Goal: Task Accomplishment & Management: Manage account settings

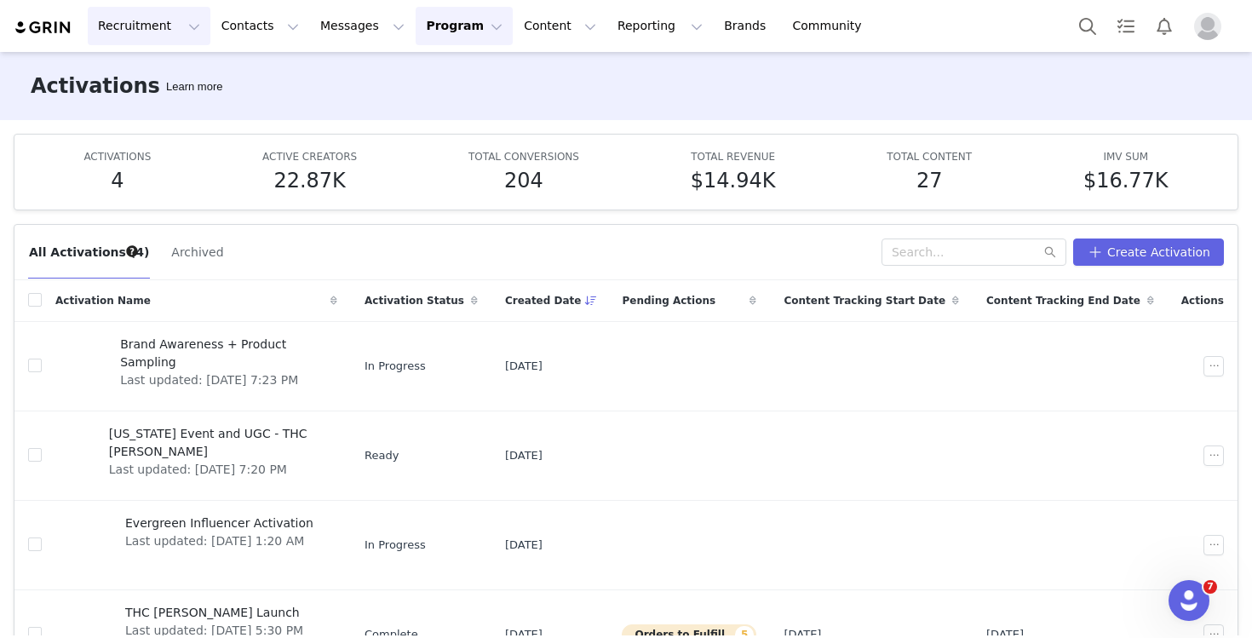
click at [116, 30] on button "Recruitment Recruitment" at bounding box center [149, 26] width 123 height 38
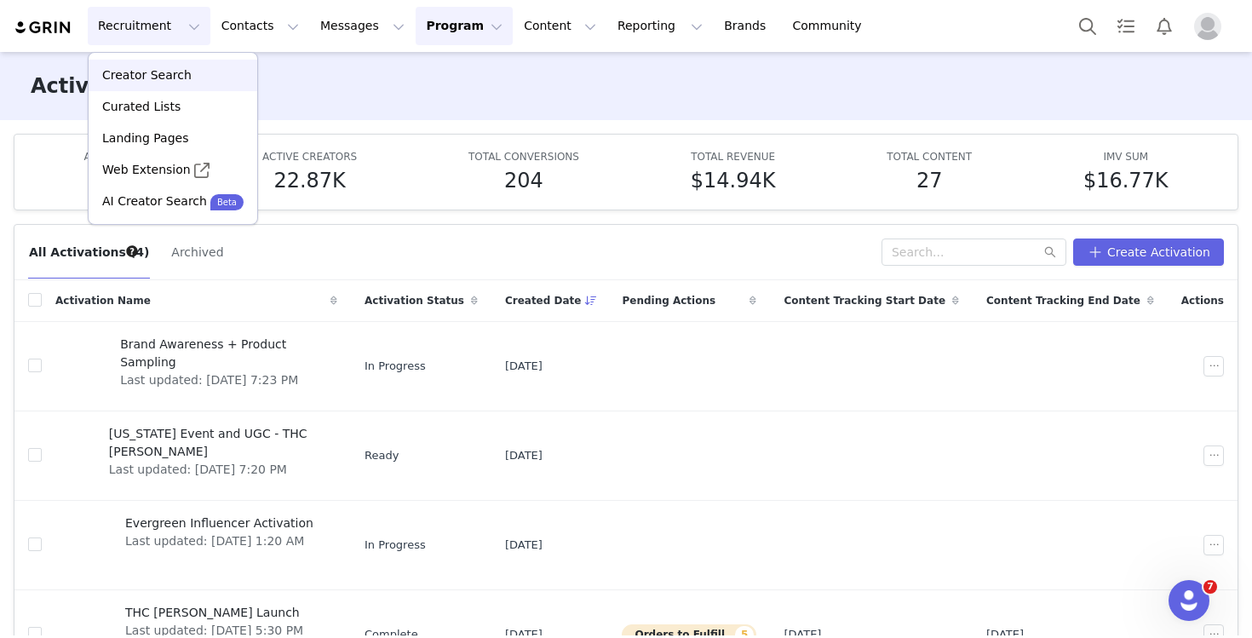
click at [179, 71] on p "Creator Search" at bounding box center [146, 75] width 89 height 18
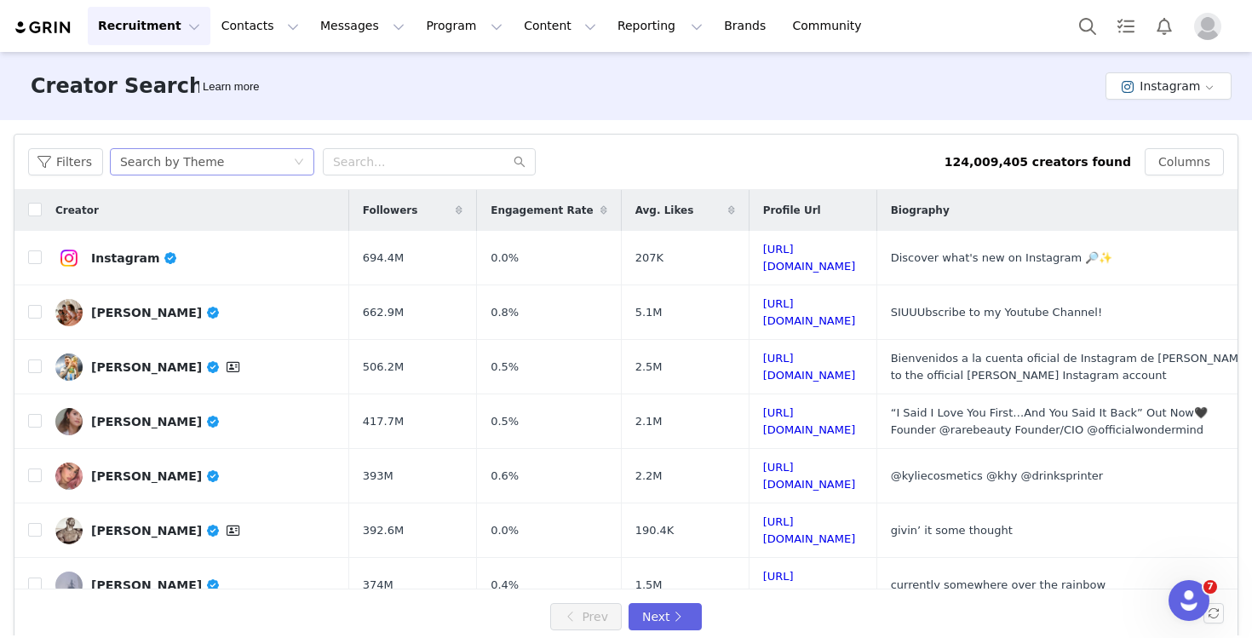
click at [224, 160] on div "Search by Theme" at bounding box center [206, 162] width 173 height 26
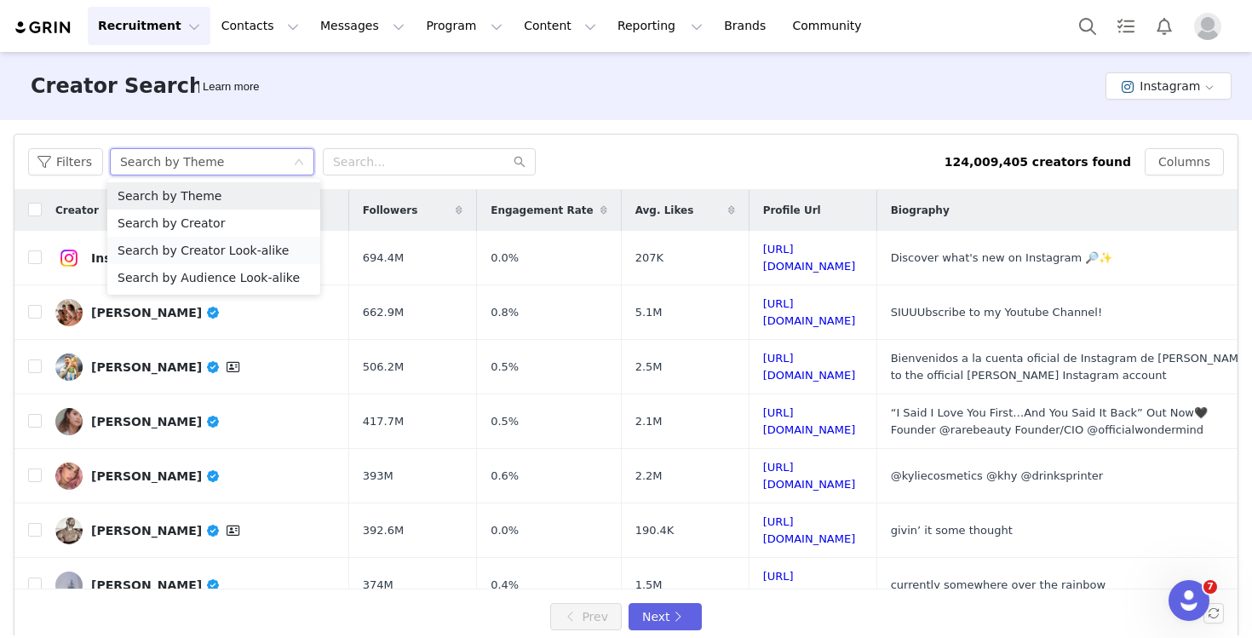
click at [221, 249] on li "Search by Creator Look-alike" at bounding box center [213, 250] width 213 height 27
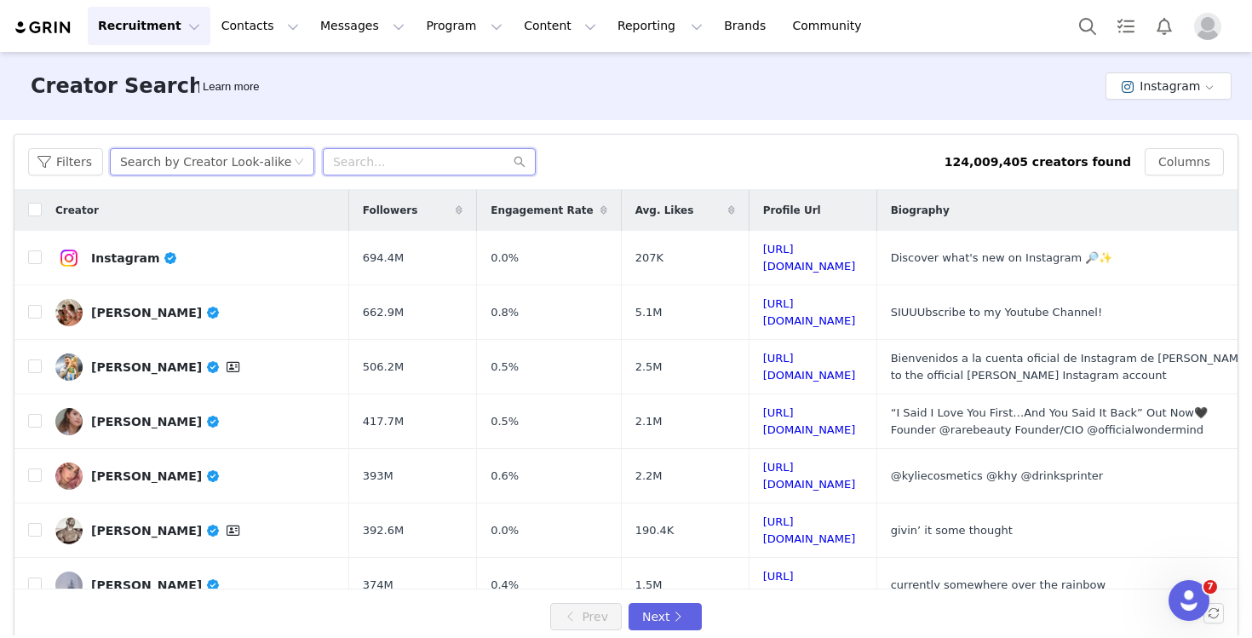
click at [438, 164] on input "text" at bounding box center [429, 161] width 213 height 27
type input "vincerathead"
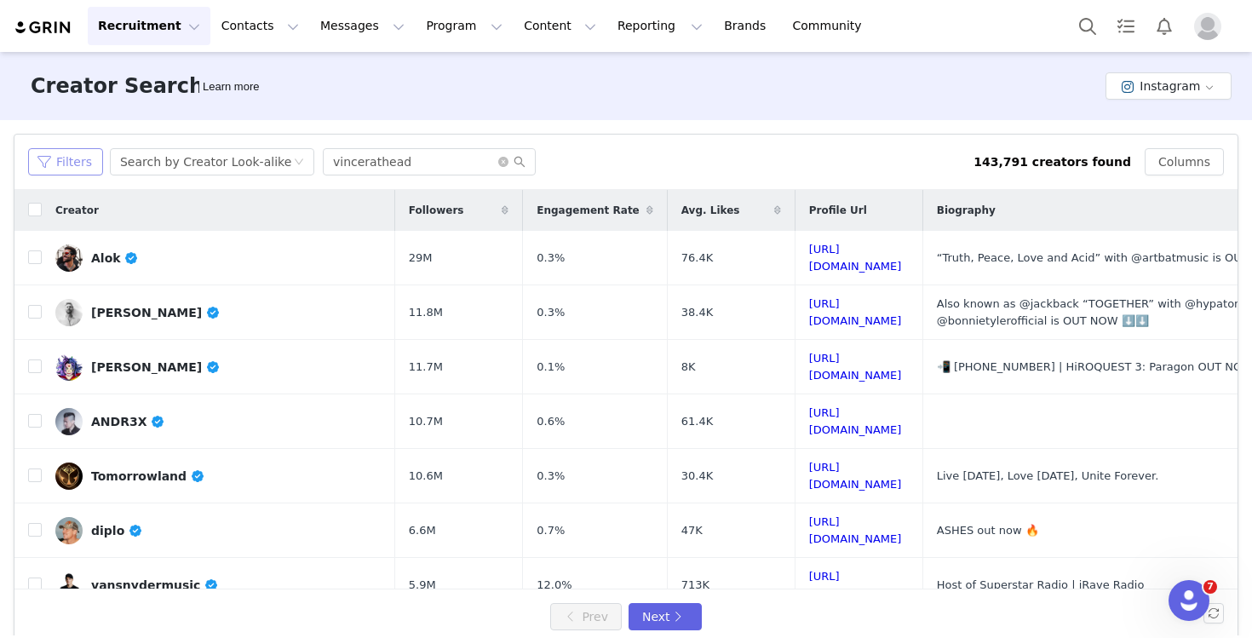
click at [78, 160] on button "Filters" at bounding box center [65, 161] width 75 height 27
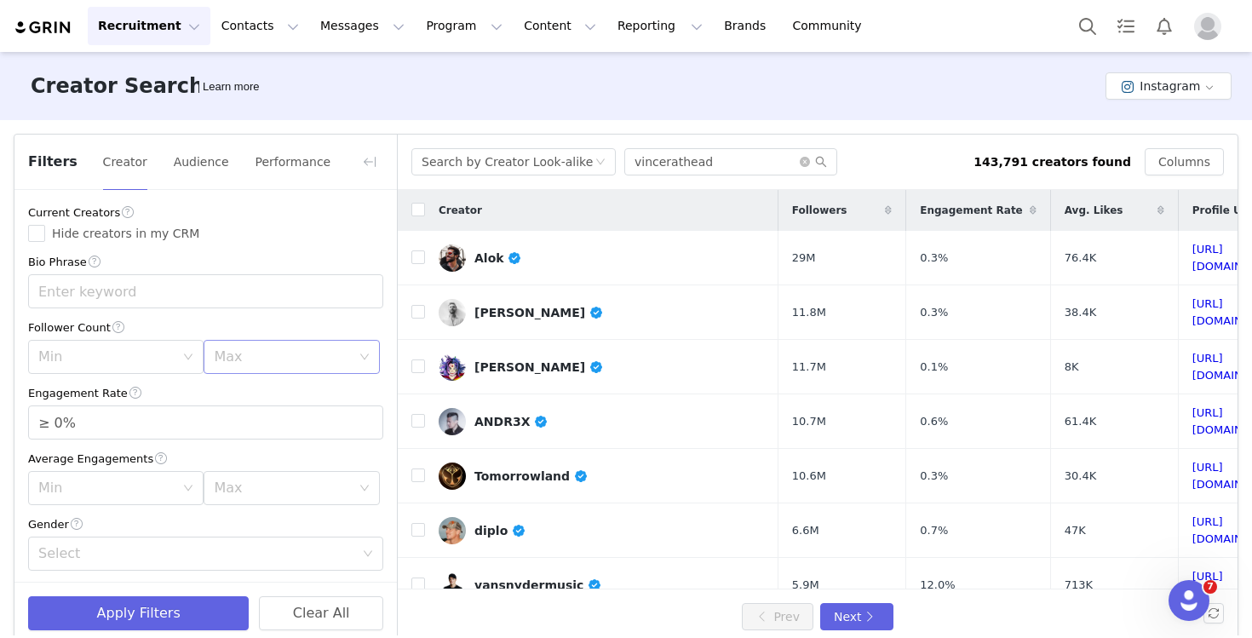
click at [273, 356] on div "Max" at bounding box center [282, 356] width 136 height 17
click at [272, 549] on li "500k" at bounding box center [291, 550] width 175 height 27
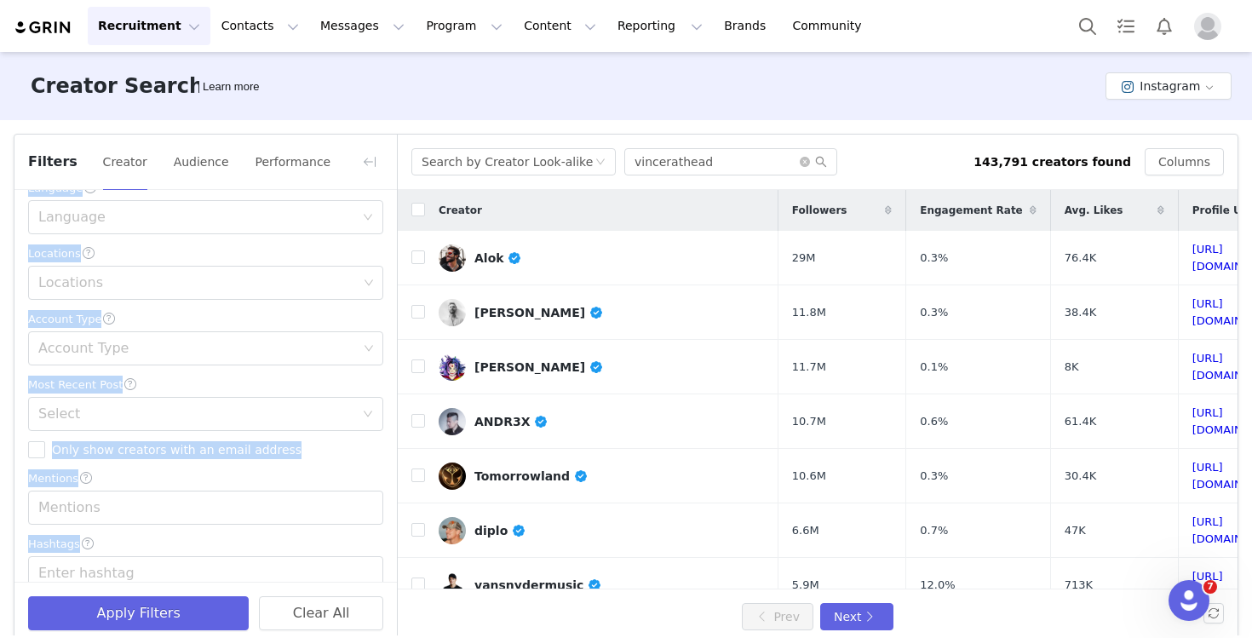
scroll to position [503, 0]
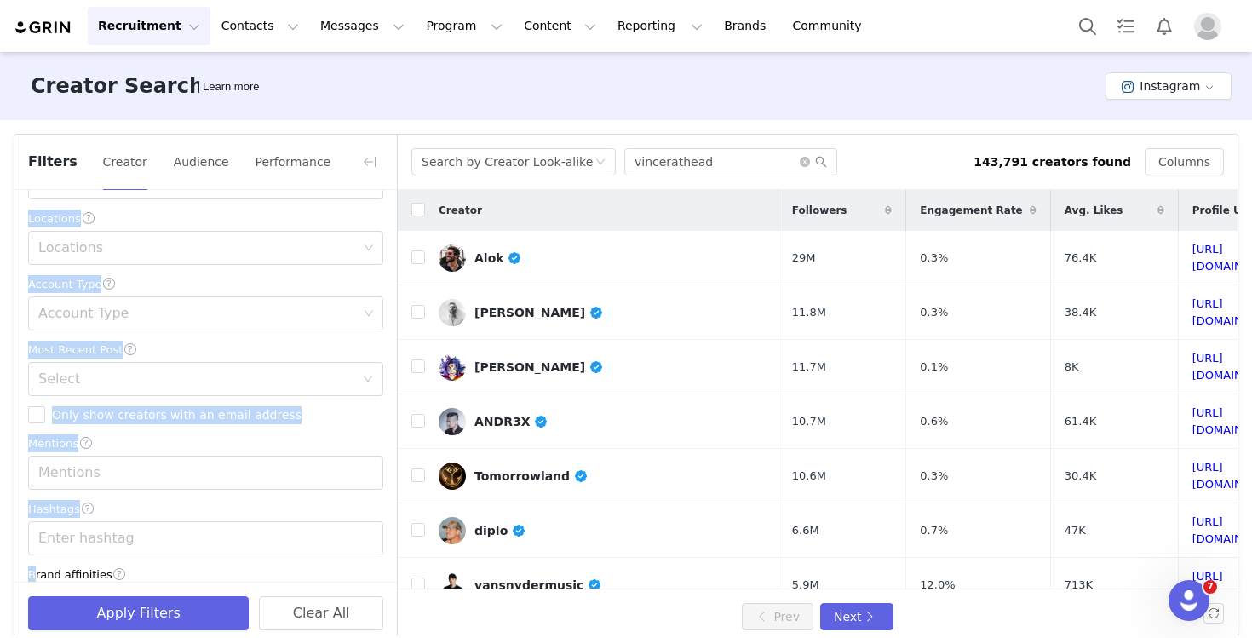
drag, startPoint x: 250, startPoint y: 524, endPoint x: 249, endPoint y: 561, distance: 37.5
click at [249, 561] on div "Current Creators Hide creators in my CRM Bio Phrase Follower Count Min Max 500k…" at bounding box center [205, 160] width 382 height 947
click at [122, 244] on div "Locations" at bounding box center [197, 247] width 319 height 17
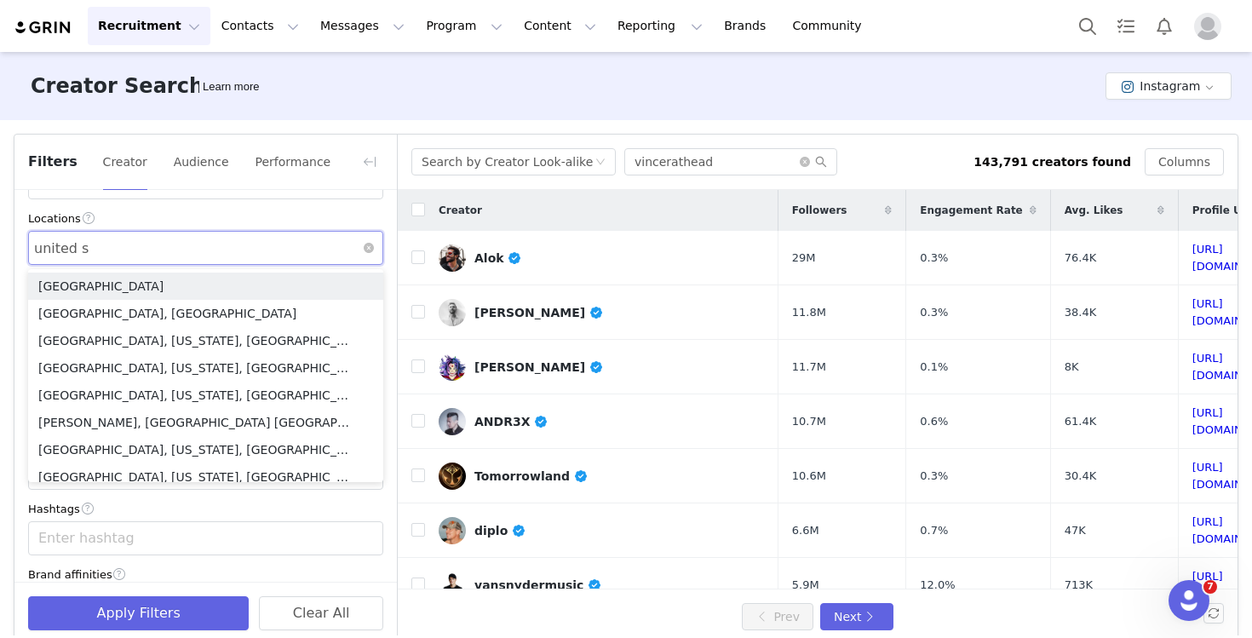
type input "united st"
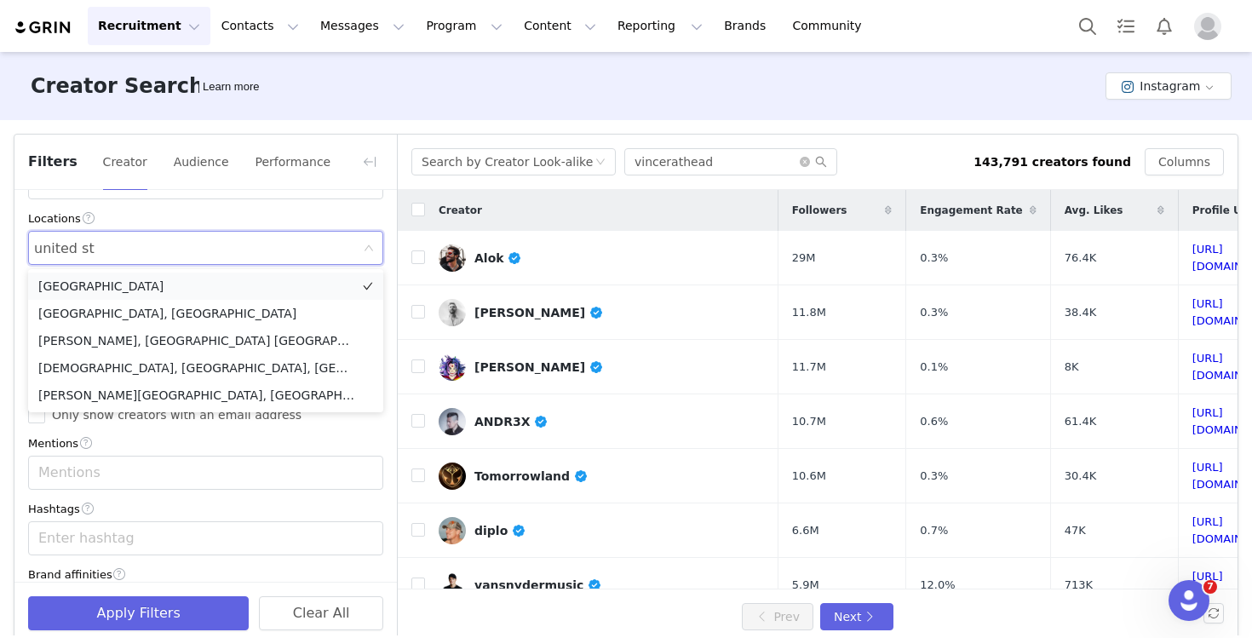
click at [118, 284] on li "[GEOGRAPHIC_DATA]" at bounding box center [205, 286] width 355 height 27
click at [173, 226] on div "Locations" at bounding box center [205, 219] width 355 height 18
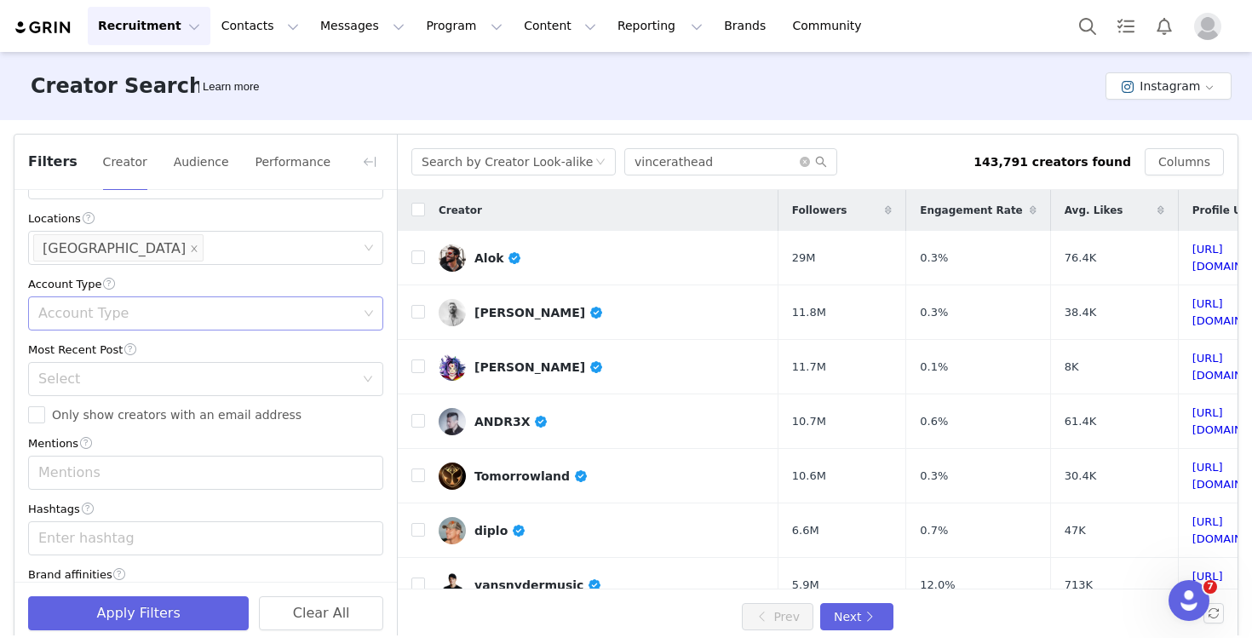
click at [135, 316] on div "Account Type" at bounding box center [197, 313] width 319 height 17
click at [124, 398] on li "Creator" at bounding box center [205, 406] width 355 height 27
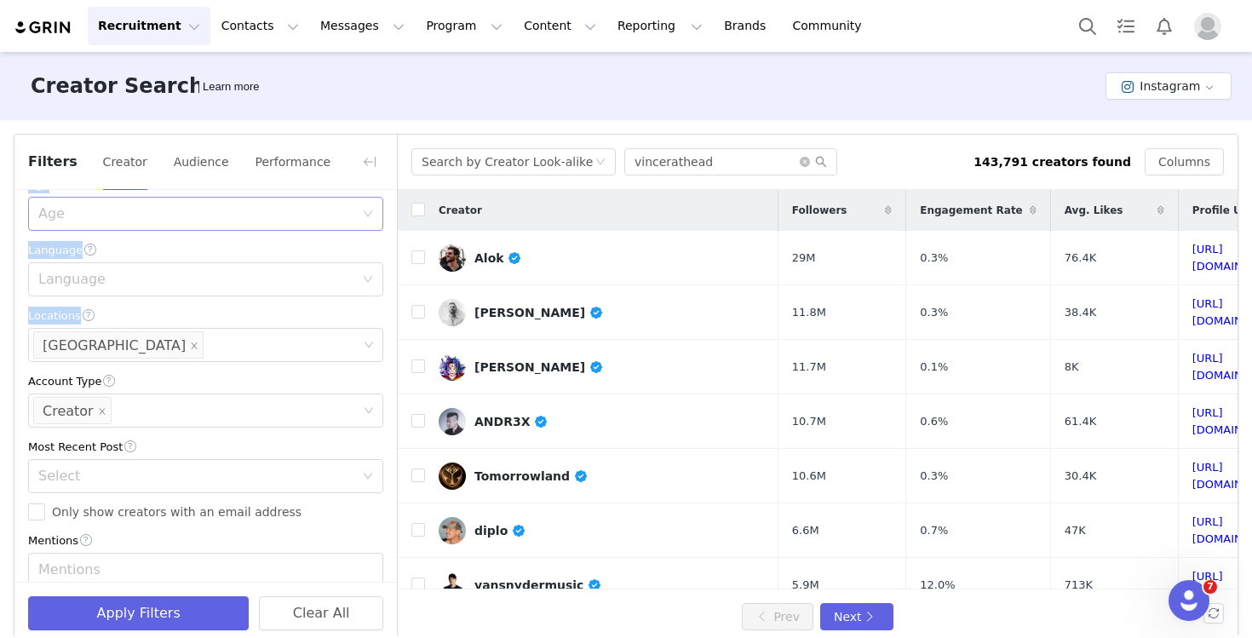
scroll to position [379, 0]
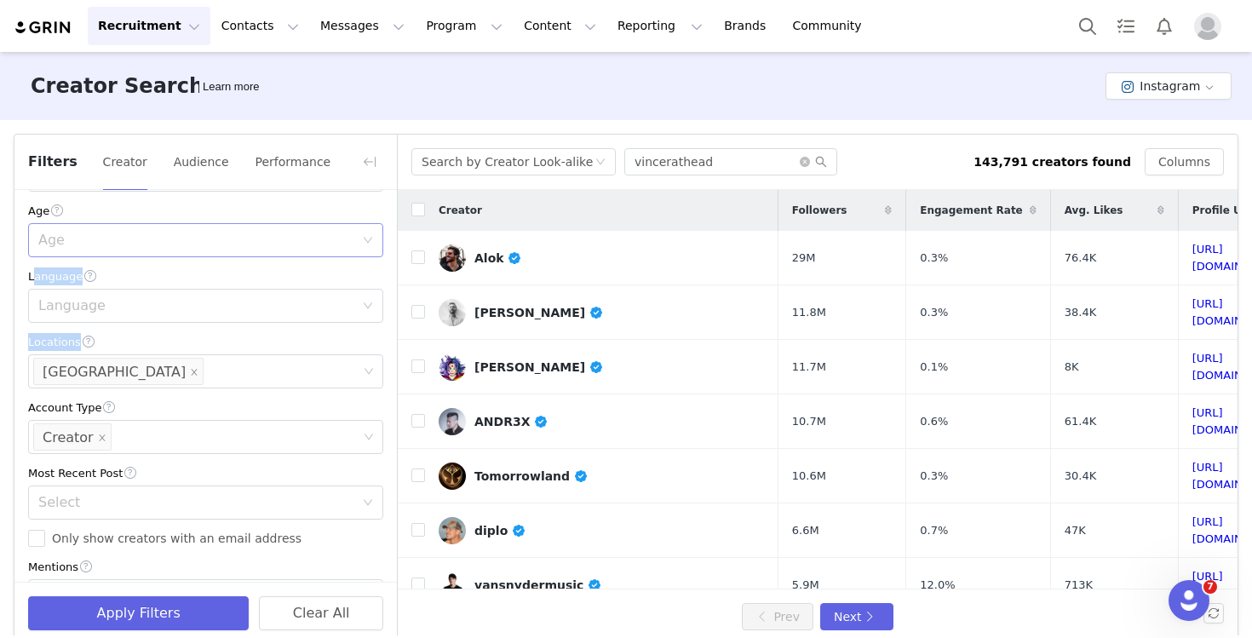
drag, startPoint x: 222, startPoint y: 221, endPoint x: 227, endPoint y: 230, distance: 9.5
click at [227, 230] on div "Current Creators Hide creators in my CRM Bio Phrase Follower Count Min Max 500k…" at bounding box center [205, 284] width 382 height 947
click at [178, 248] on div "Age" at bounding box center [196, 240] width 316 height 17
click at [162, 311] on li "25-34" at bounding box center [205, 305] width 355 height 27
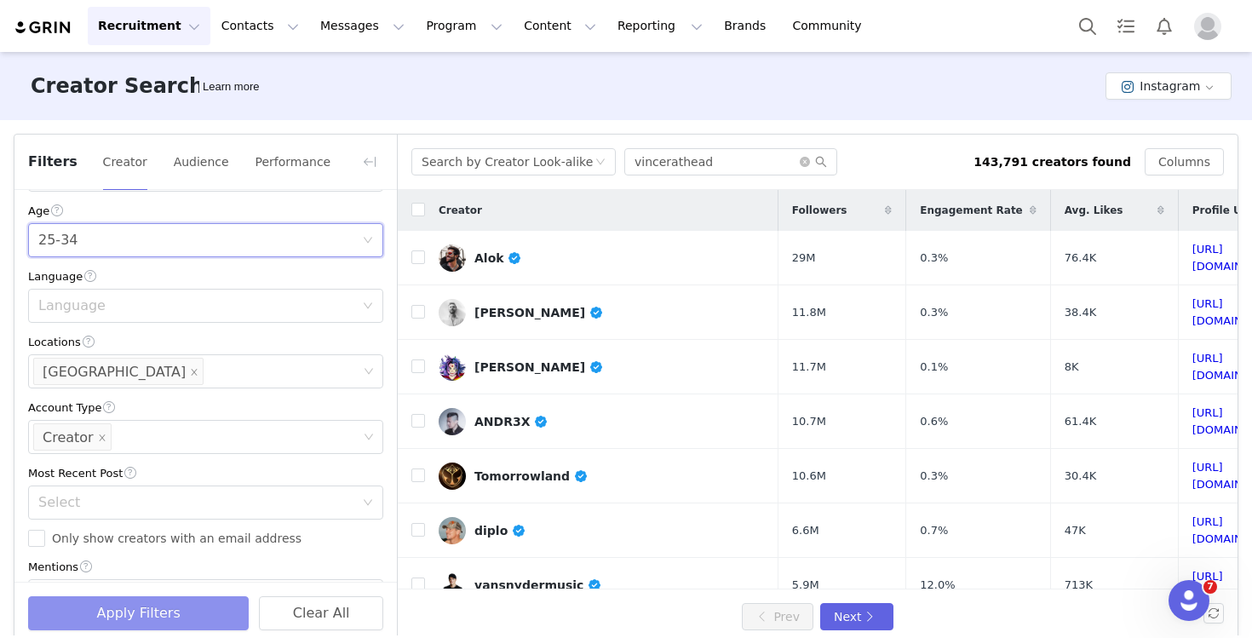
click at [192, 620] on button "Apply Filters" at bounding box center [138, 613] width 221 height 34
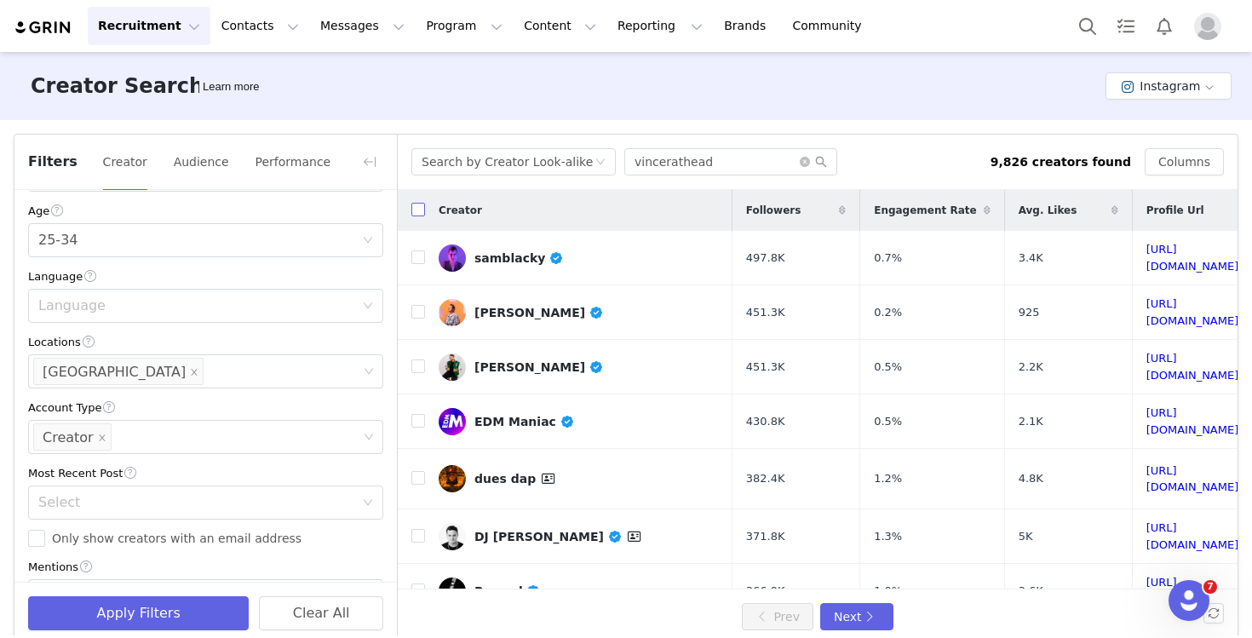
click at [415, 213] on input "checkbox" at bounding box center [418, 210] width 14 height 14
checkbox input "true"
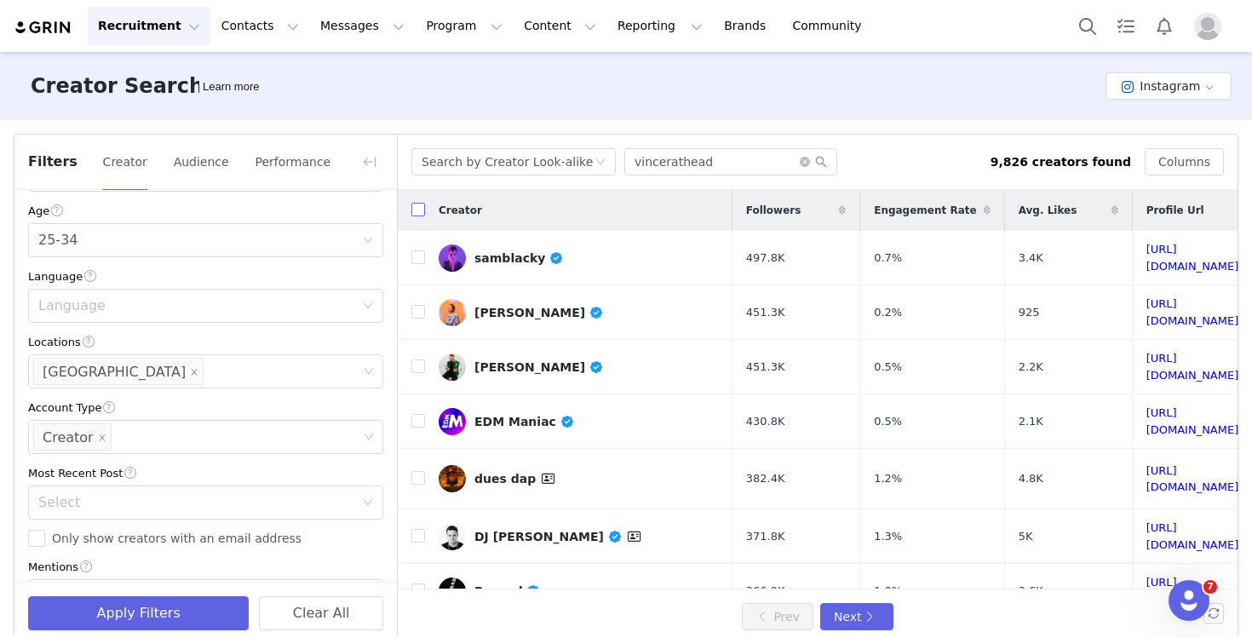
checkbox input "true"
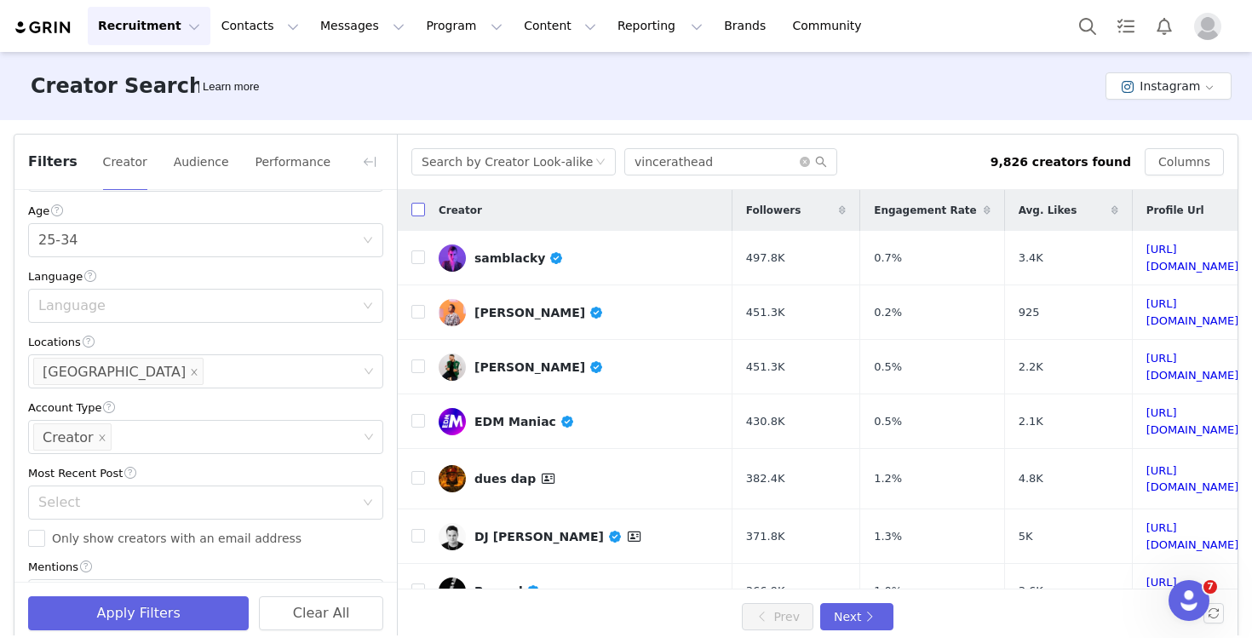
checkbox input "true"
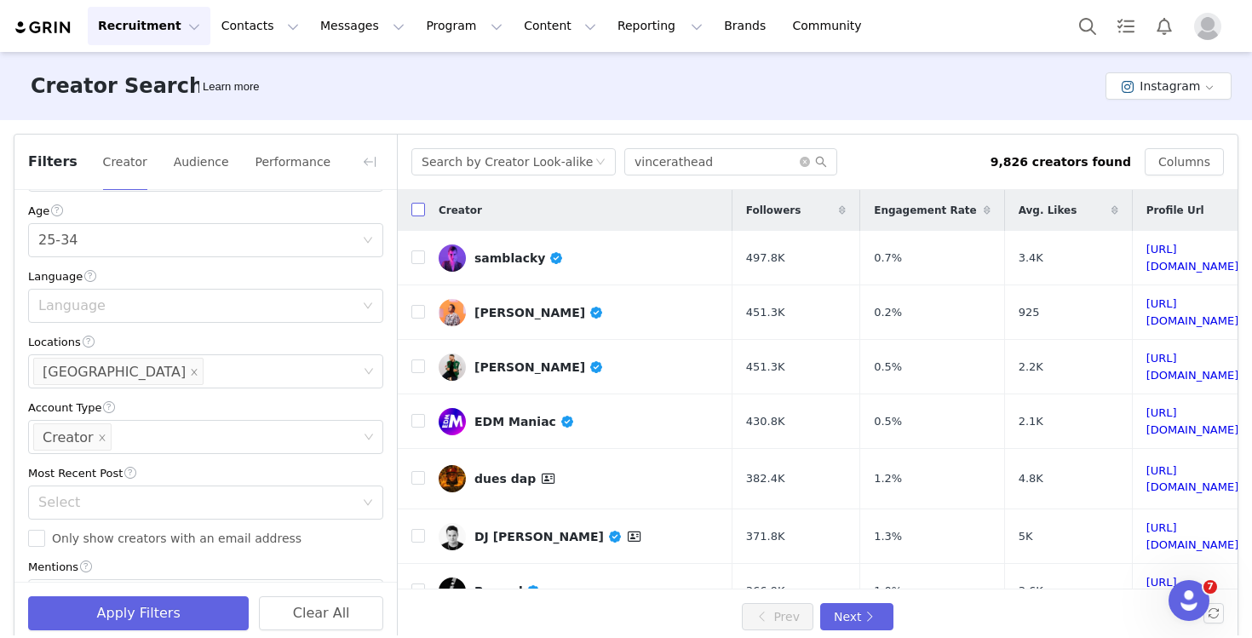
checkbox input "true"
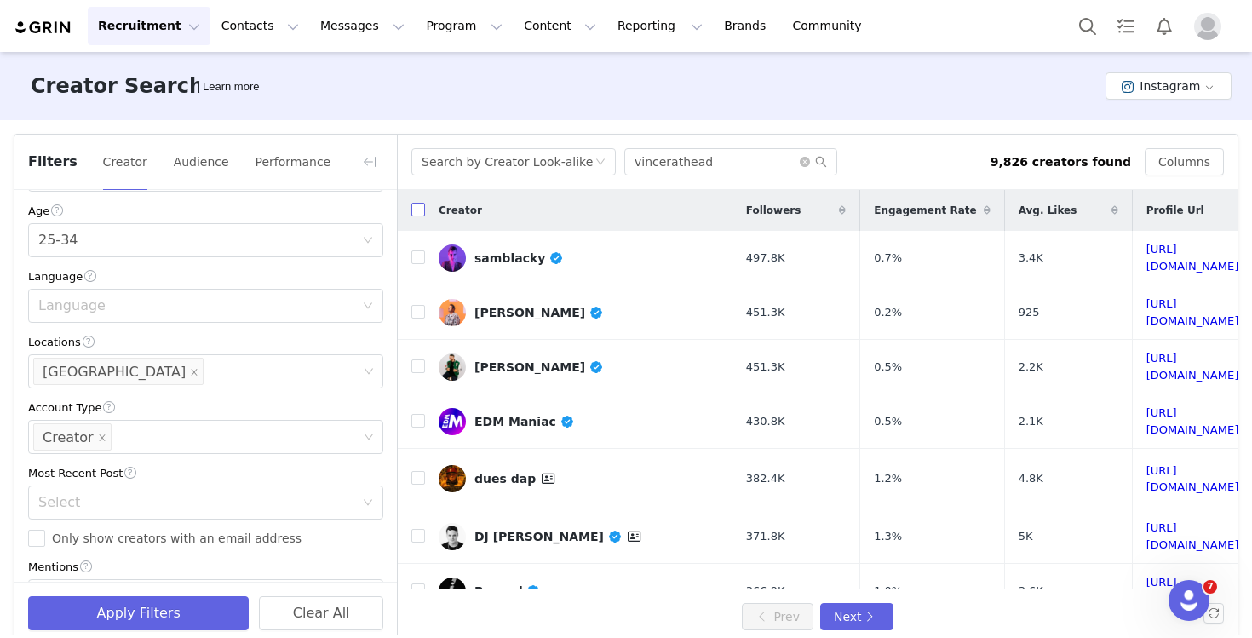
checkbox input "true"
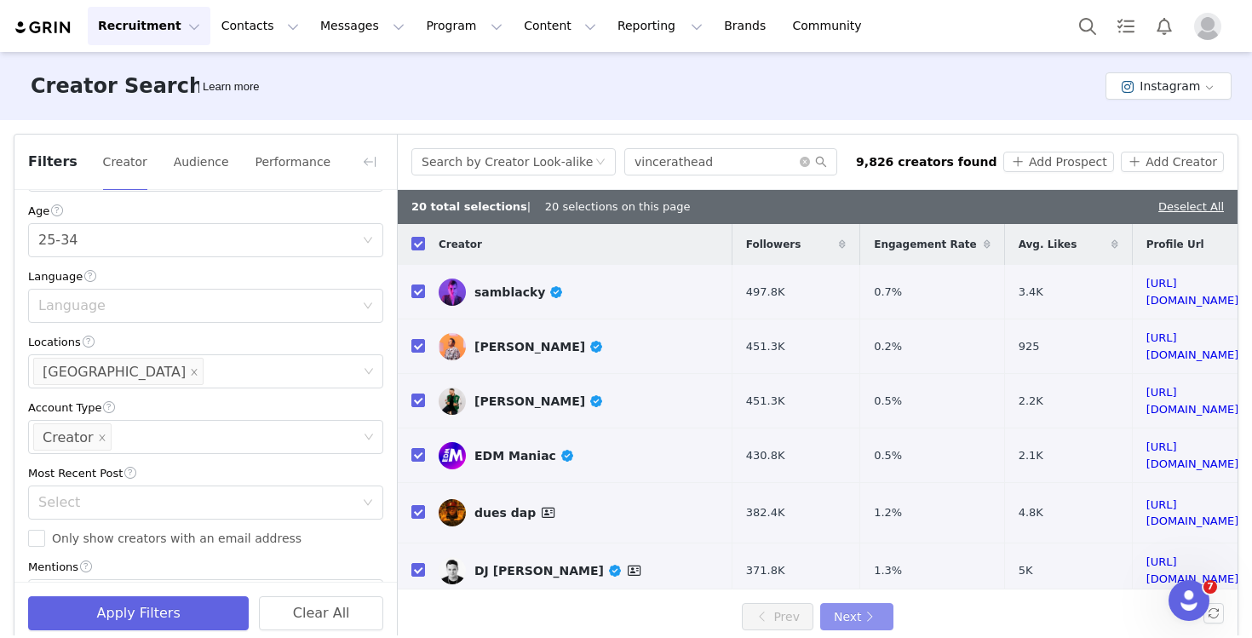
click at [883, 620] on button "Next" at bounding box center [856, 616] width 73 height 27
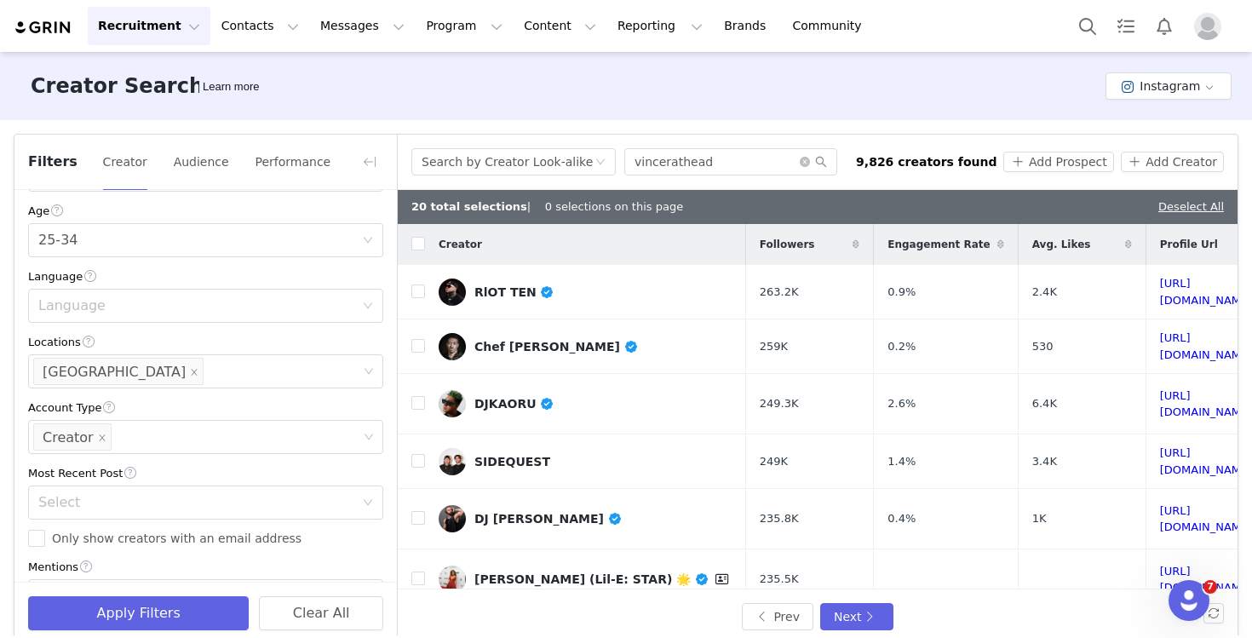
checkbox input "false"
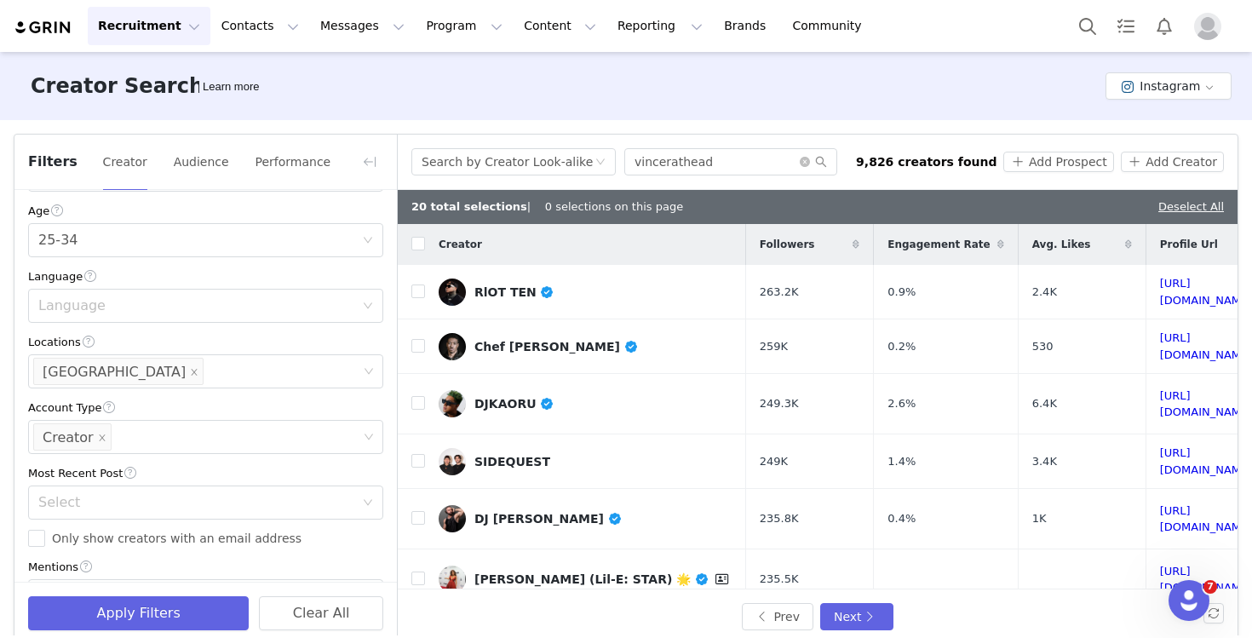
checkbox input "false"
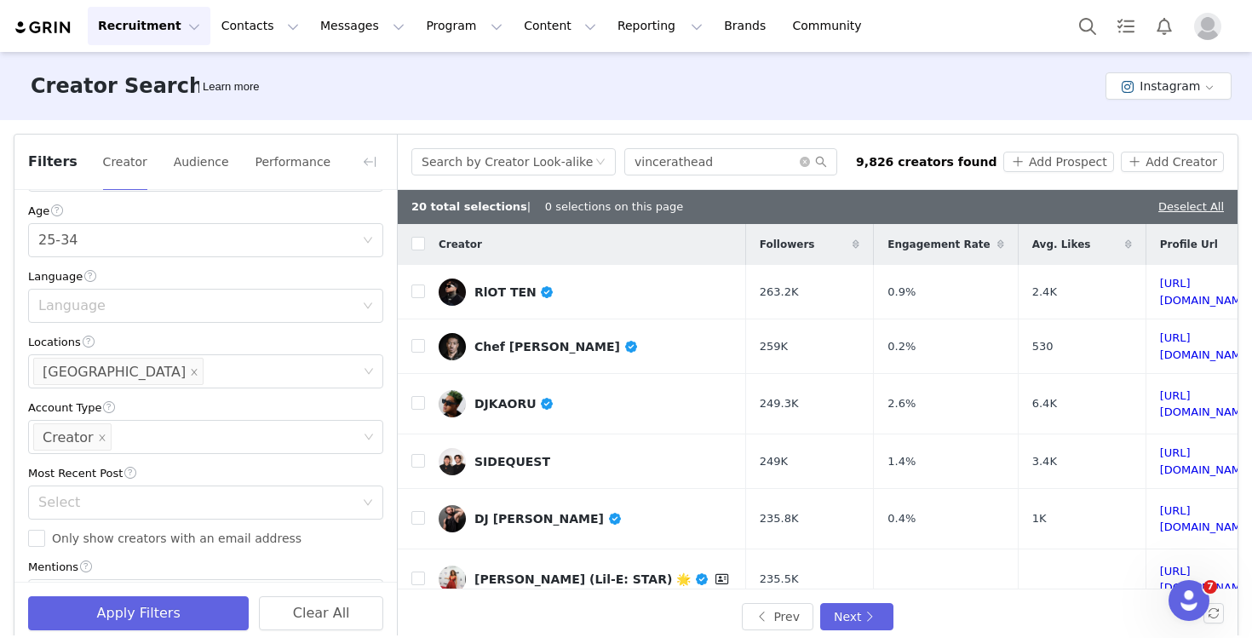
checkbox input "false"
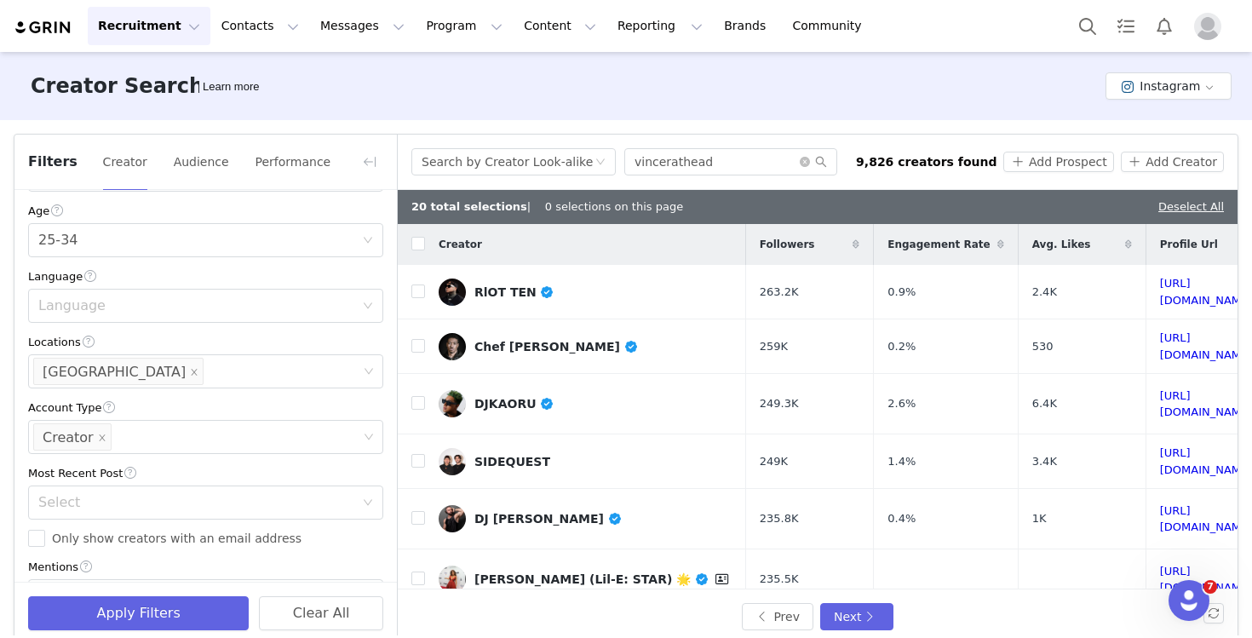
checkbox input "false"
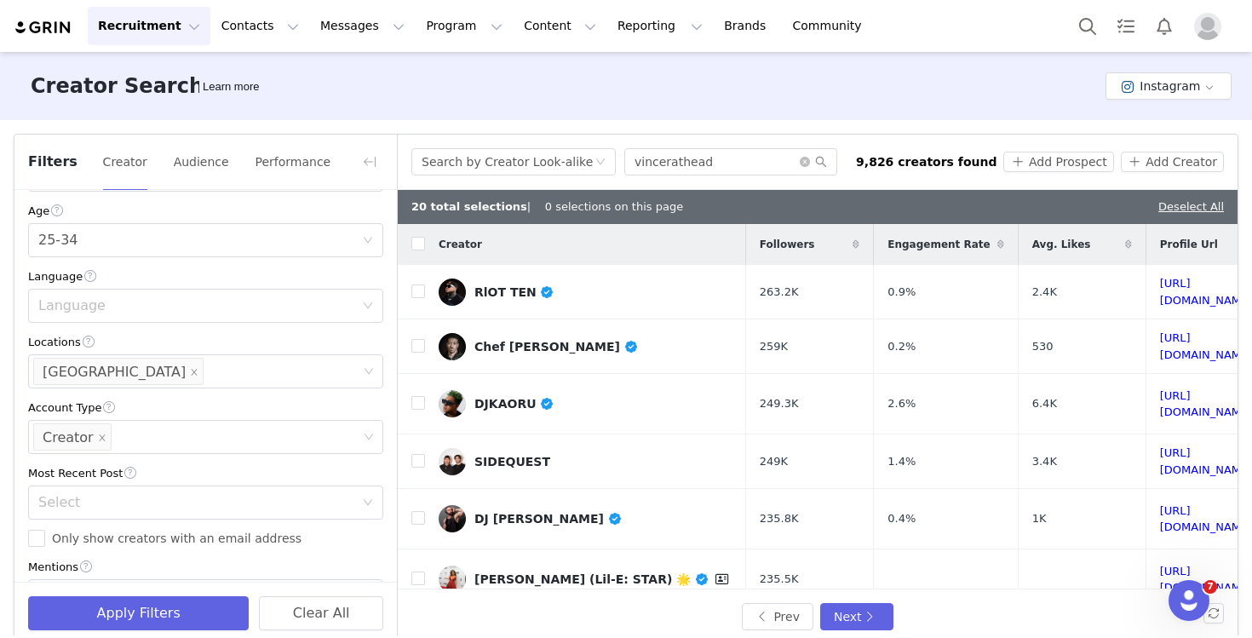
checkbox input "false"
click at [420, 239] on input "checkbox" at bounding box center [418, 244] width 14 height 14
checkbox input "true"
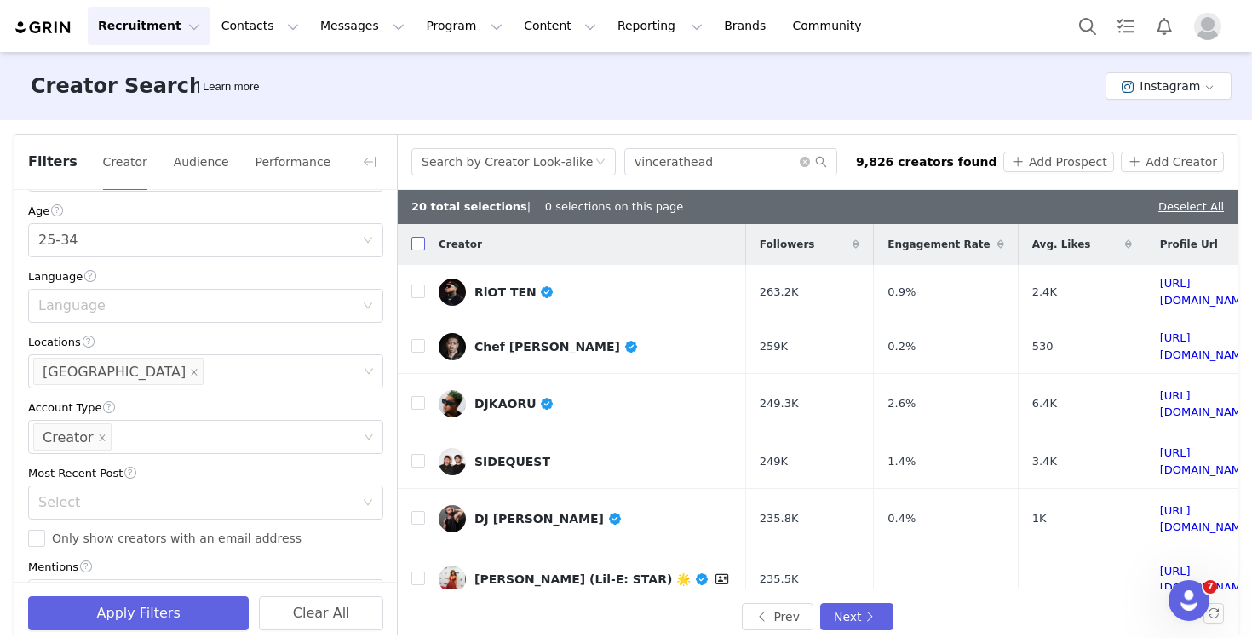
checkbox input "true"
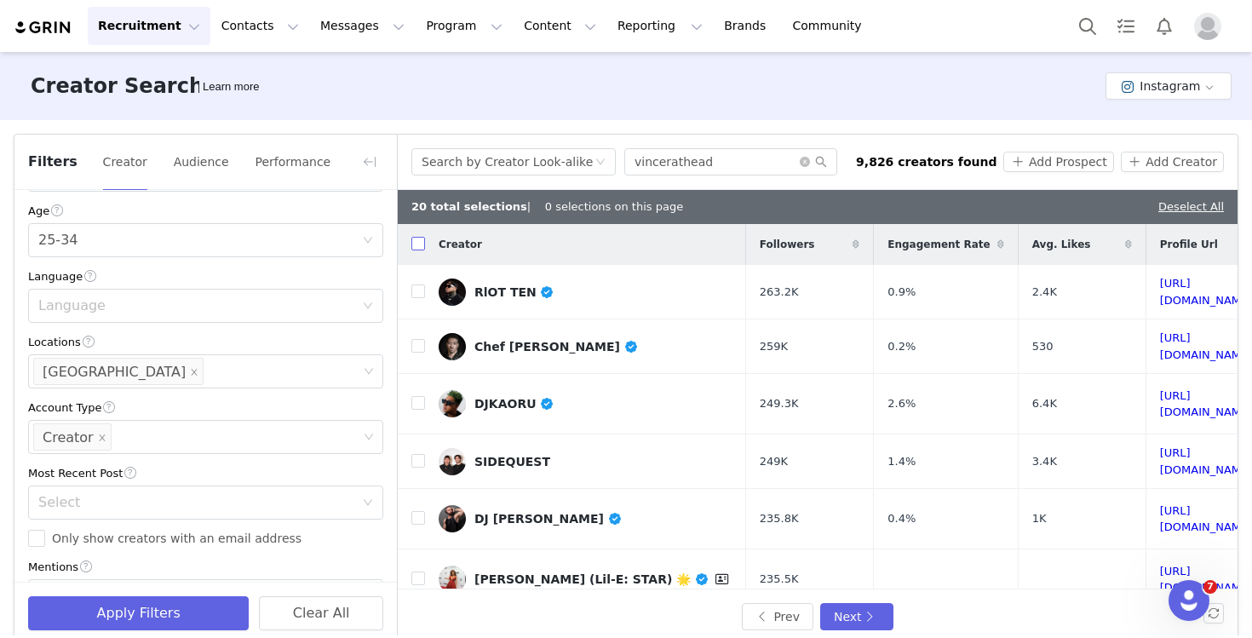
checkbox input "true"
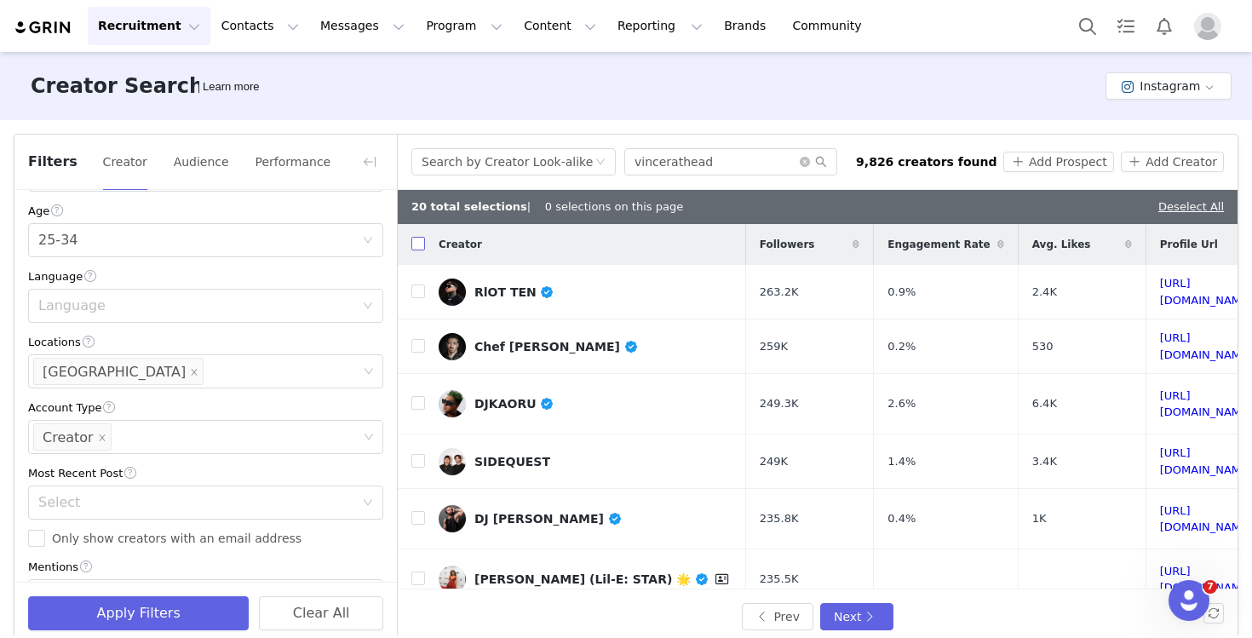
checkbox input "true"
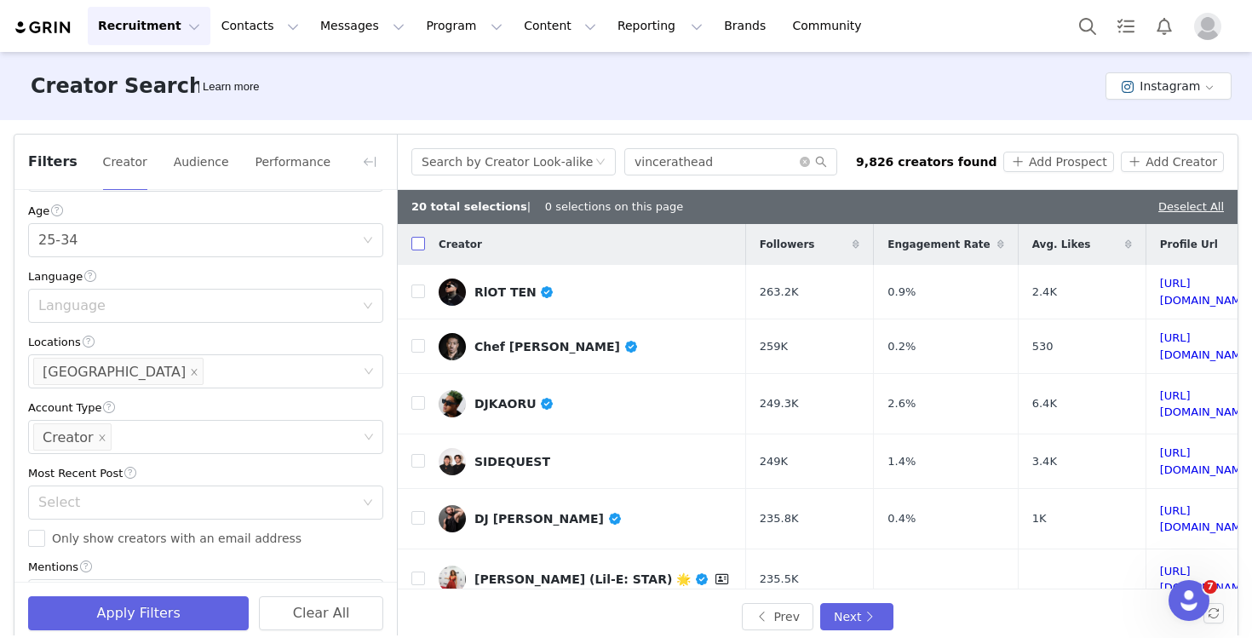
checkbox input "true"
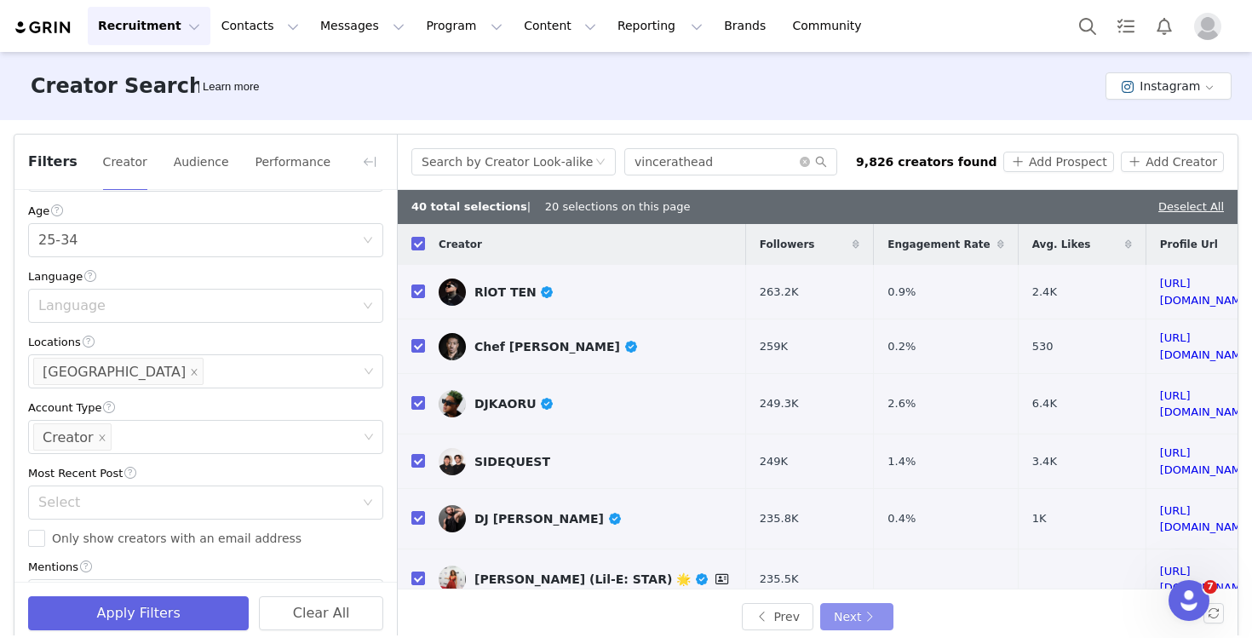
click at [863, 616] on button "Next" at bounding box center [856, 616] width 73 height 27
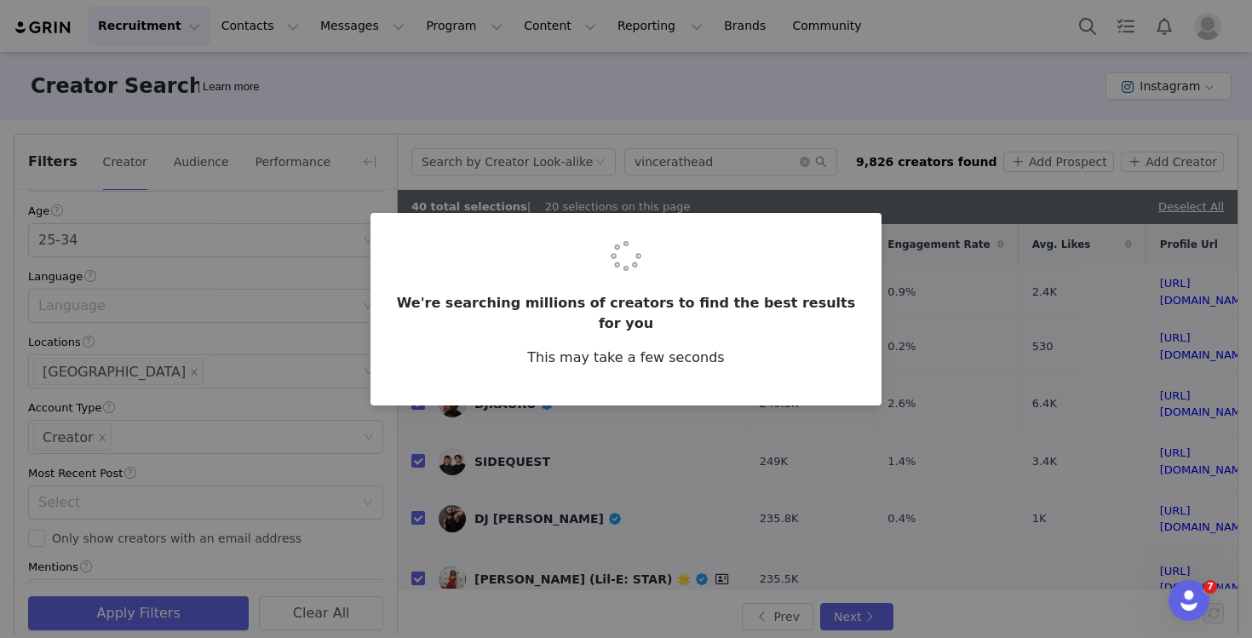
checkbox input "false"
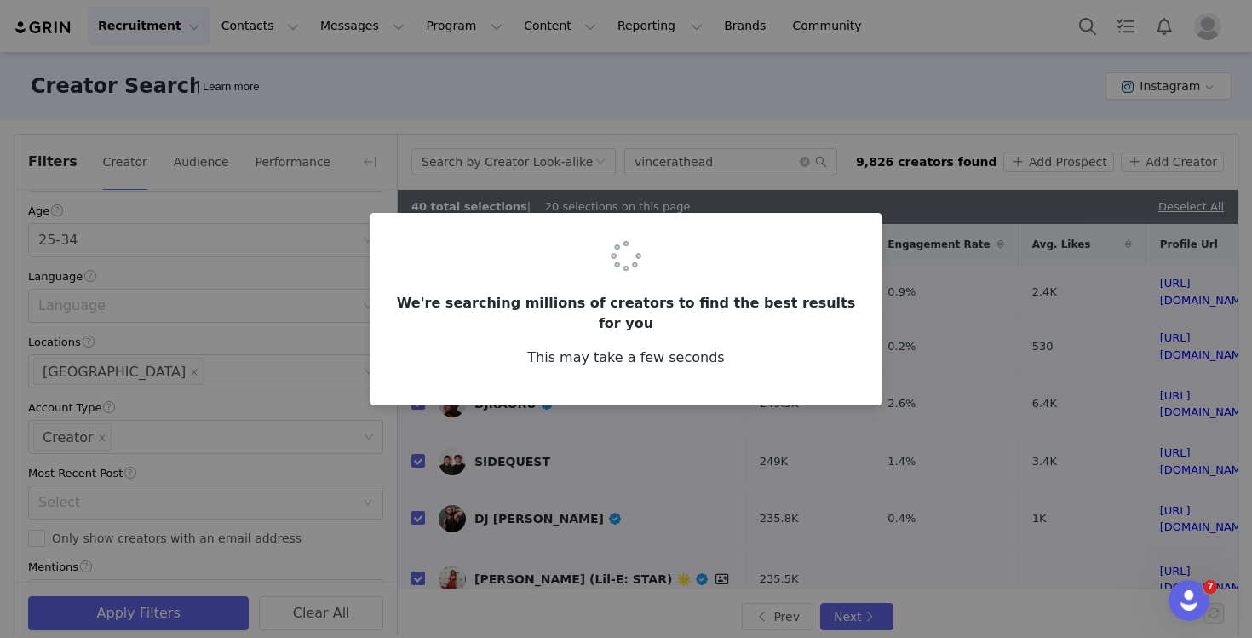
checkbox input "false"
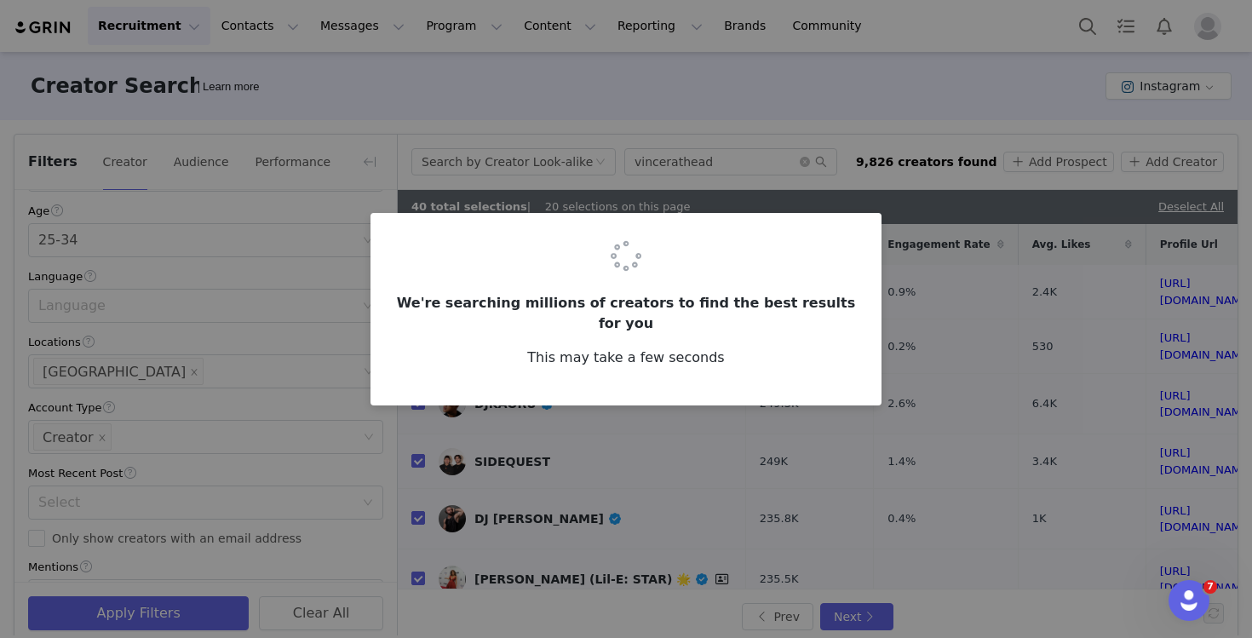
checkbox input "false"
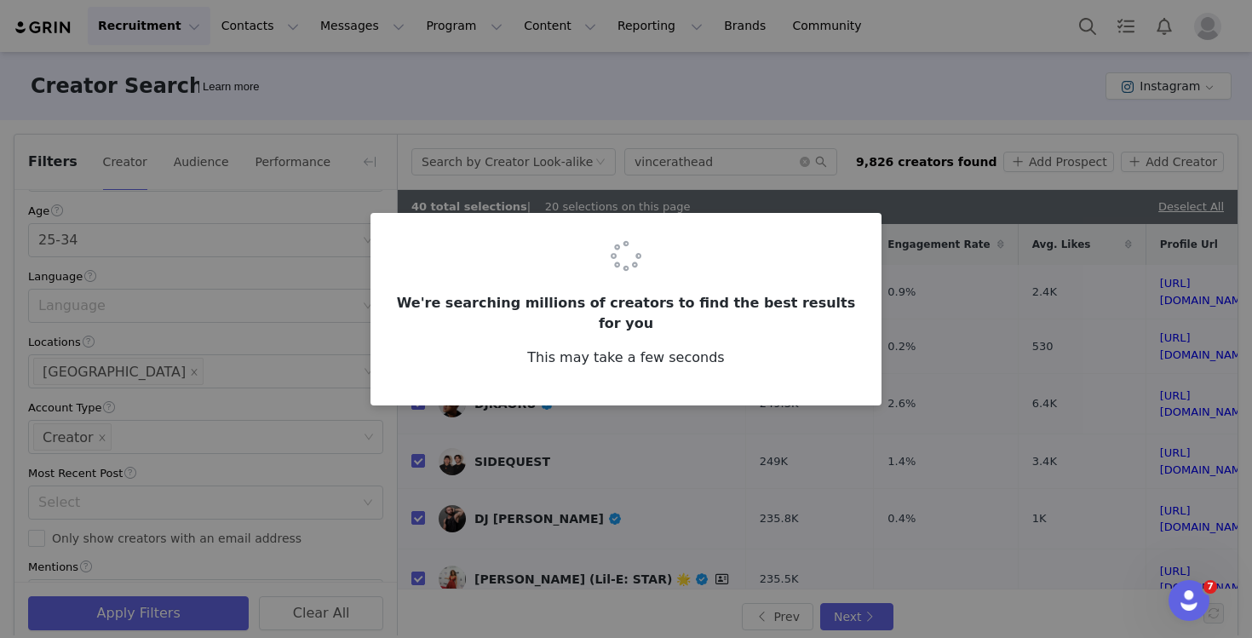
checkbox input "false"
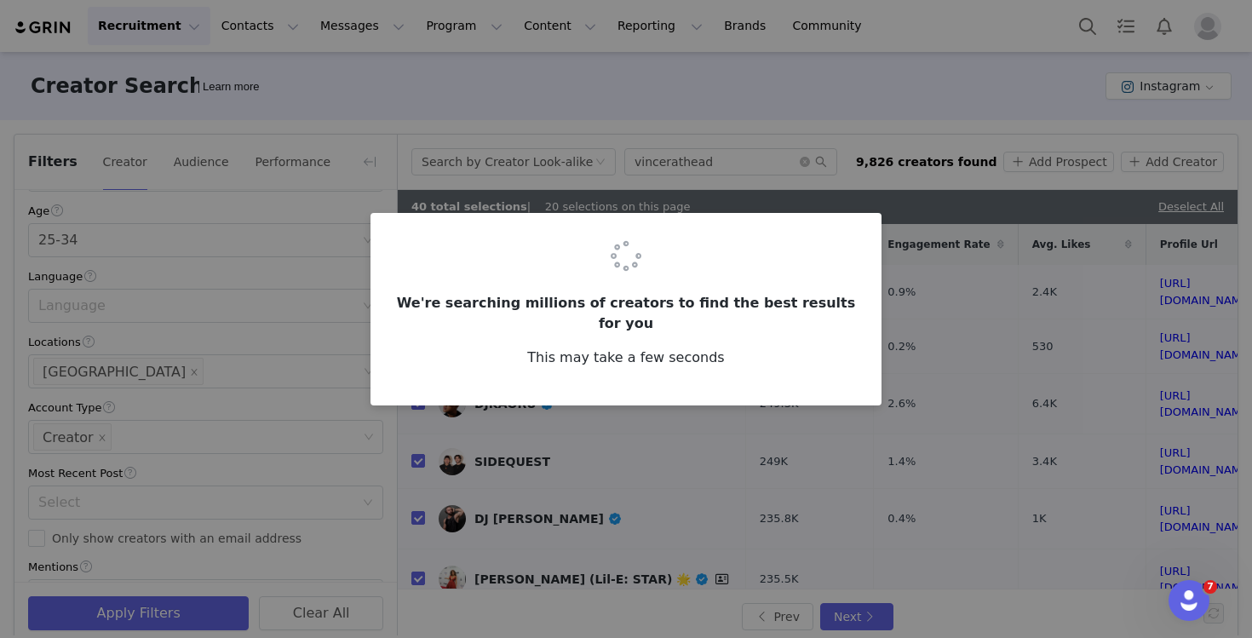
checkbox input "false"
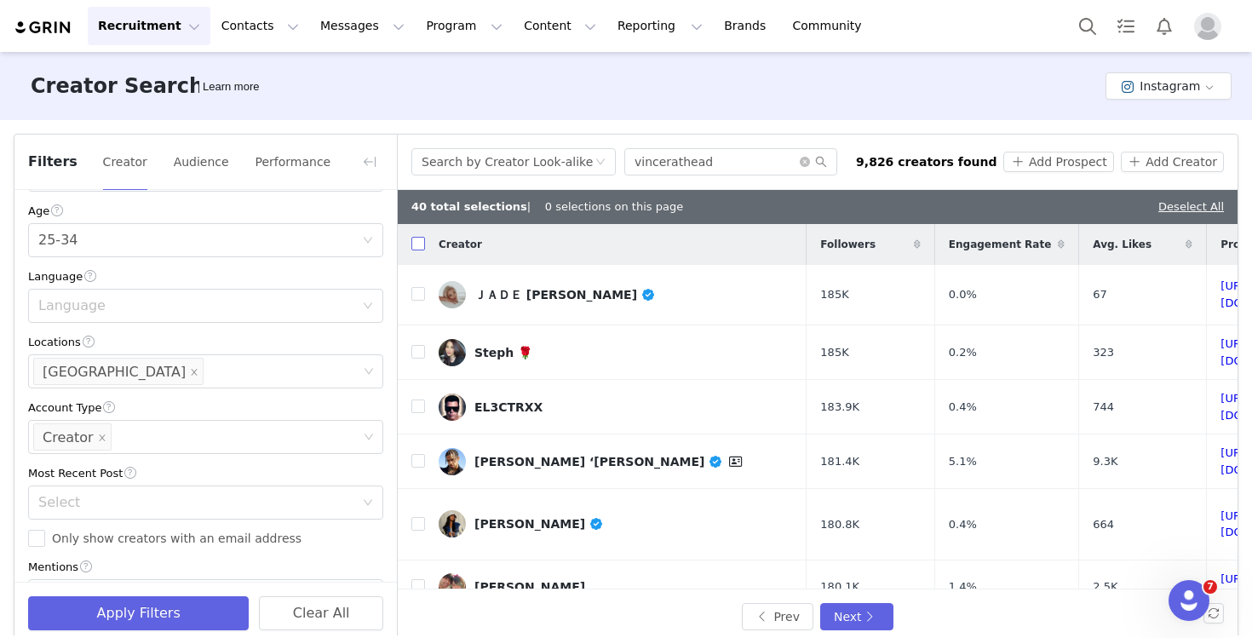
click at [423, 245] on input "checkbox" at bounding box center [418, 244] width 14 height 14
checkbox input "true"
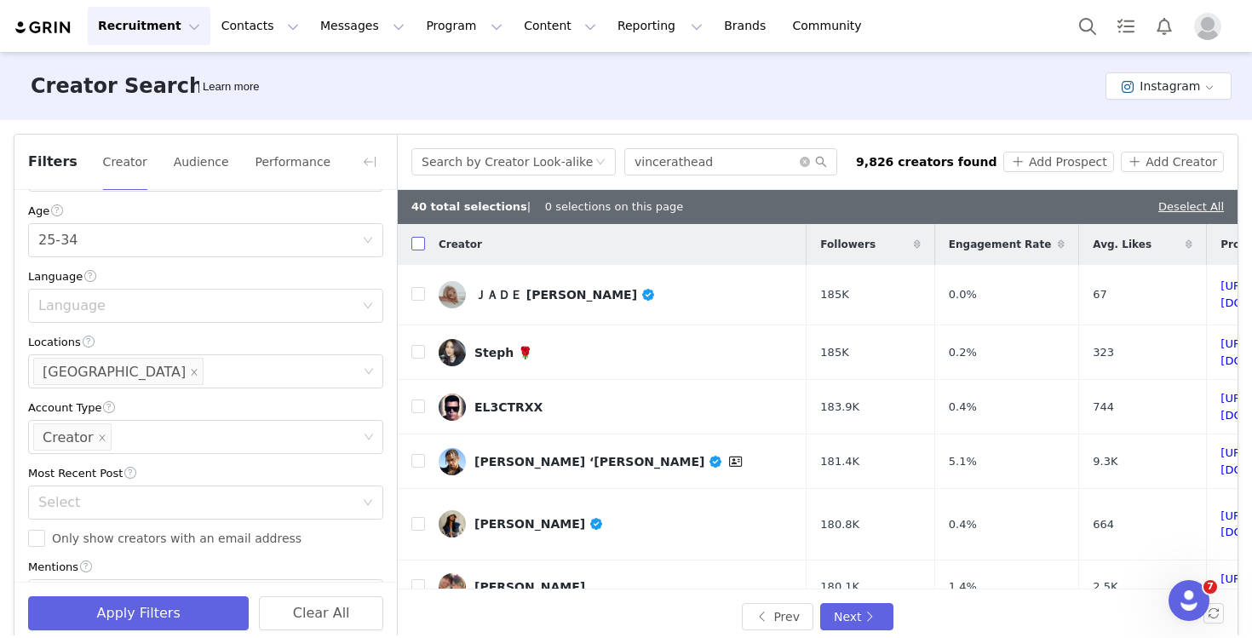
checkbox input "true"
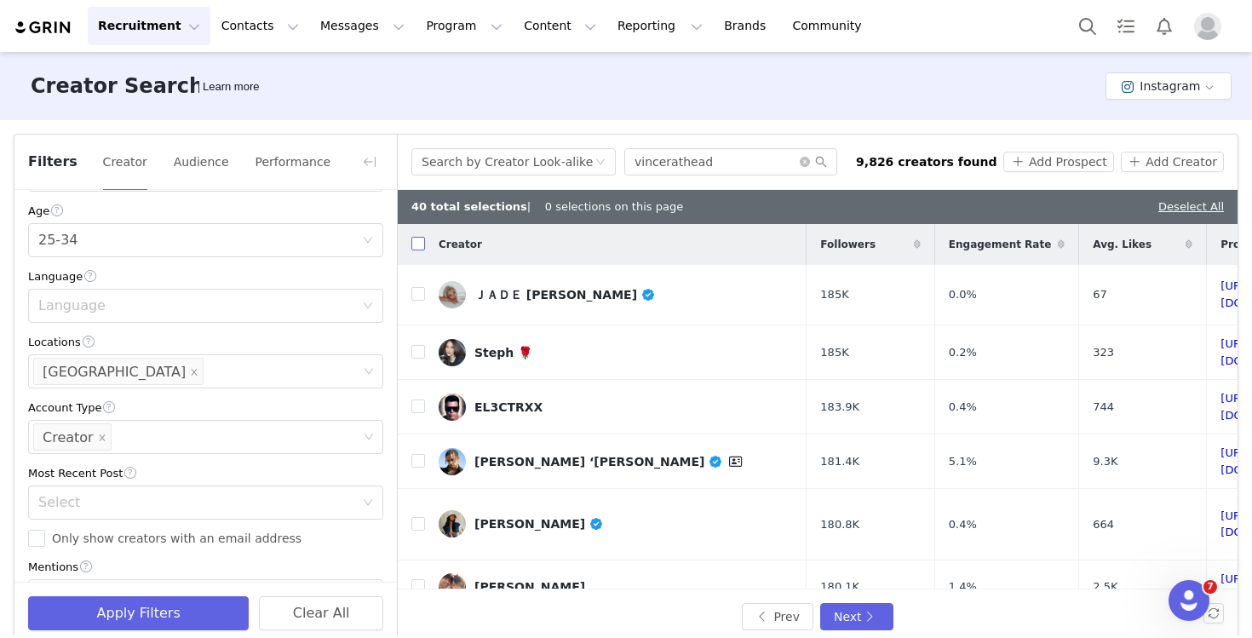
checkbox input "true"
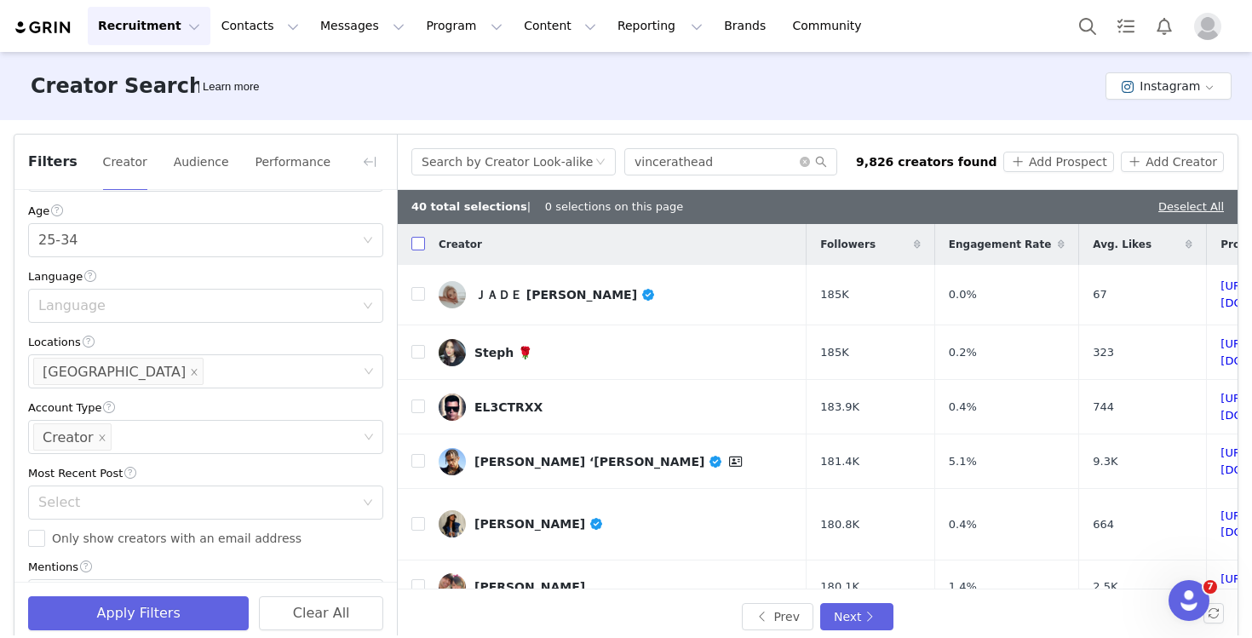
checkbox input "true"
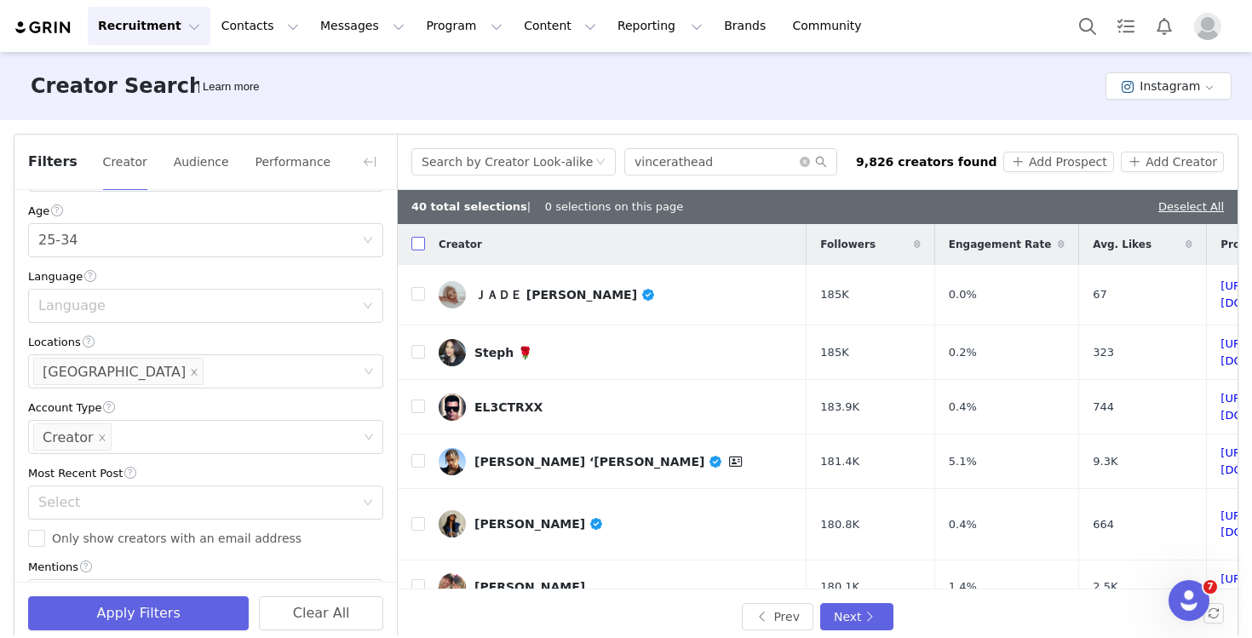
checkbox input "true"
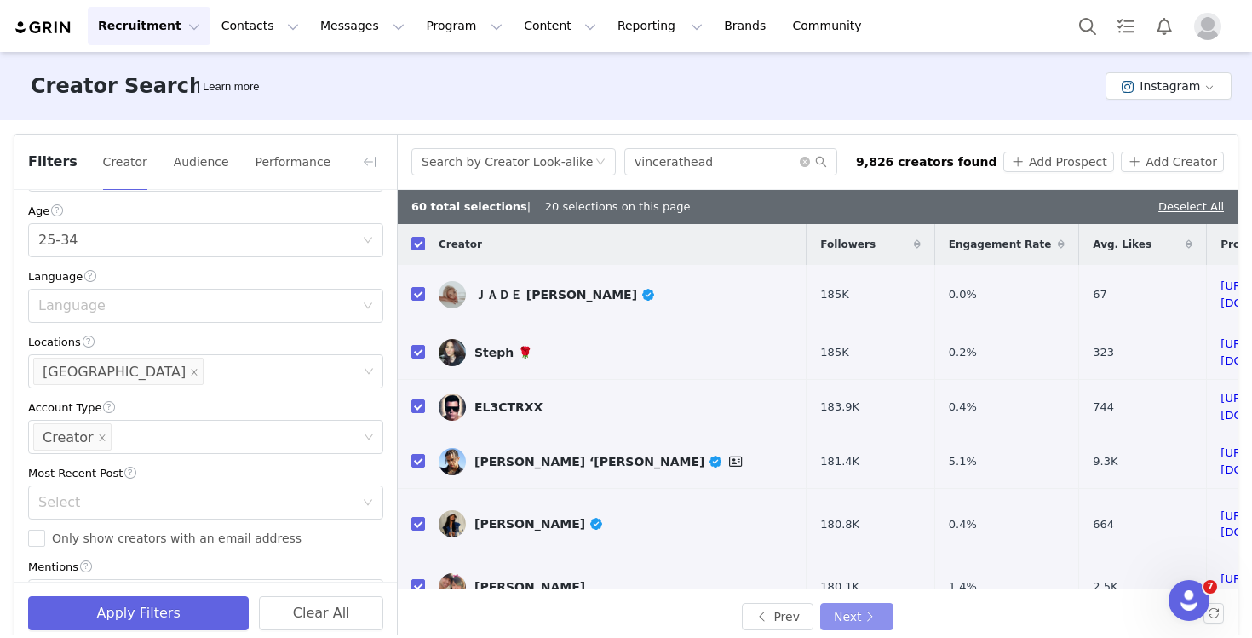
click at [859, 609] on button "Next" at bounding box center [856, 616] width 73 height 27
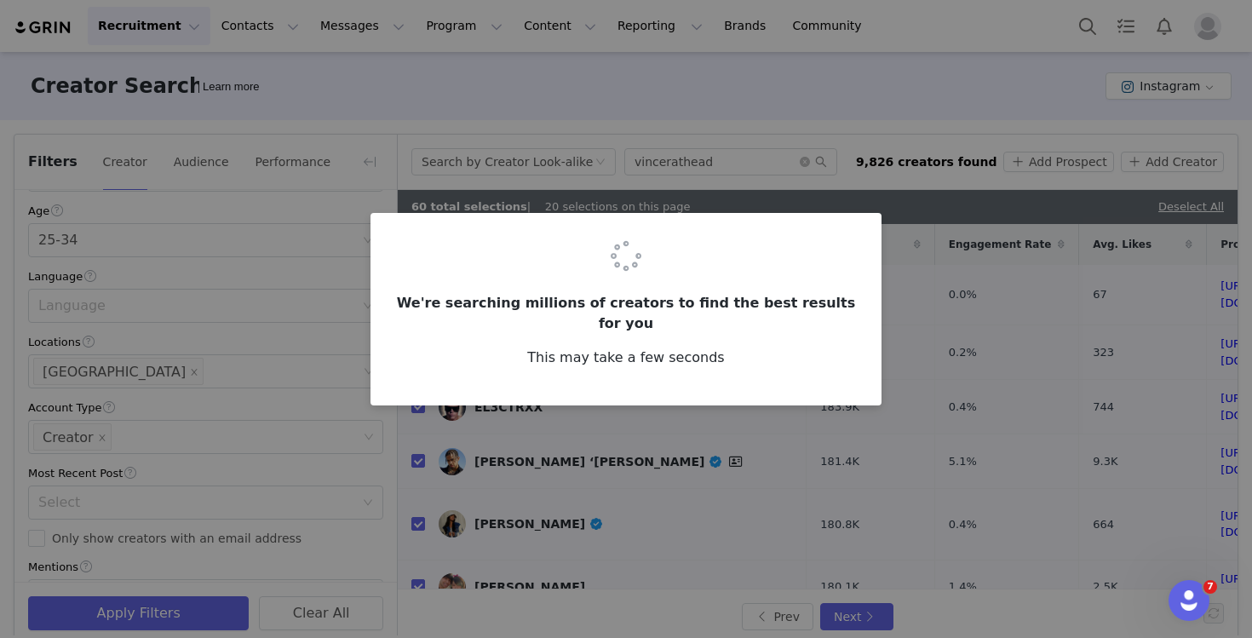
checkbox input "false"
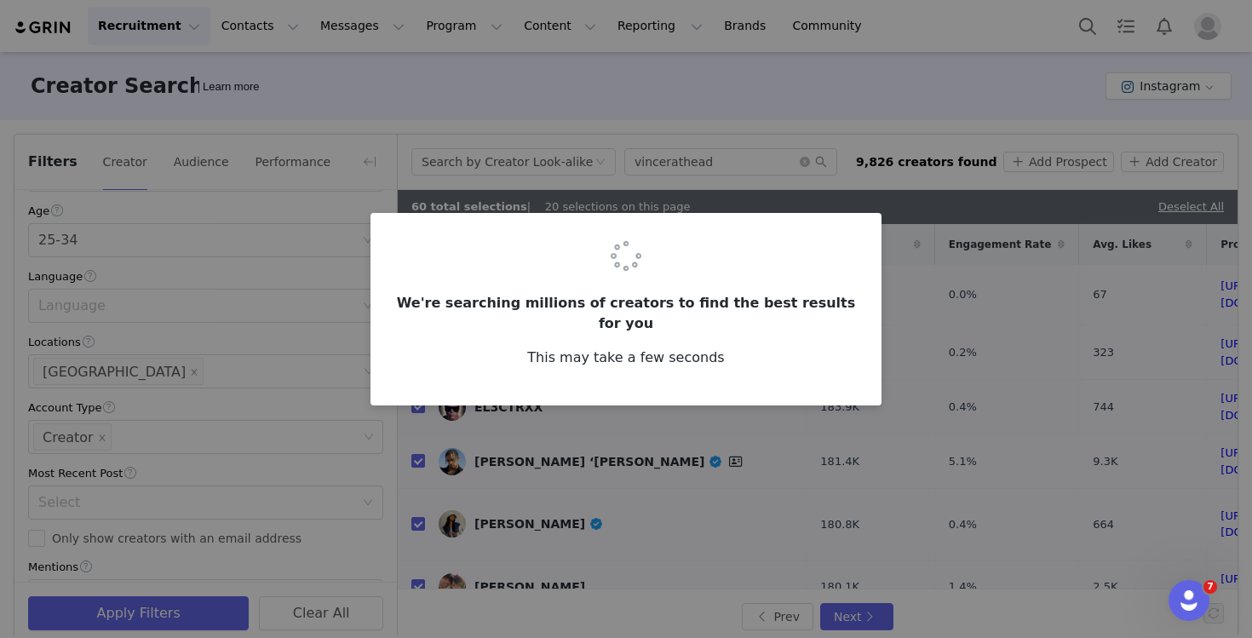
checkbox input "false"
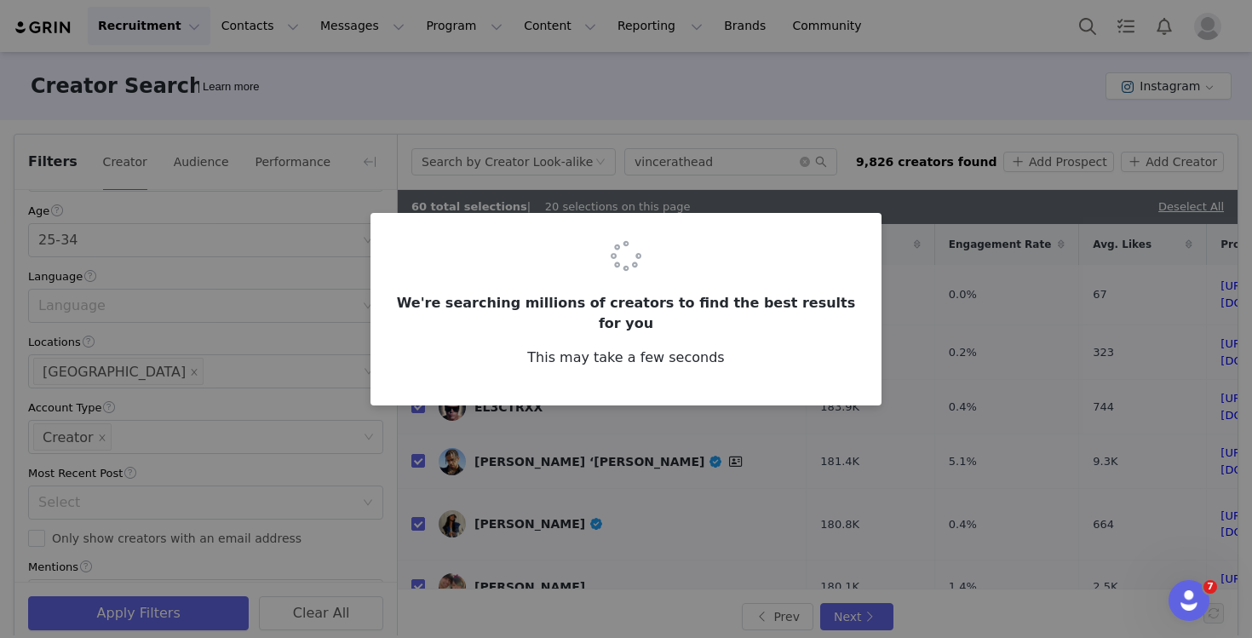
checkbox input "false"
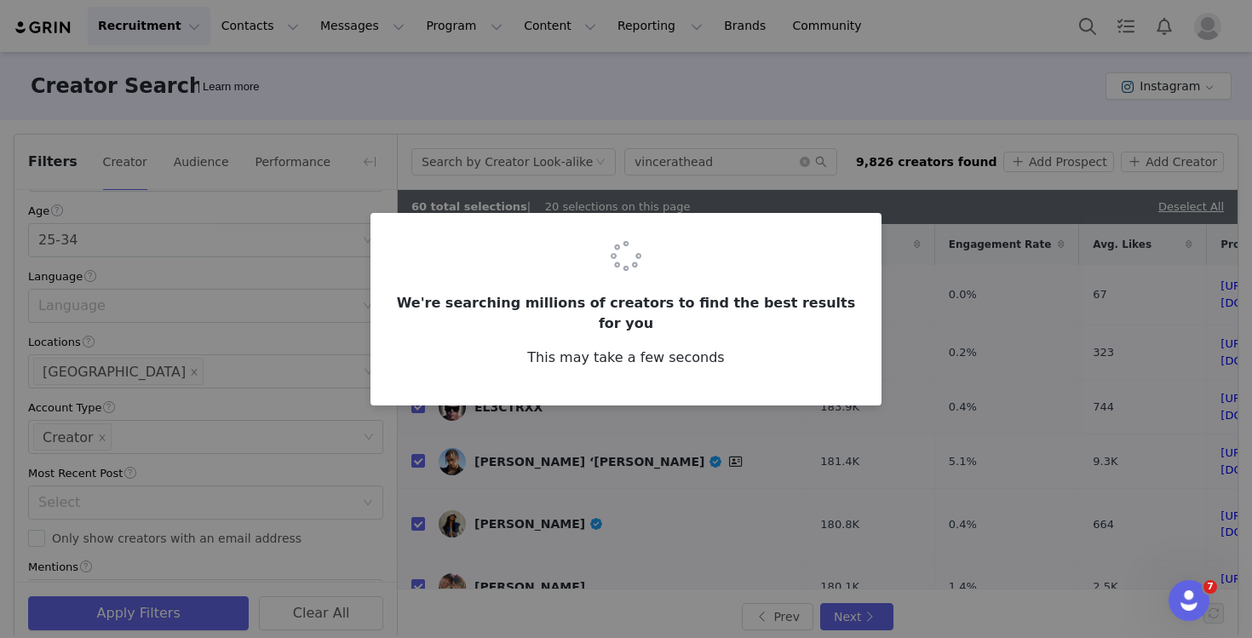
checkbox input "false"
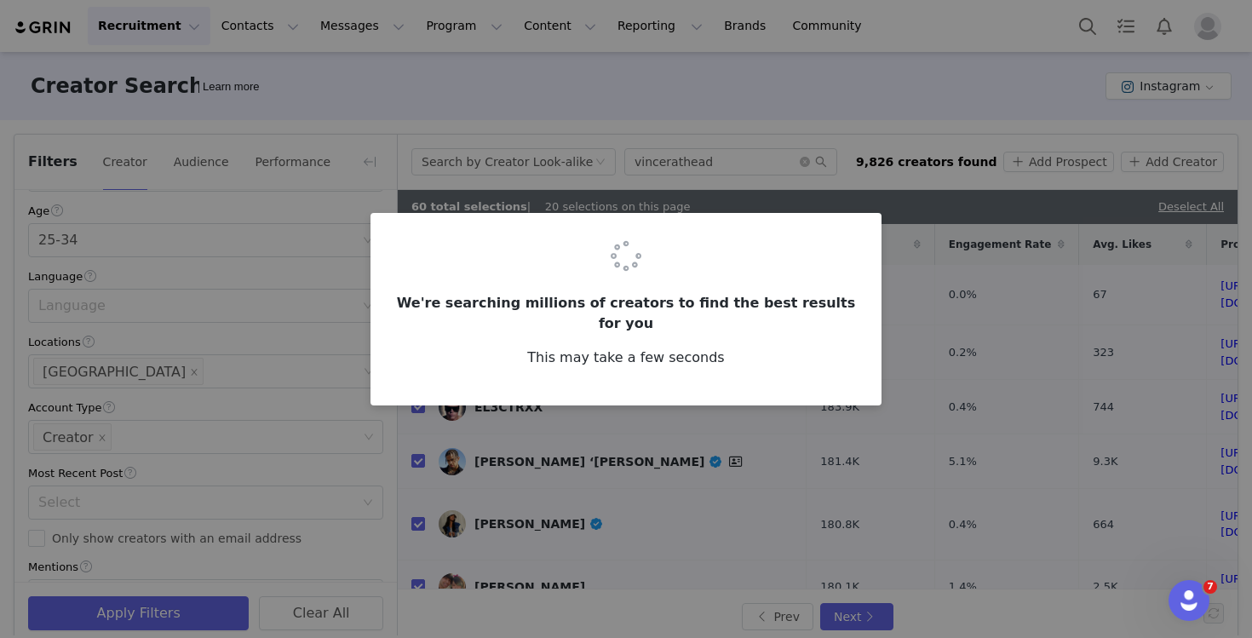
checkbox input "false"
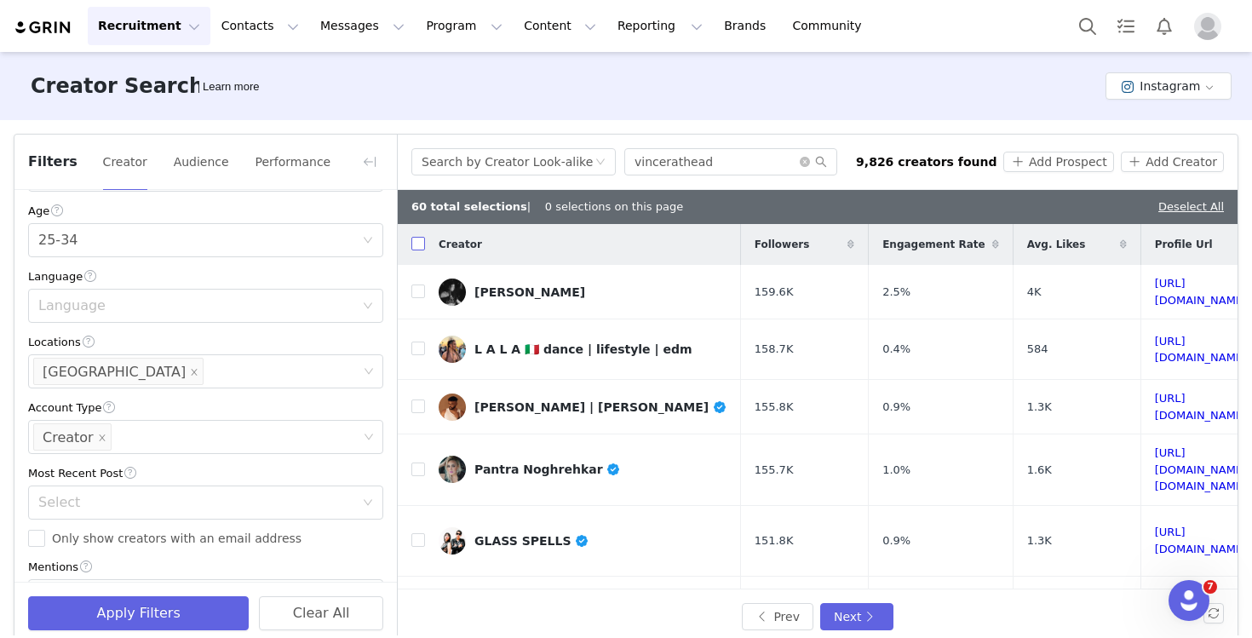
click at [419, 247] on input "checkbox" at bounding box center [418, 244] width 14 height 14
checkbox input "true"
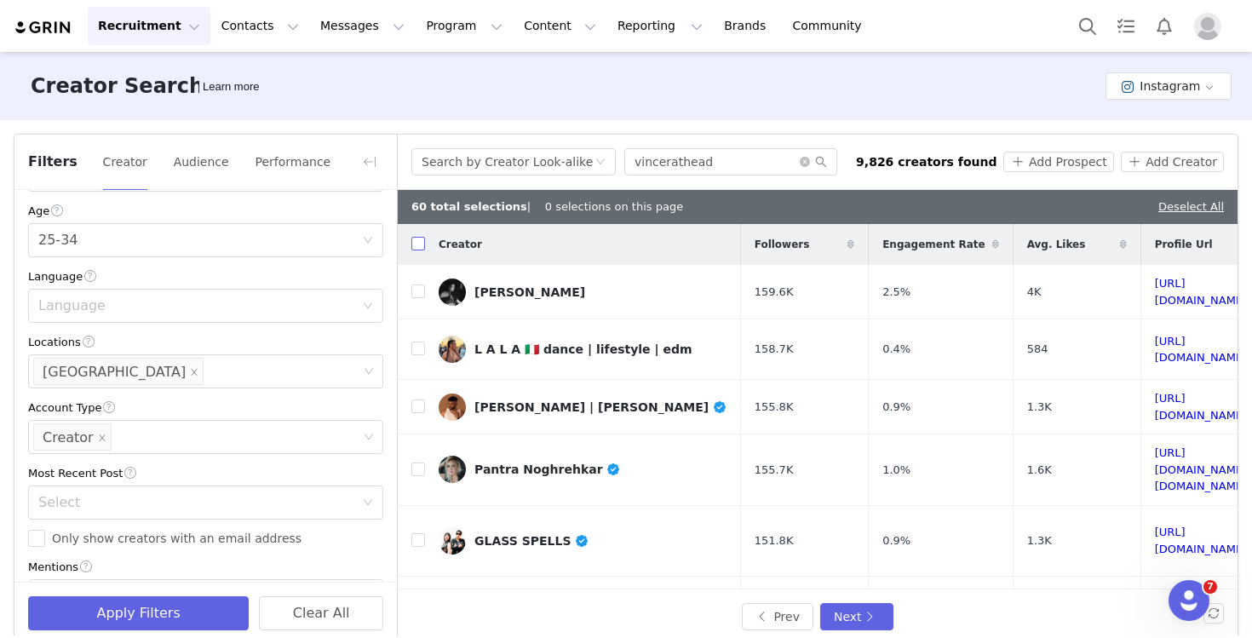
checkbox input "true"
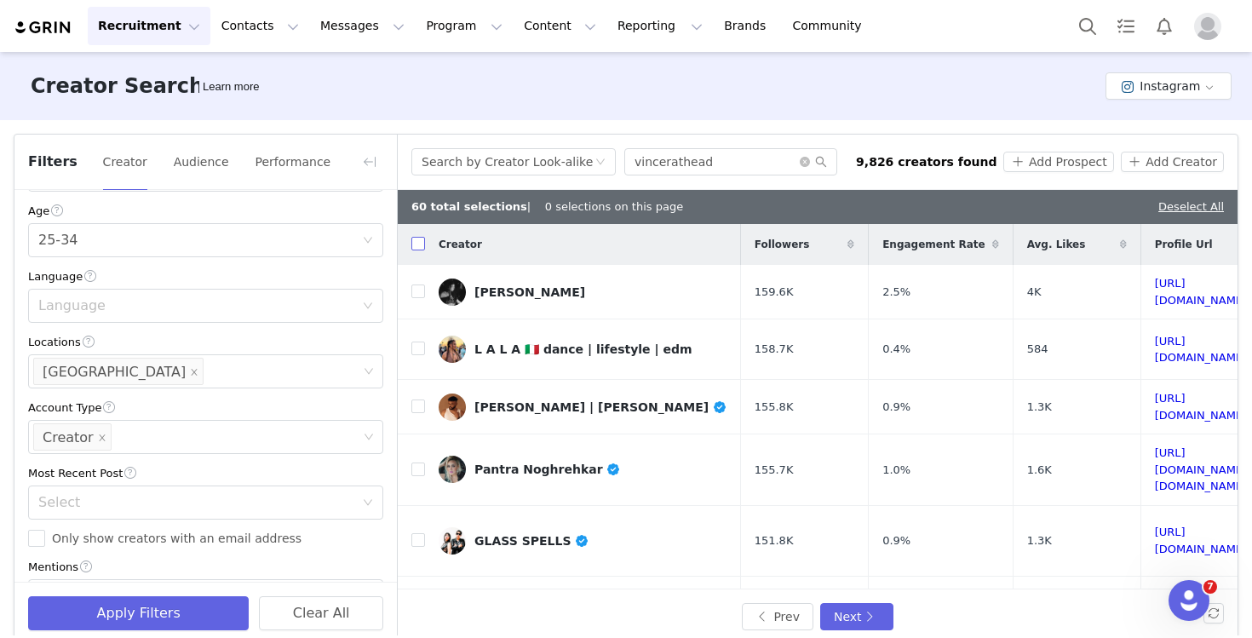
checkbox input "true"
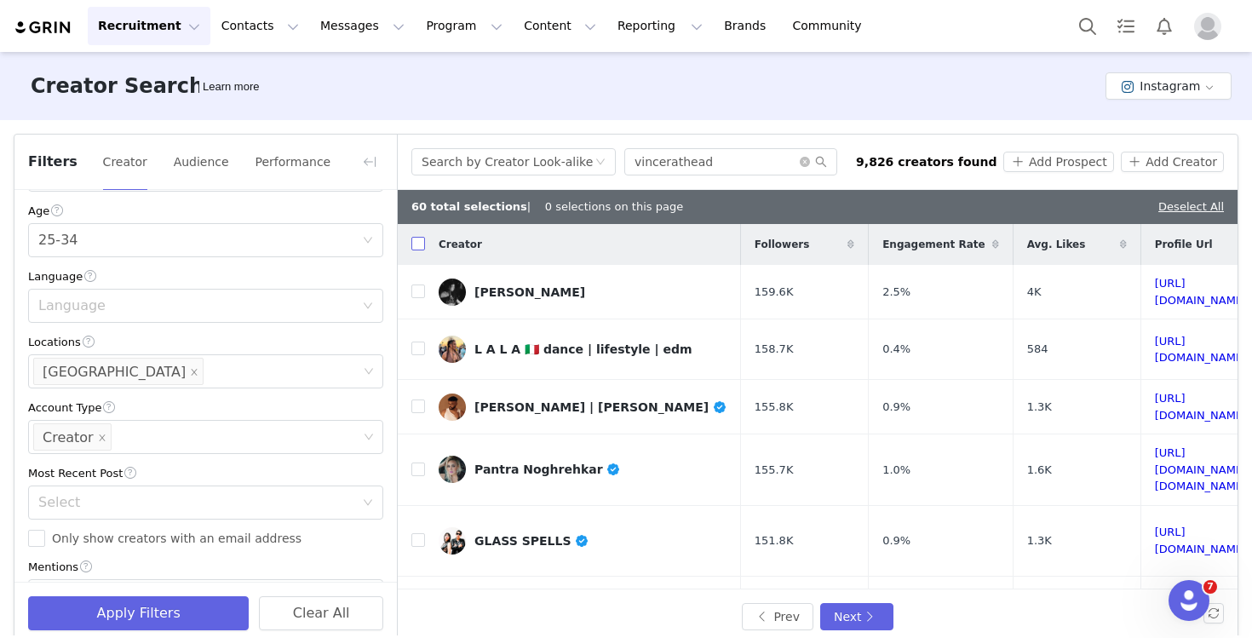
checkbox input "true"
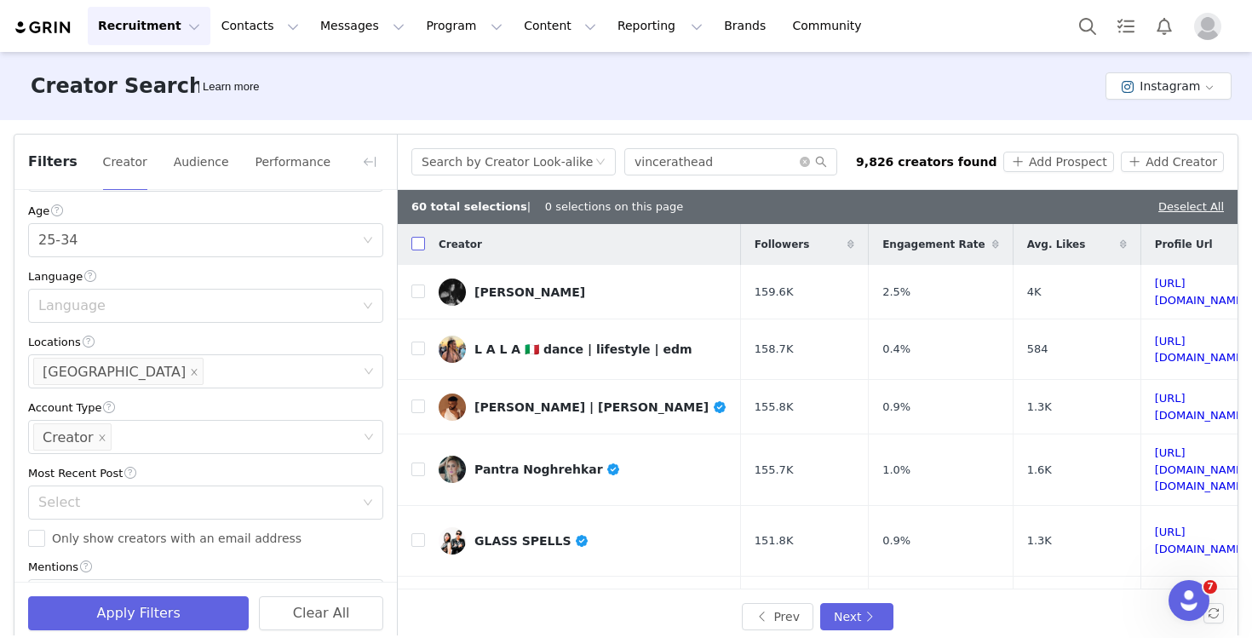
checkbox input "true"
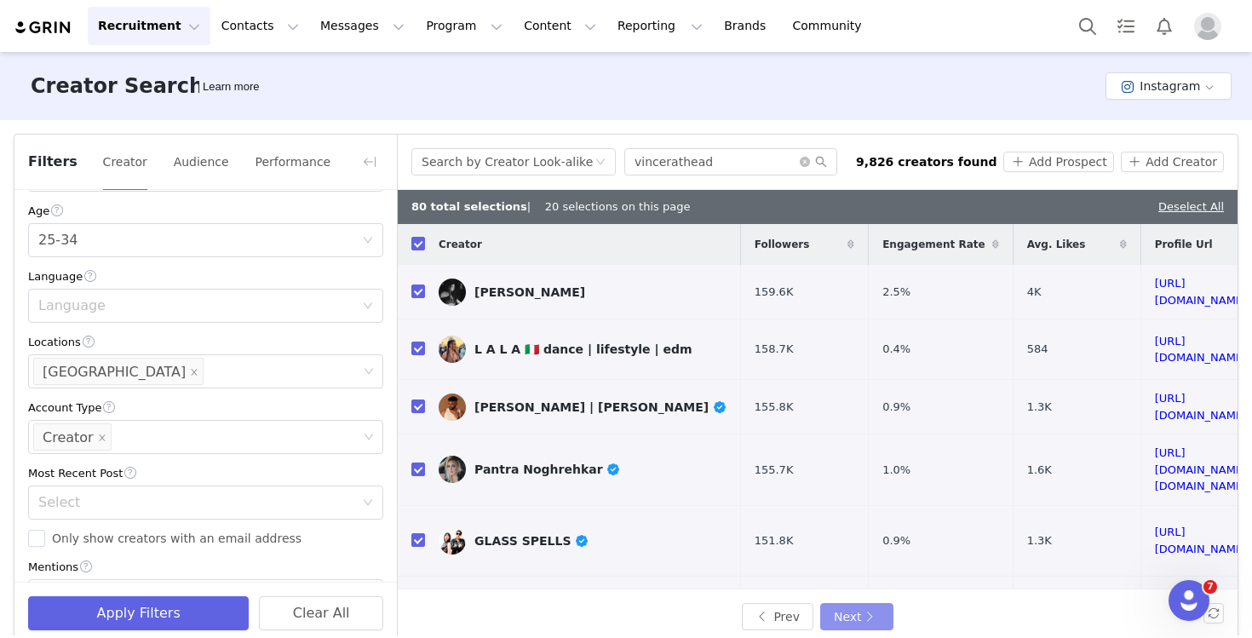
click at [846, 606] on button "Next" at bounding box center [856, 616] width 73 height 27
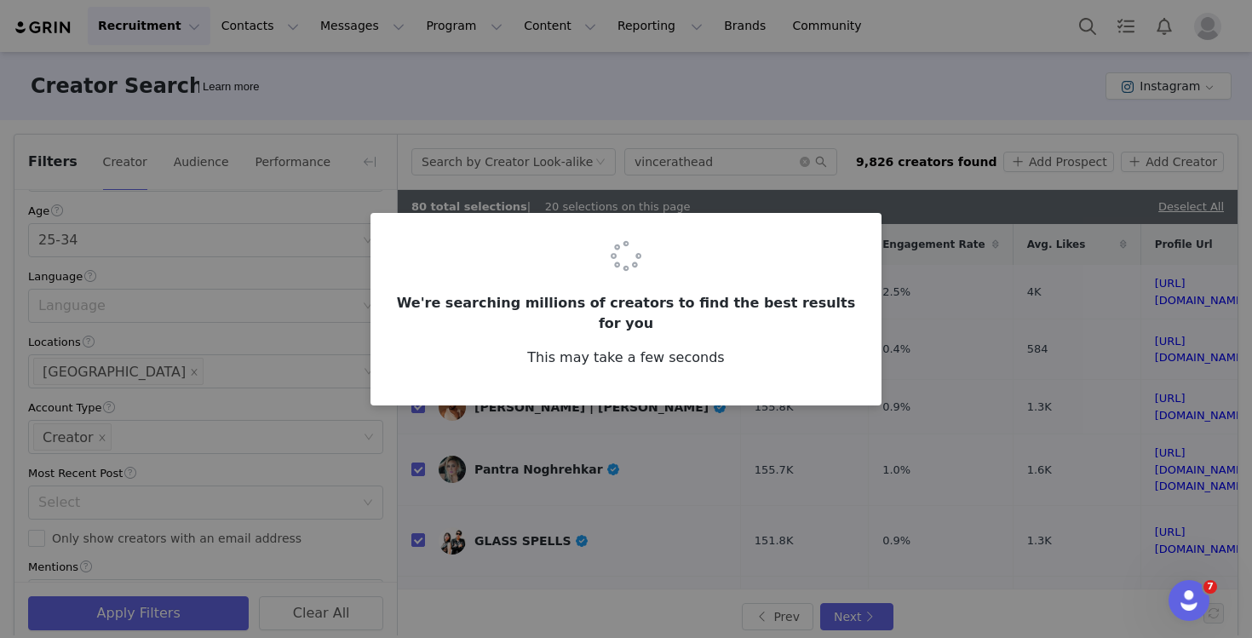
checkbox input "false"
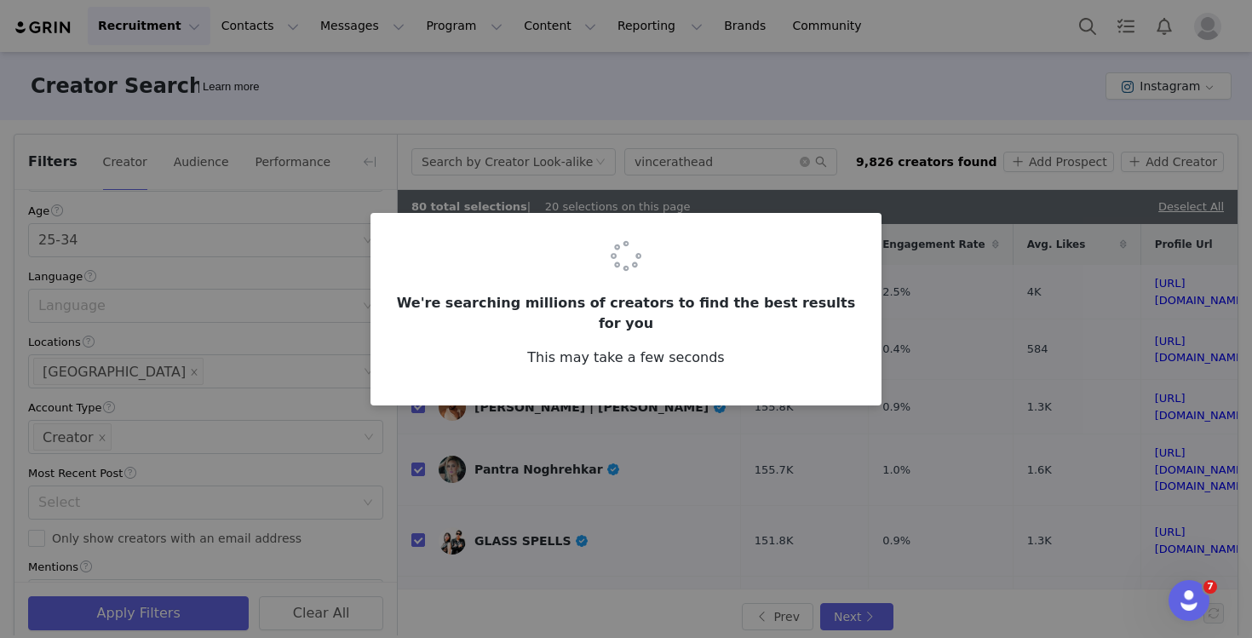
checkbox input "false"
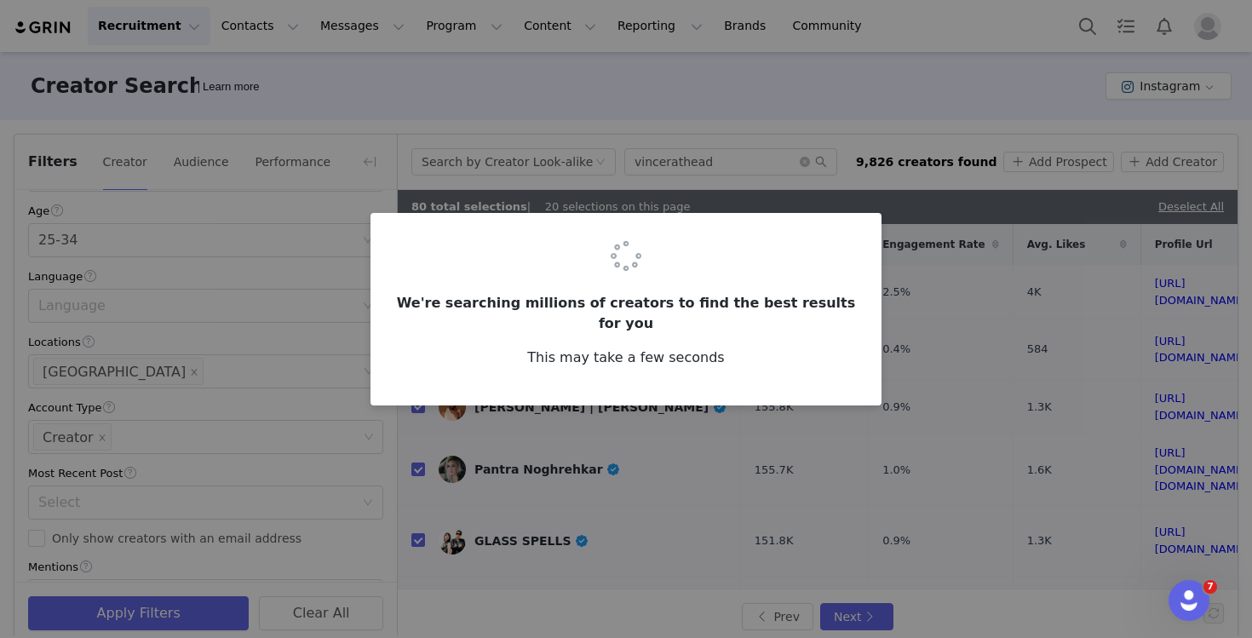
checkbox input "false"
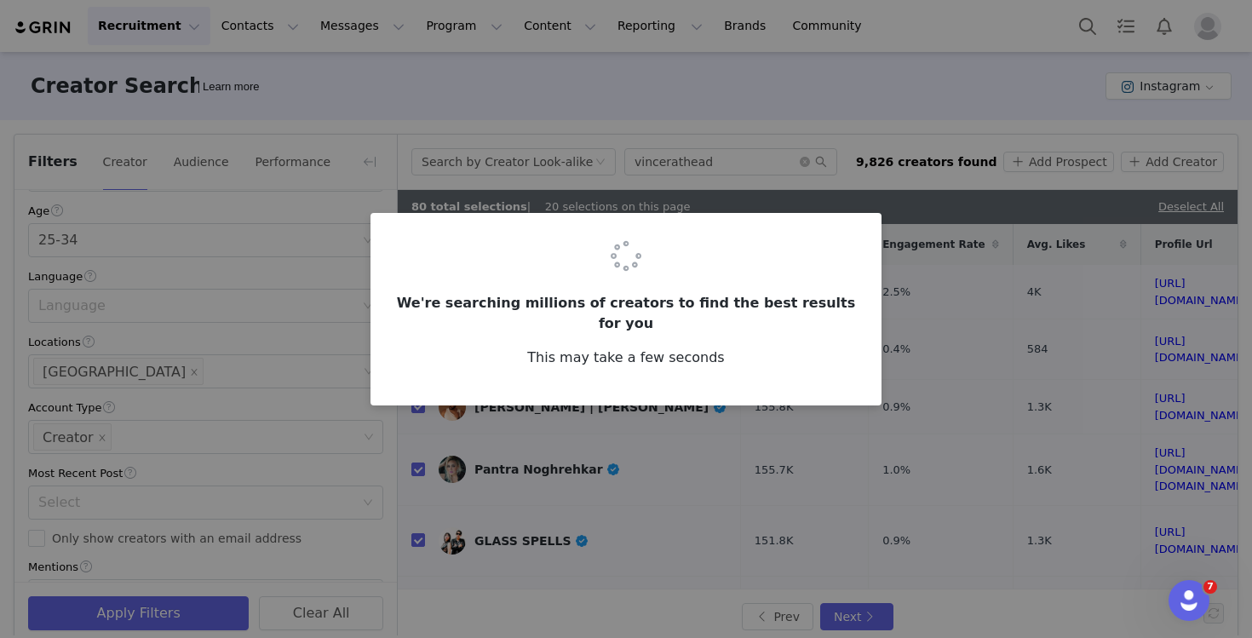
checkbox input "false"
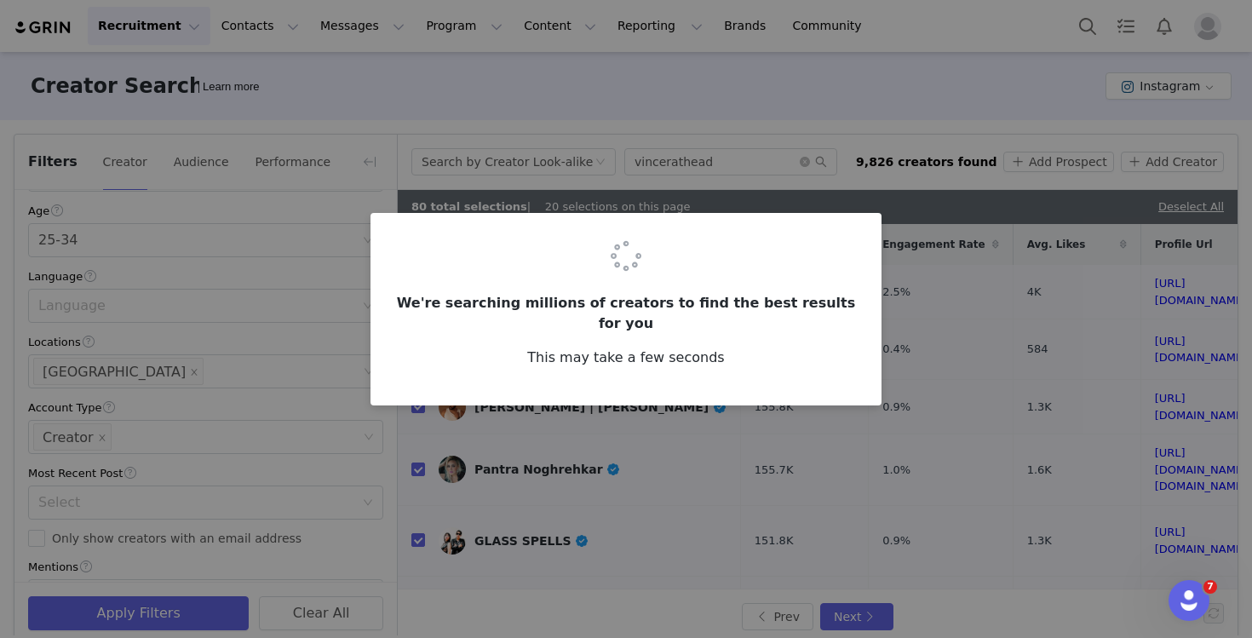
checkbox input "false"
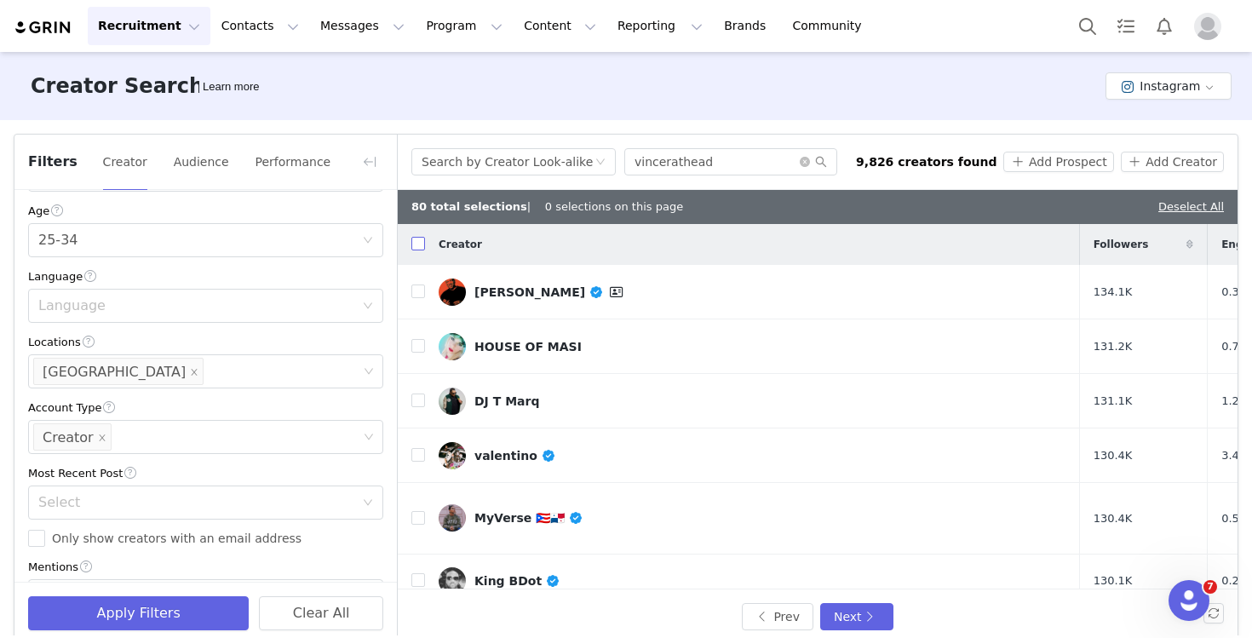
click at [418, 247] on input "checkbox" at bounding box center [418, 244] width 14 height 14
checkbox input "true"
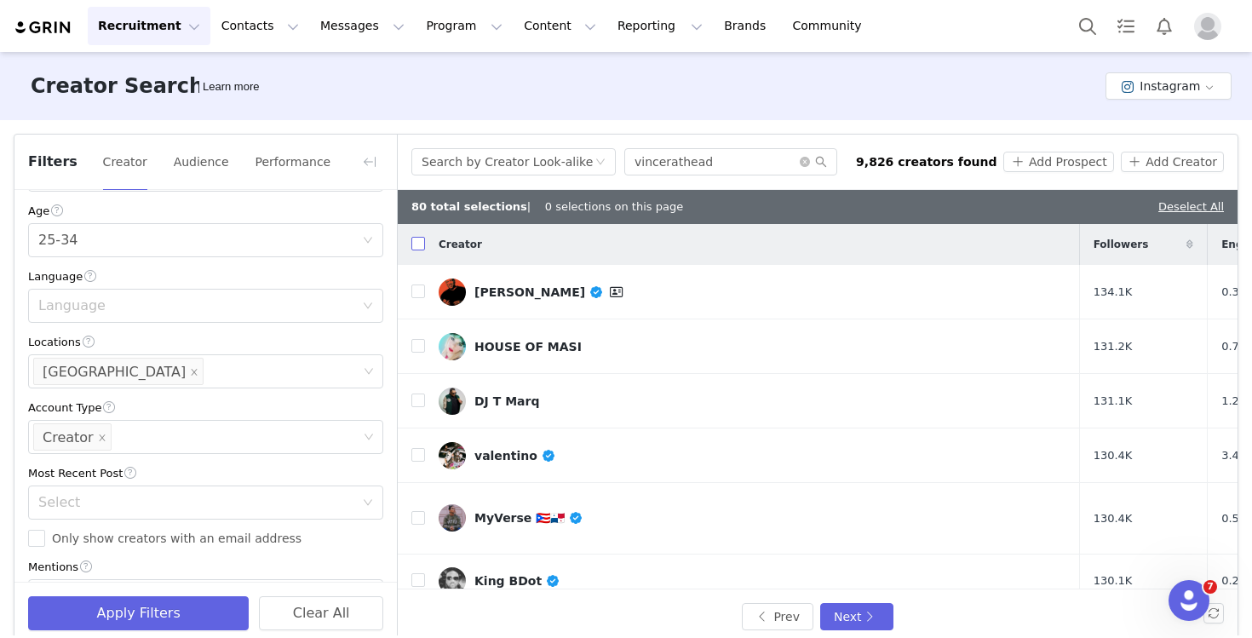
checkbox input "true"
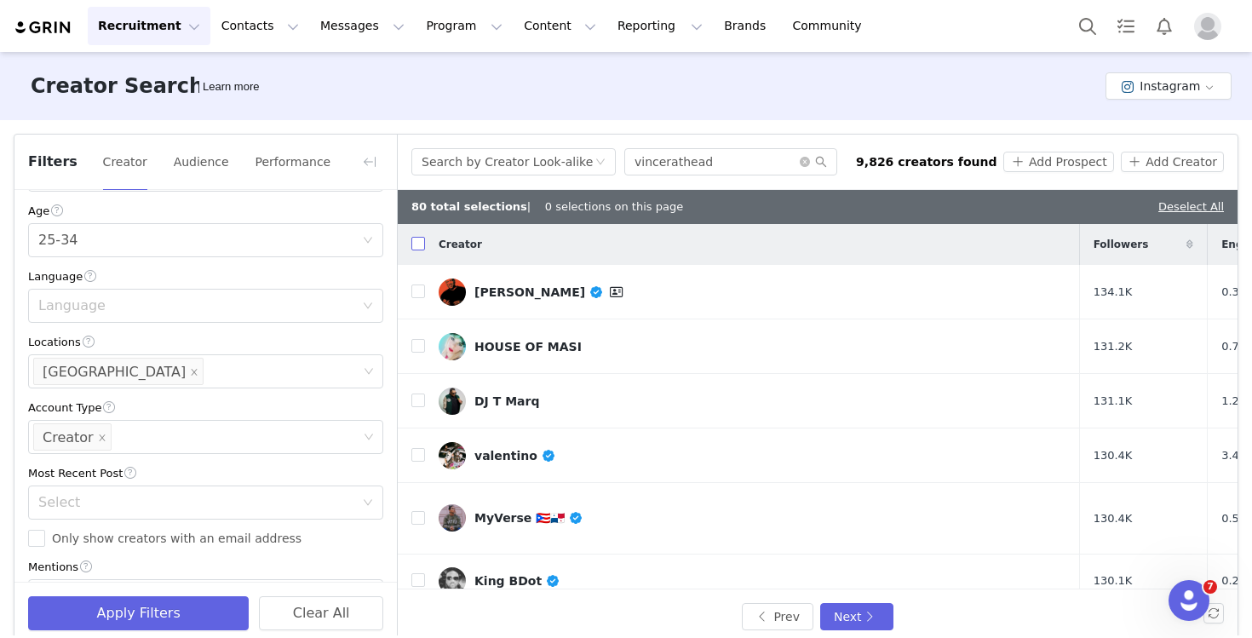
checkbox input "true"
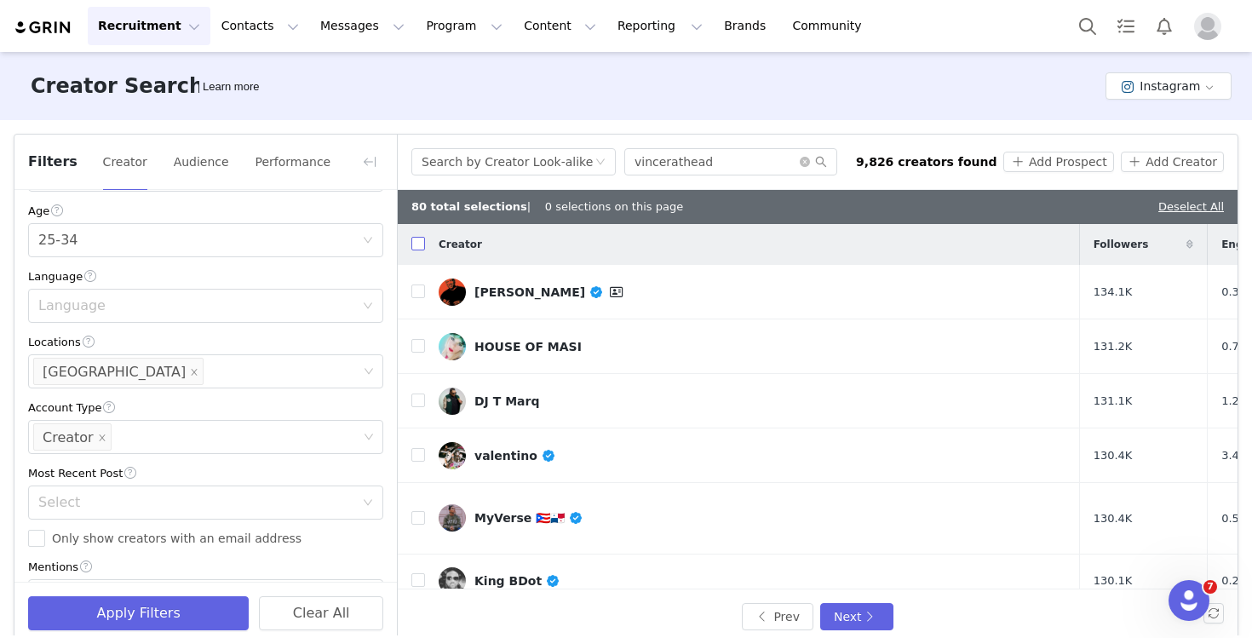
checkbox input "true"
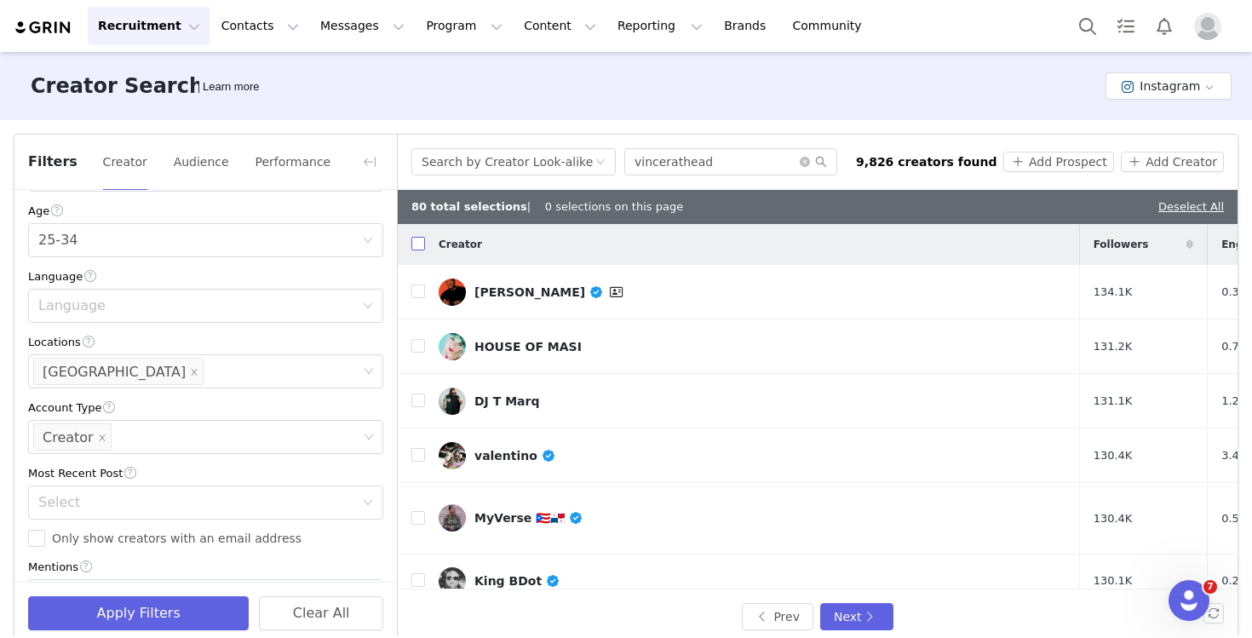
checkbox input "true"
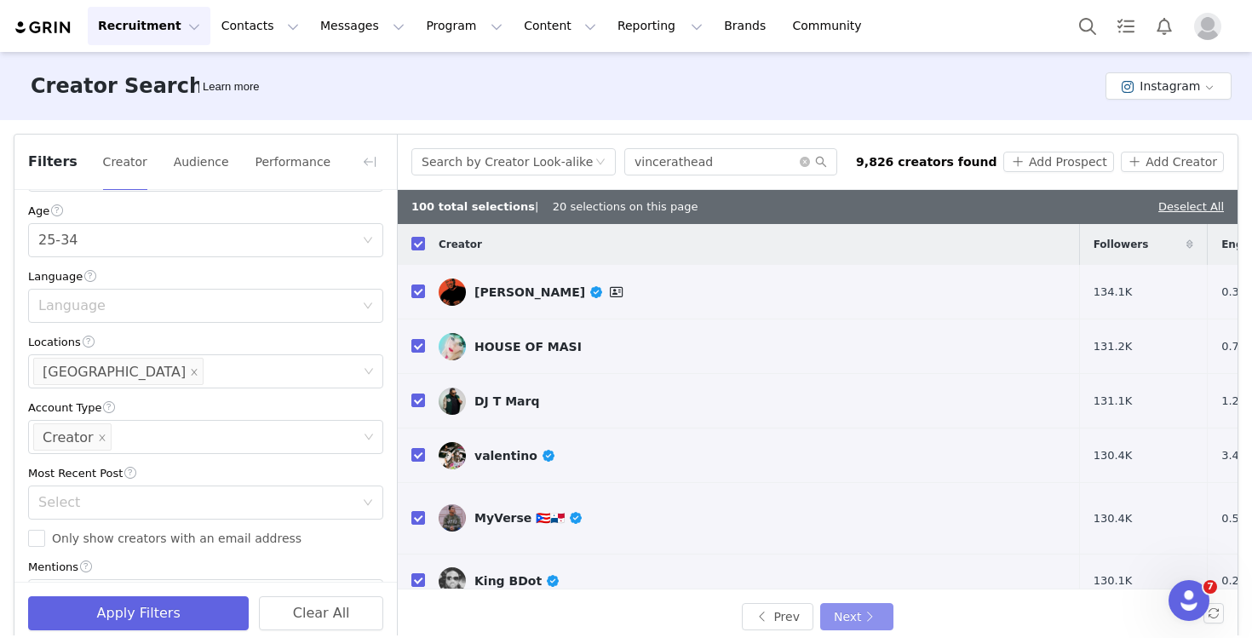
click at [847, 614] on button "Next" at bounding box center [856, 616] width 73 height 27
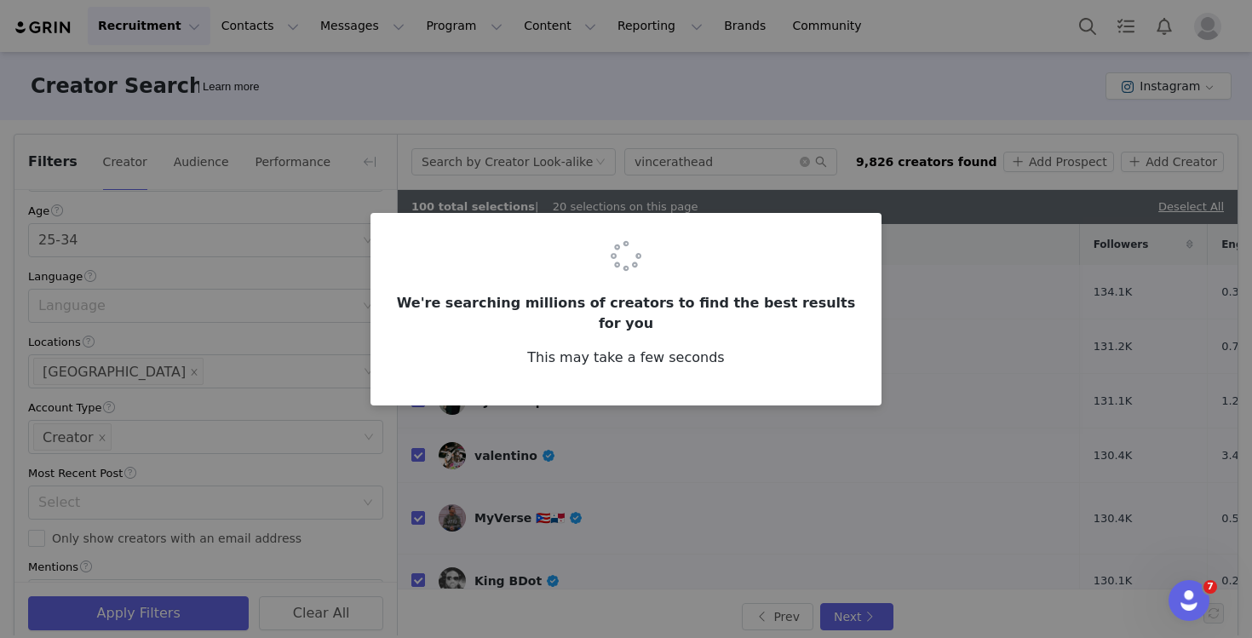
checkbox input "false"
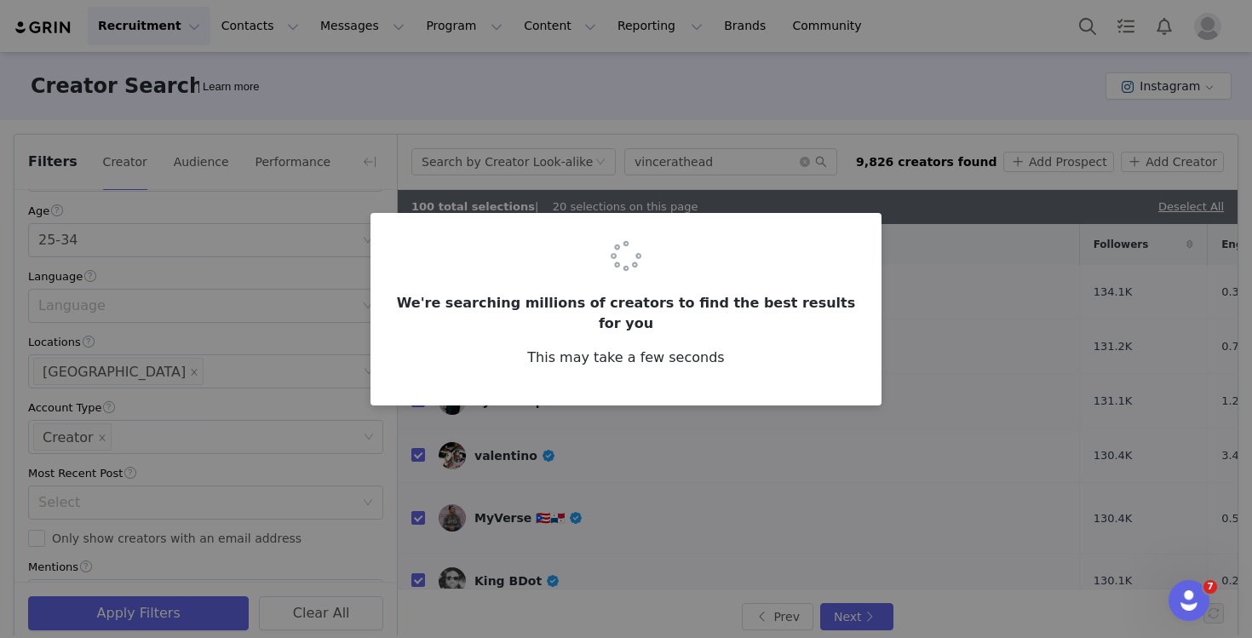
checkbox input "false"
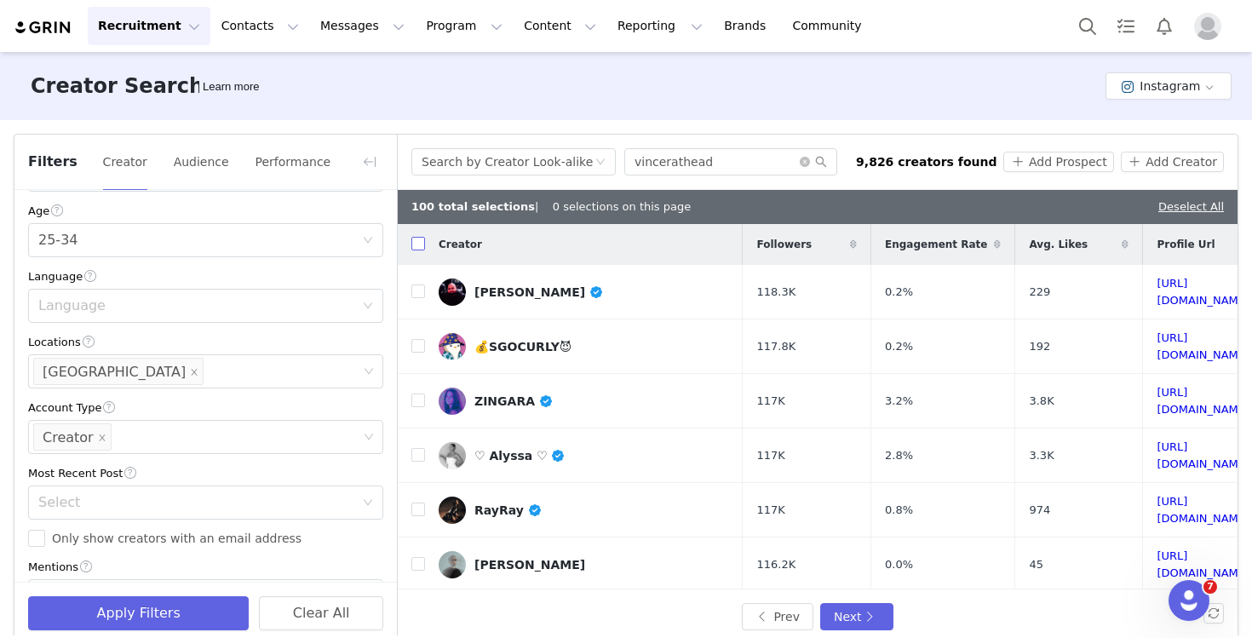
click at [422, 244] on input "checkbox" at bounding box center [418, 244] width 14 height 14
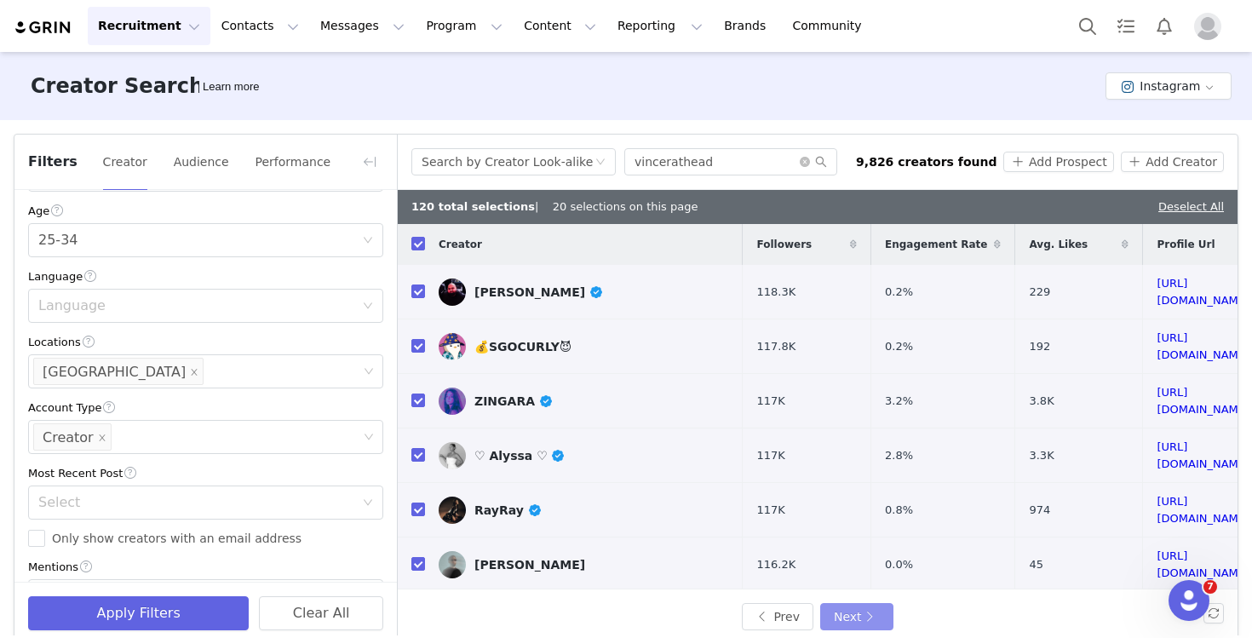
click at [845, 613] on button "Next" at bounding box center [856, 616] width 73 height 27
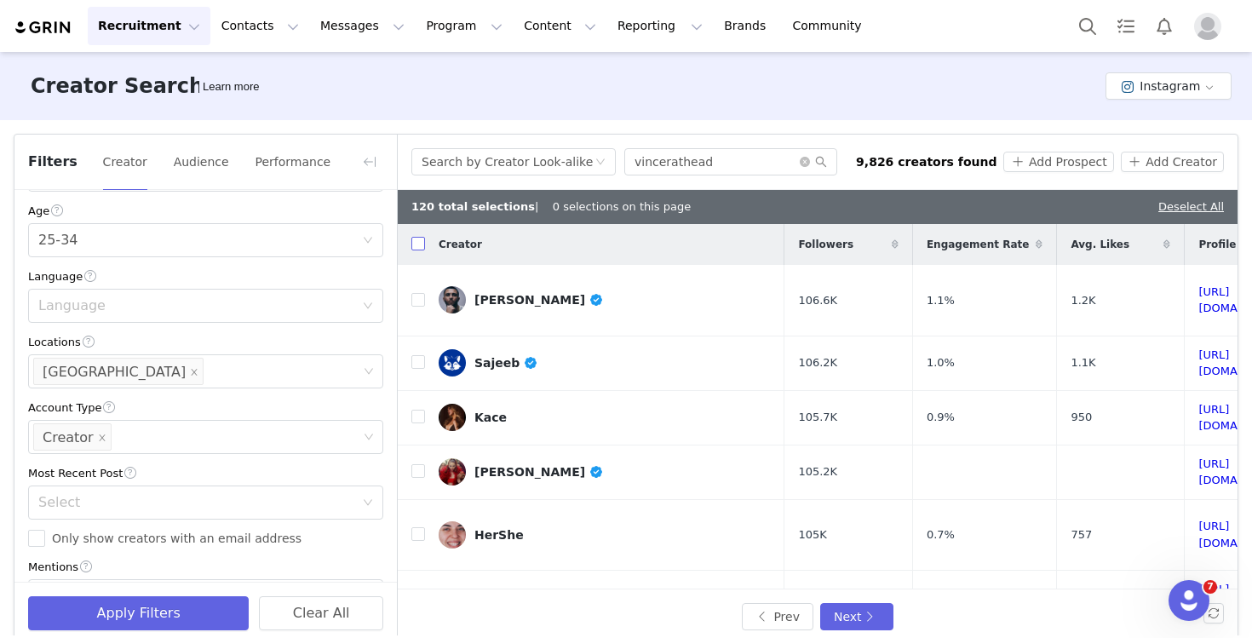
click at [415, 245] on input "checkbox" at bounding box center [418, 244] width 14 height 14
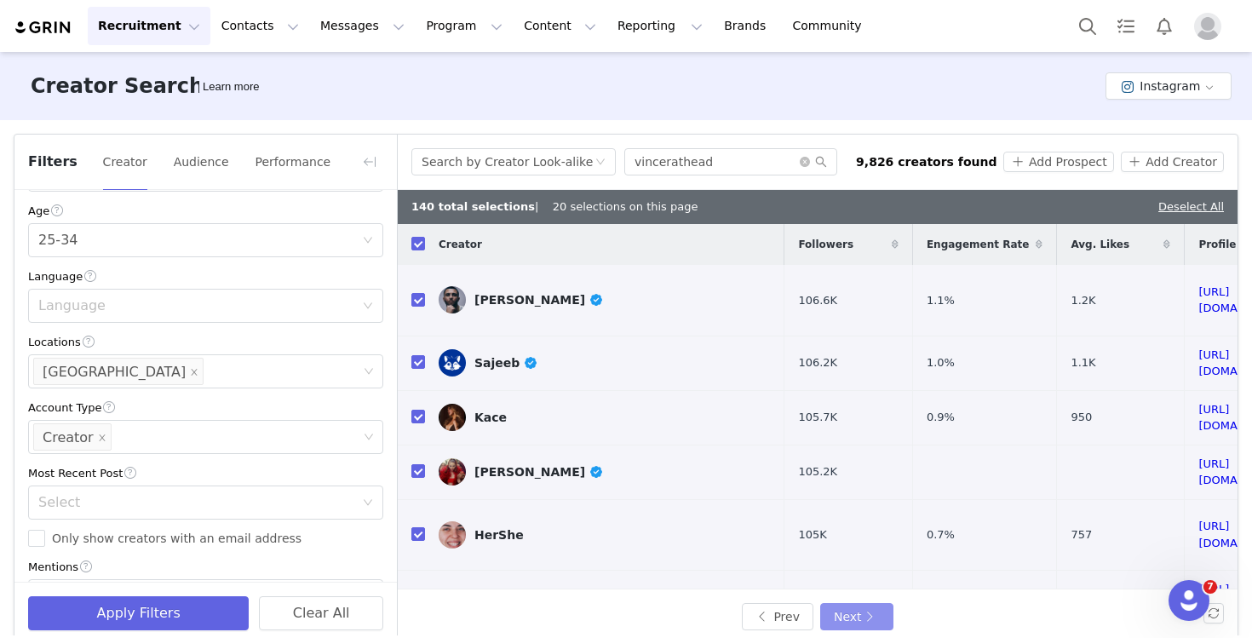
click at [853, 606] on button "Next" at bounding box center [856, 616] width 73 height 27
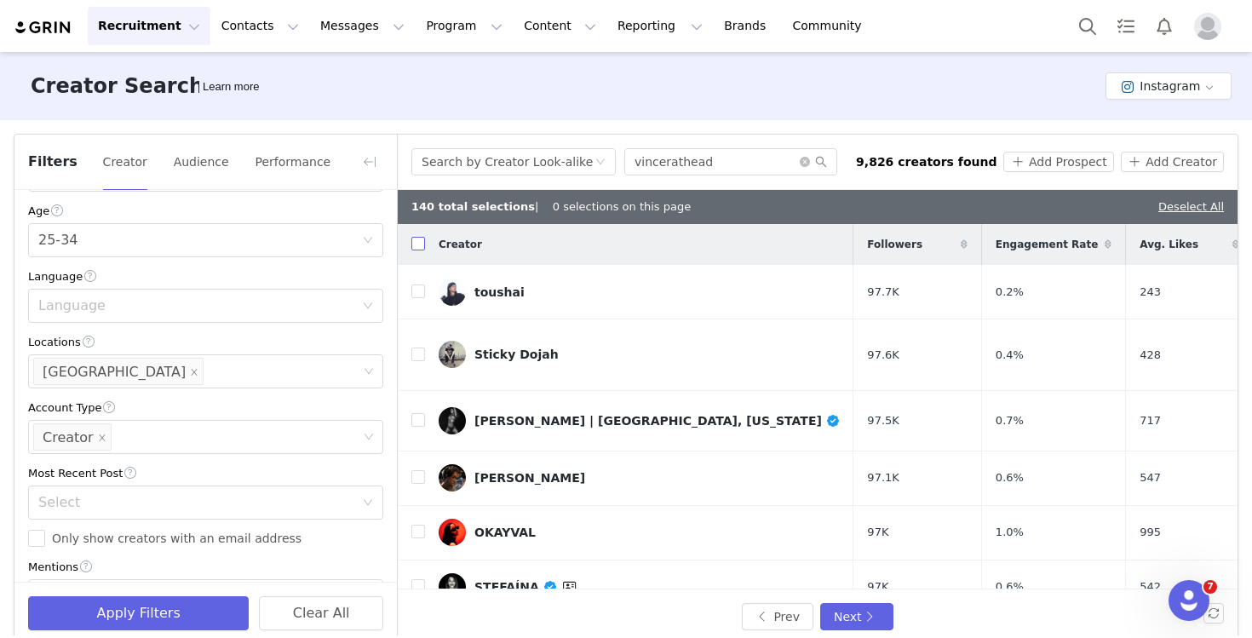
click at [419, 239] on input "checkbox" at bounding box center [418, 244] width 14 height 14
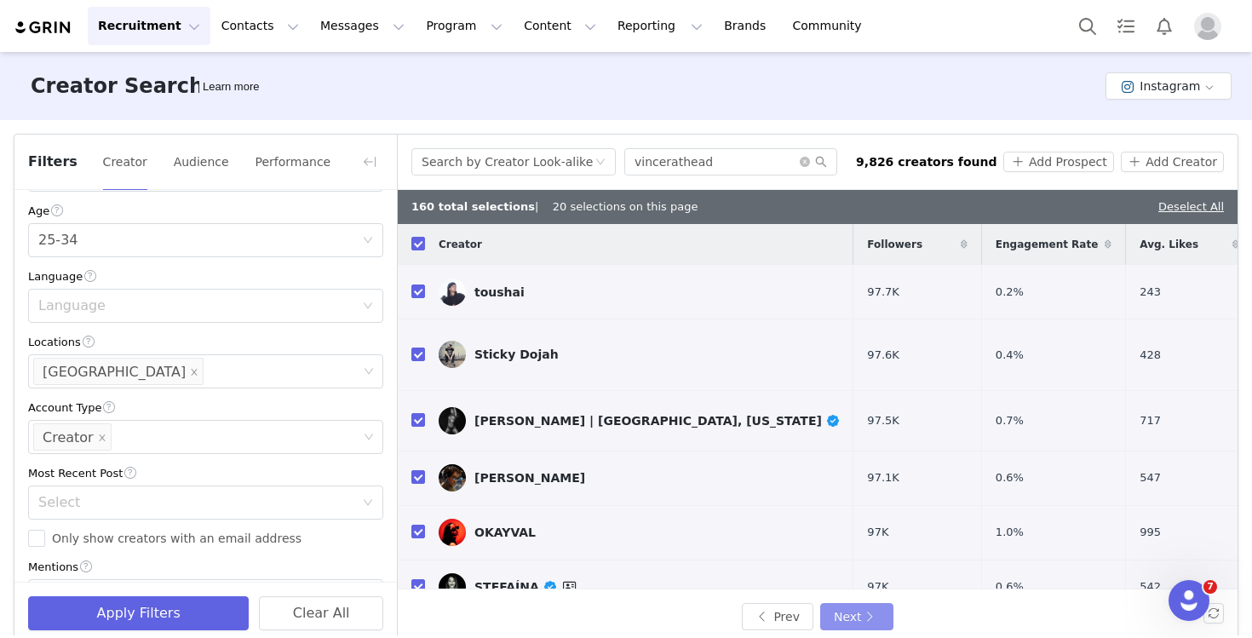
click at [861, 616] on button "Next" at bounding box center [856, 616] width 73 height 27
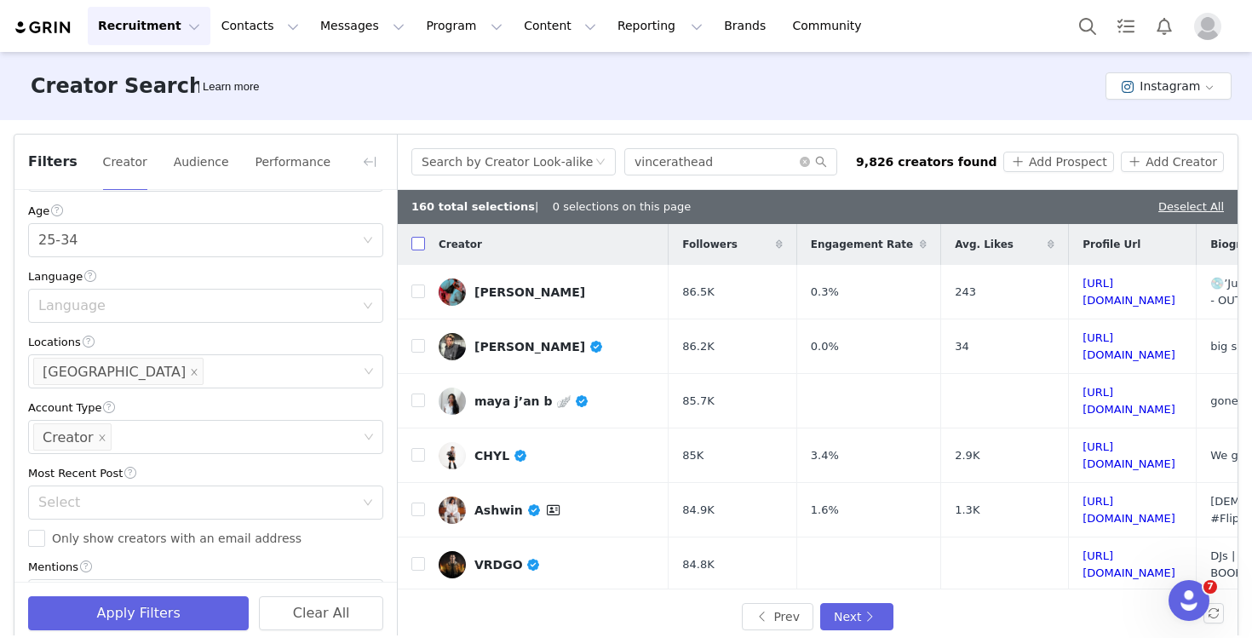
click at [416, 245] on input "checkbox" at bounding box center [418, 244] width 14 height 14
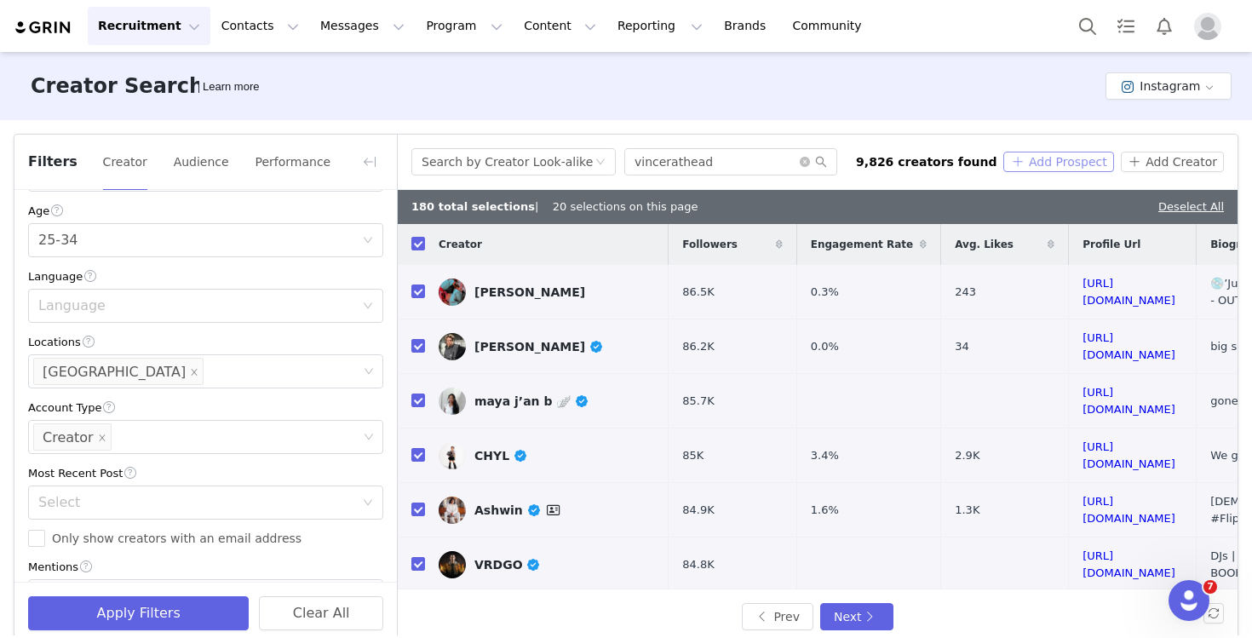
click at [1072, 165] on button "Add Prospect" at bounding box center [1058, 162] width 110 height 20
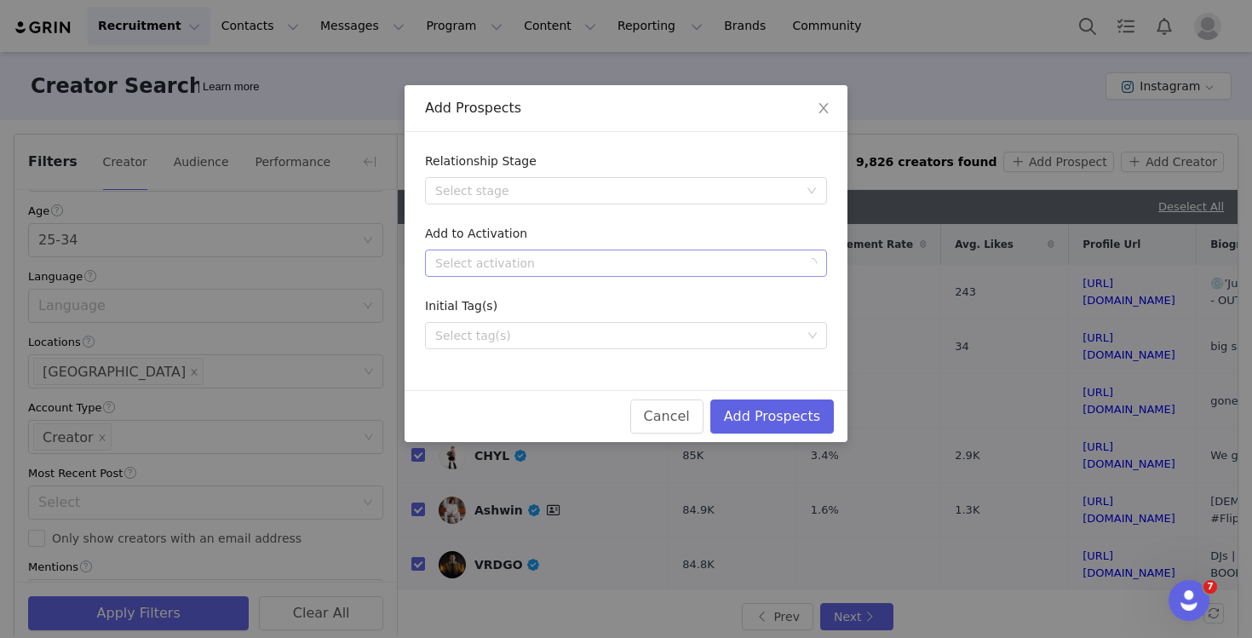
click at [644, 273] on div "Select activation" at bounding box center [620, 263] width 371 height 26
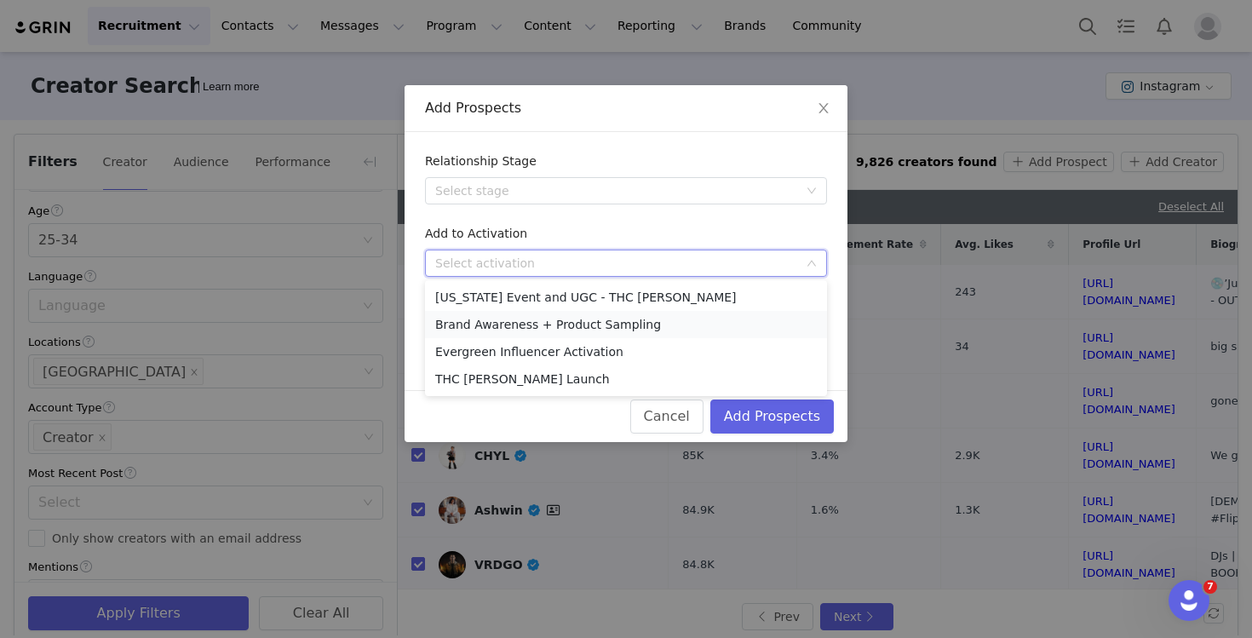
click at [635, 319] on li "Brand Awareness + Product Sampling" at bounding box center [626, 324] width 402 height 27
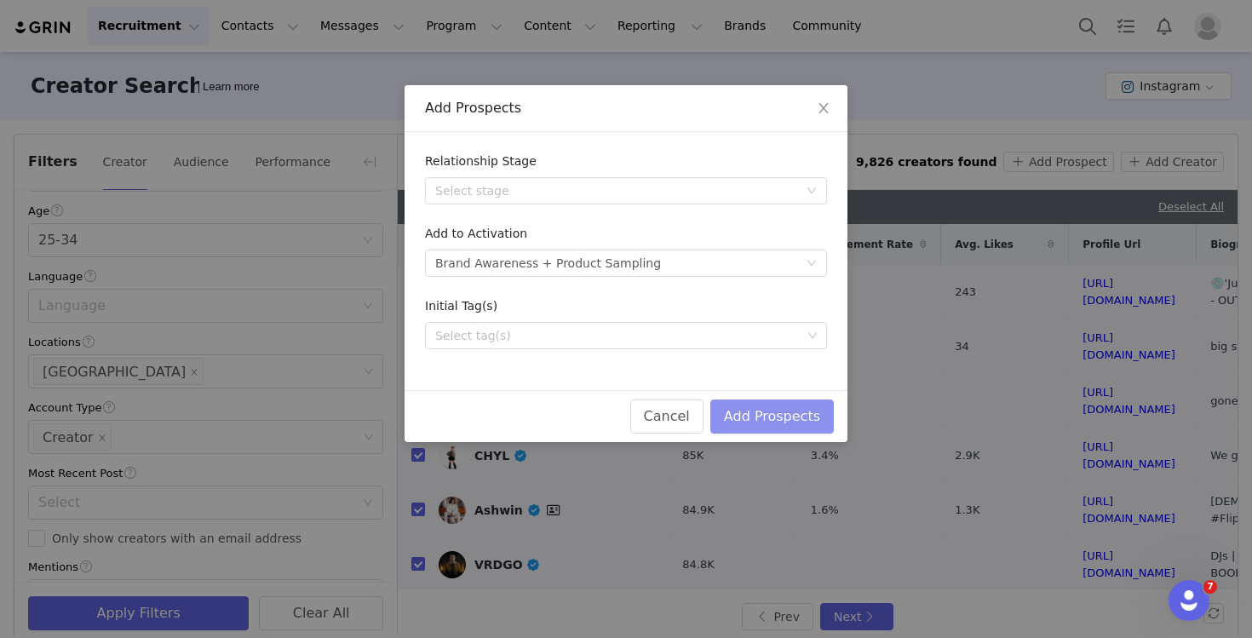
click at [761, 410] on button "Add Prospects" at bounding box center [772, 416] width 124 height 34
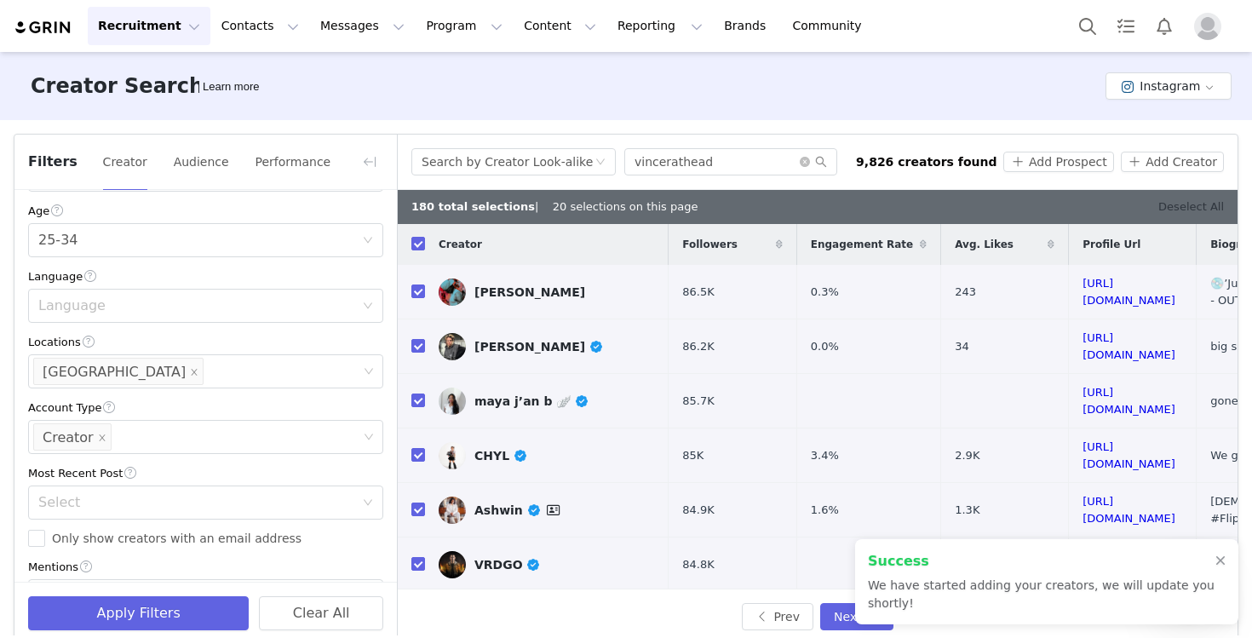
click at [1189, 203] on link "Deselect All" at bounding box center [1191, 206] width 66 height 13
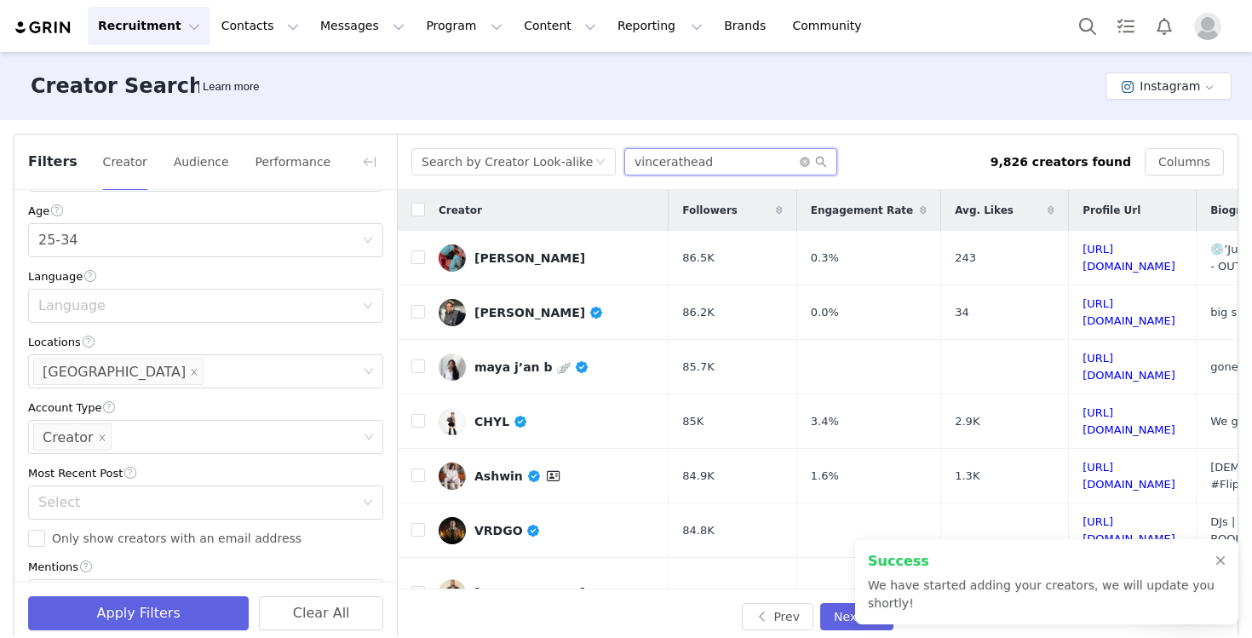
drag, startPoint x: 732, startPoint y: 171, endPoint x: 549, endPoint y: 142, distance: 184.6
click at [549, 142] on div "Search by Creator Look-alike vincerathead 9,826 creators found Columns" at bounding box center [818, 162] width 840 height 55
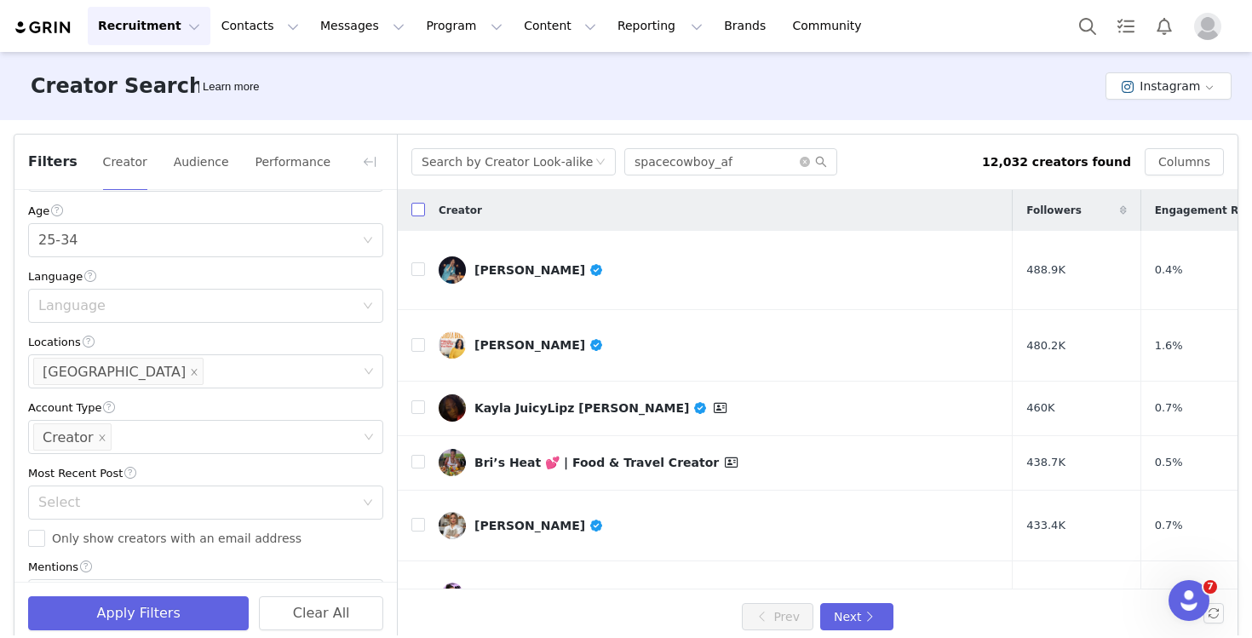
click at [422, 215] on input "checkbox" at bounding box center [418, 210] width 14 height 14
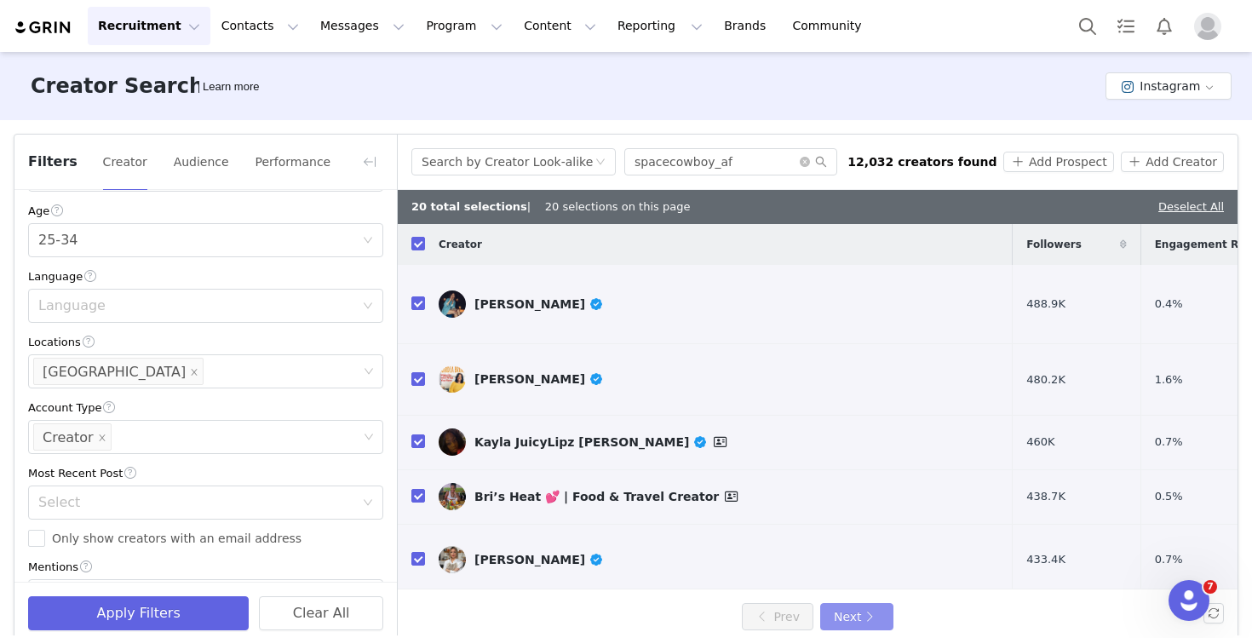
click at [858, 623] on button "Next" at bounding box center [856, 616] width 73 height 27
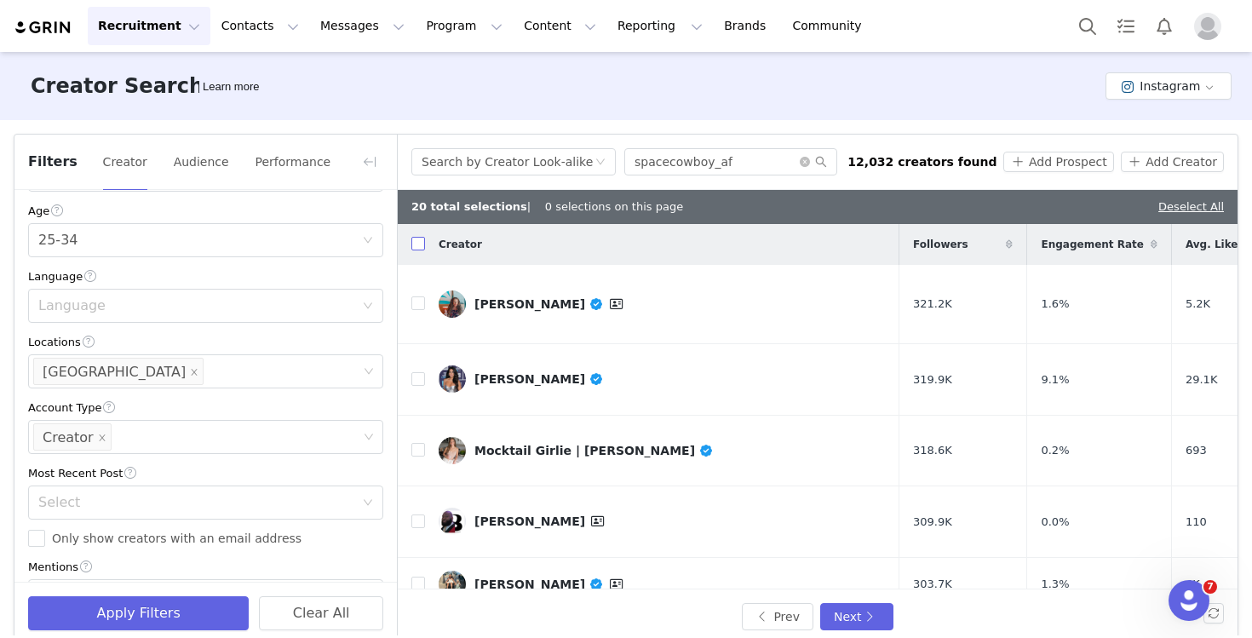
click at [413, 243] on input "checkbox" at bounding box center [418, 244] width 14 height 14
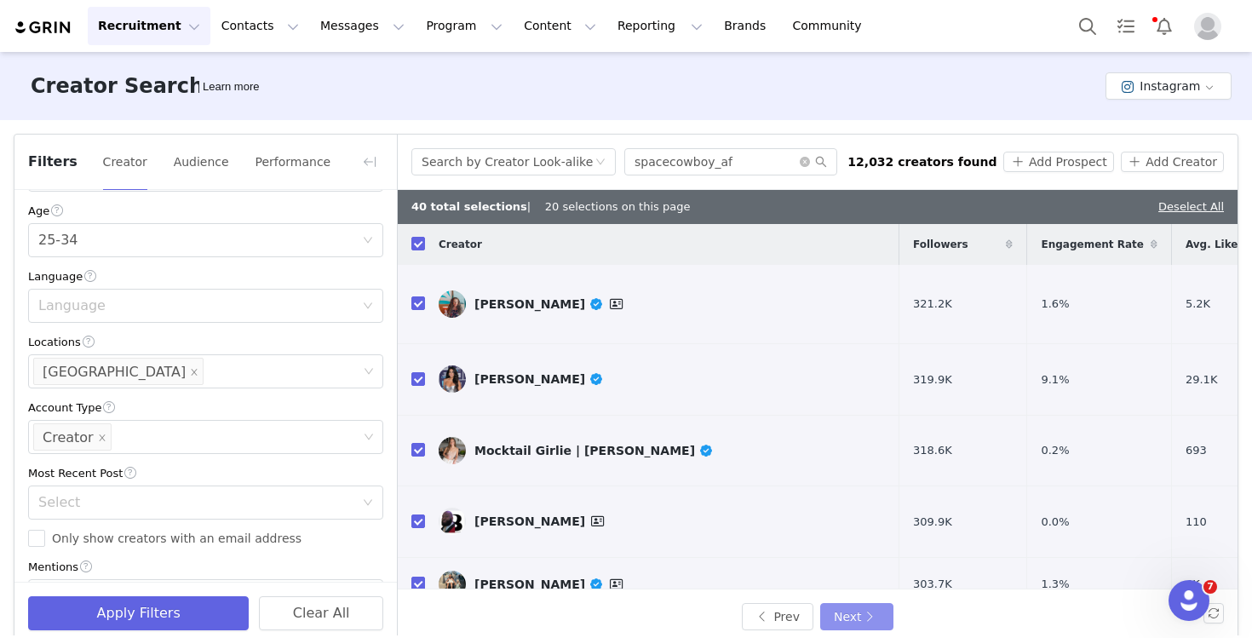
click at [842, 615] on button "Next" at bounding box center [856, 616] width 73 height 27
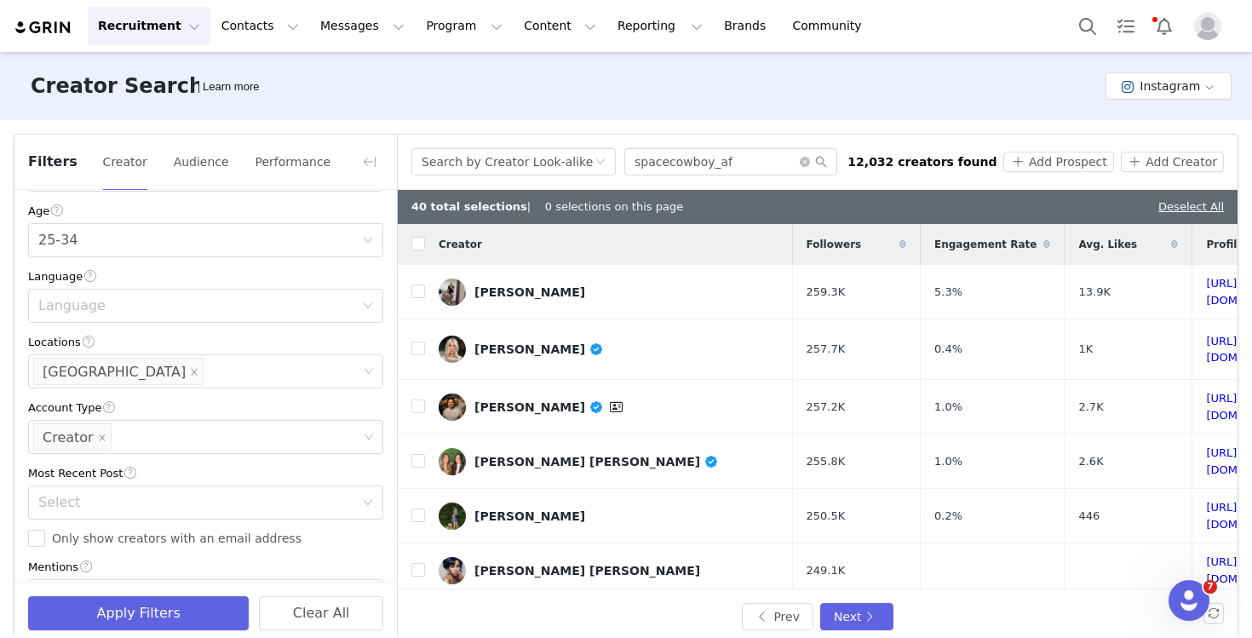
click at [416, 254] on th at bounding box center [411, 244] width 27 height 41
click at [416, 246] on input "checkbox" at bounding box center [418, 244] width 14 height 14
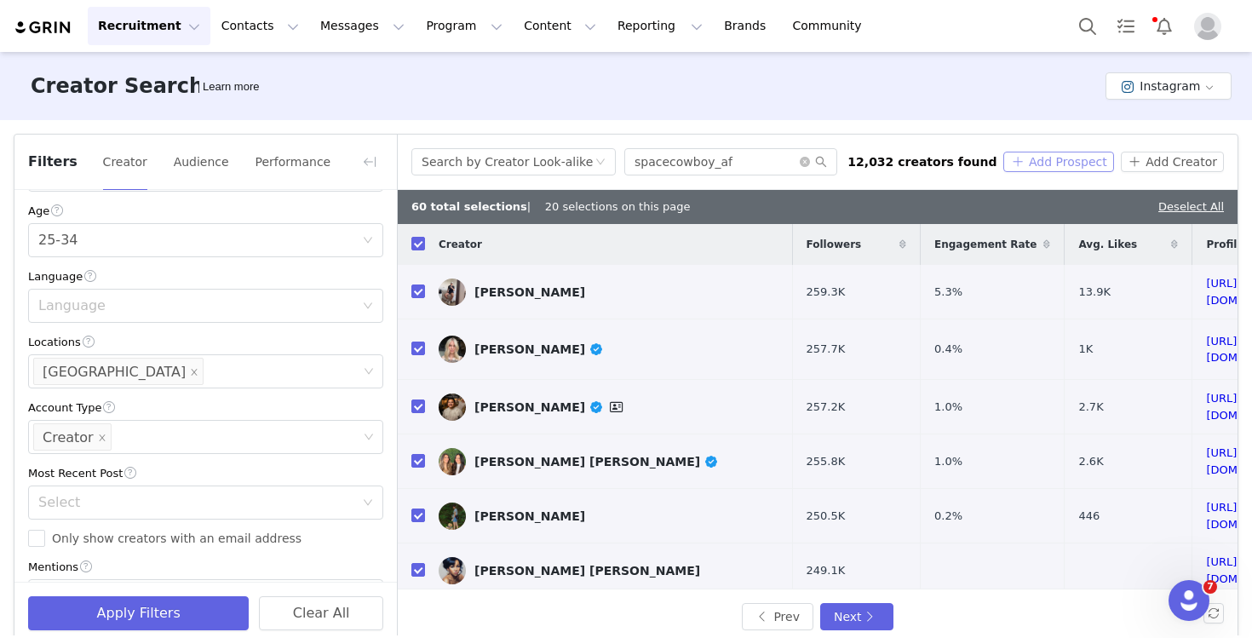
click at [1067, 164] on button "Add Prospect" at bounding box center [1058, 162] width 110 height 20
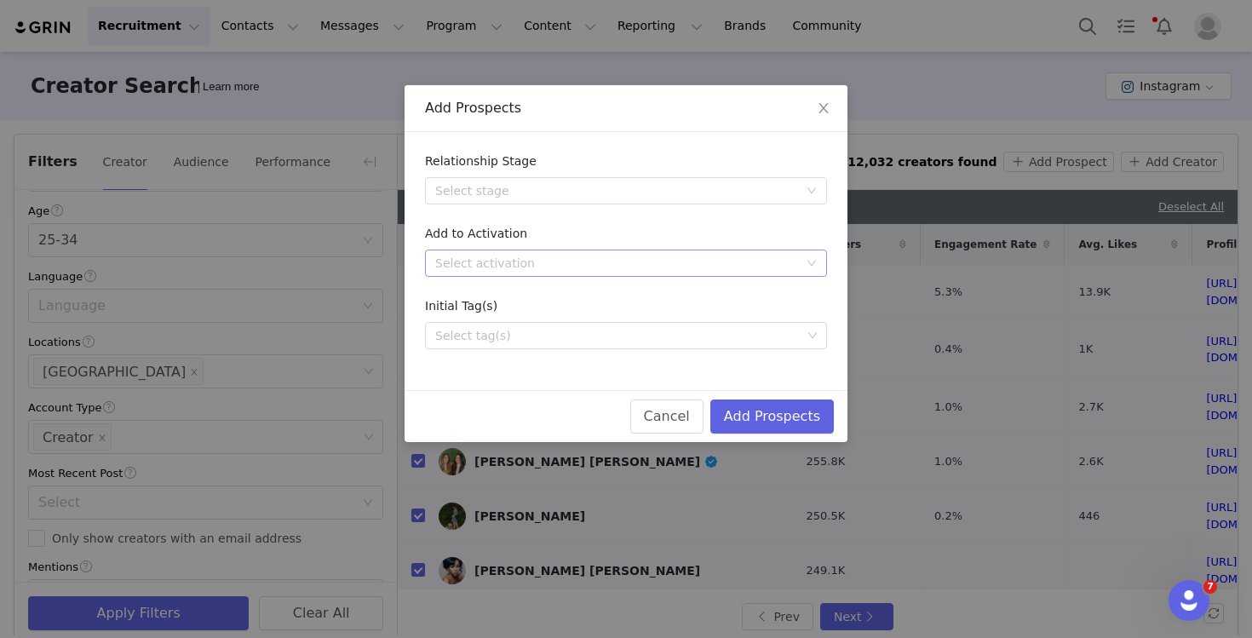
click at [633, 271] on div "Select activation" at bounding box center [616, 263] width 363 height 17
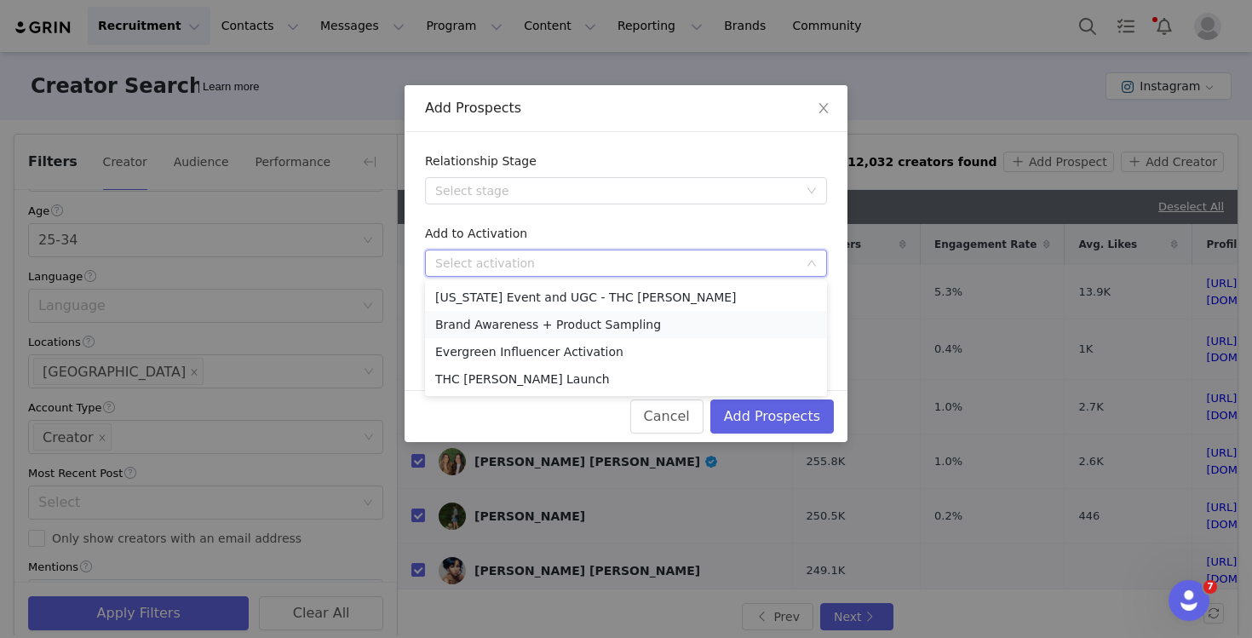
click at [629, 321] on li "Brand Awareness + Product Sampling" at bounding box center [626, 324] width 402 height 27
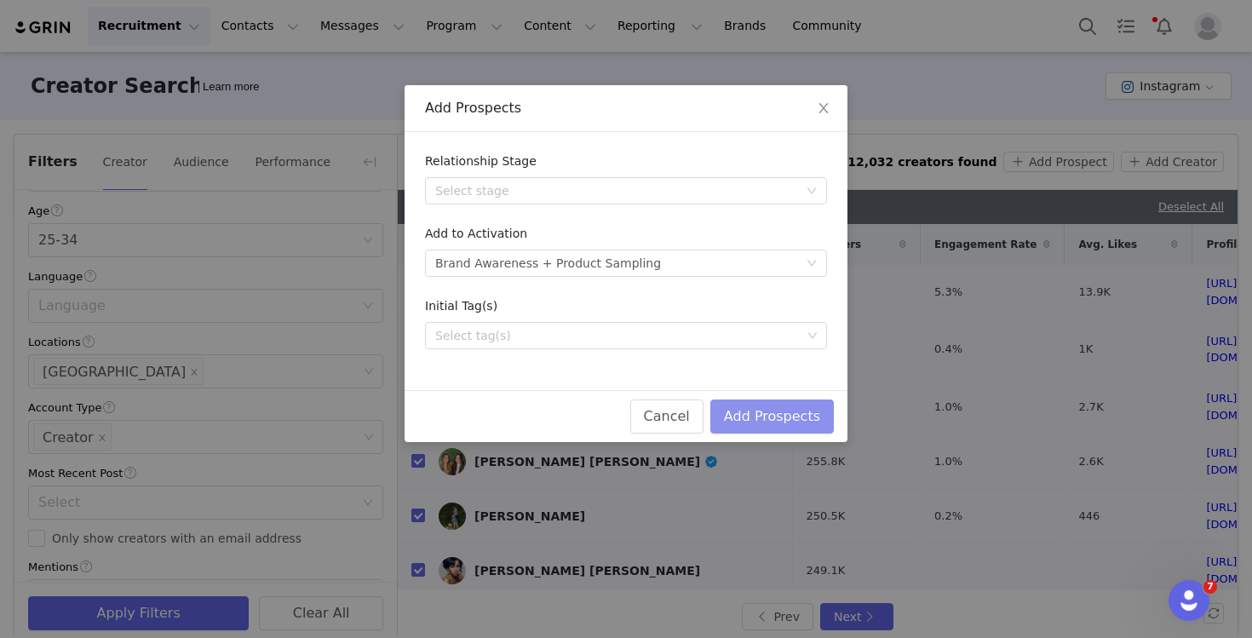
click at [803, 428] on button "Add Prospects" at bounding box center [772, 416] width 124 height 34
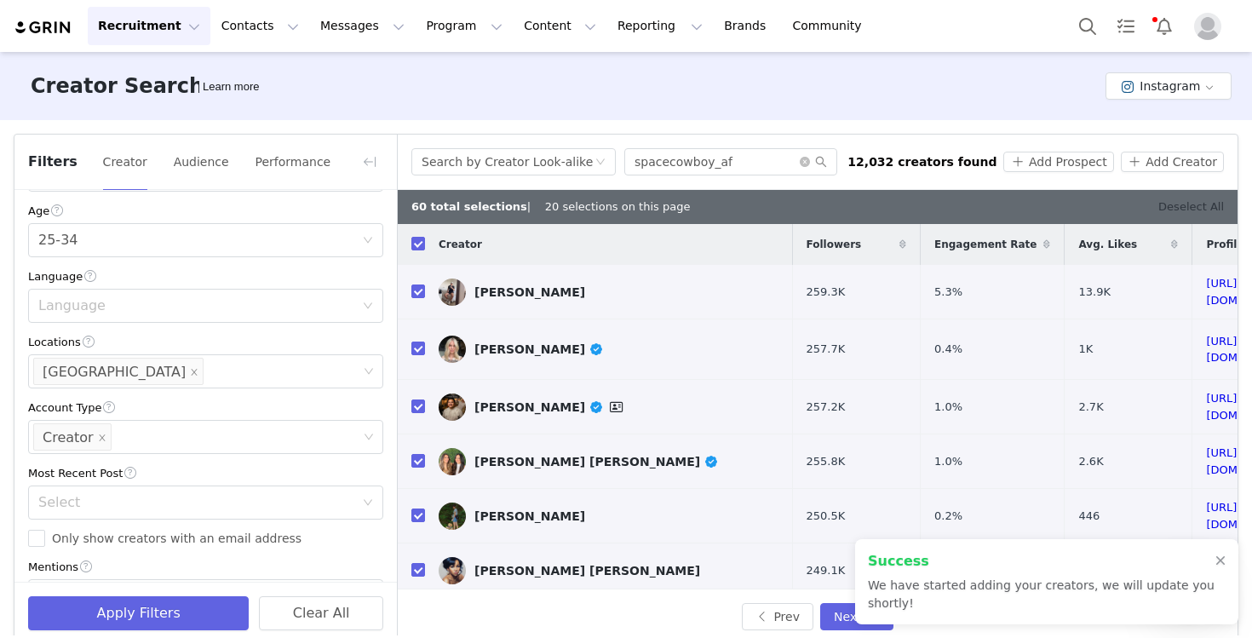
click at [1192, 205] on link "Deselect All" at bounding box center [1191, 206] width 66 height 13
